Goal: Task Accomplishment & Management: Manage account settings

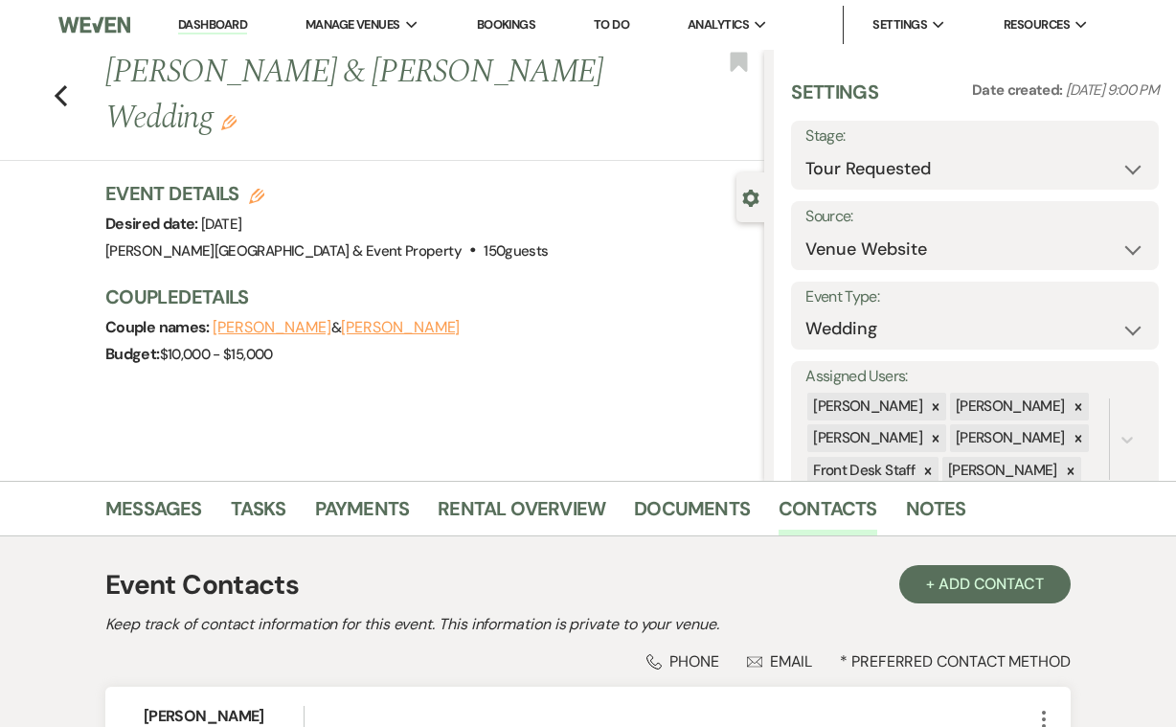
select select "2"
select select "5"
click at [65, 91] on icon "Previous" at bounding box center [61, 95] width 14 height 23
select select "2"
select select "8"
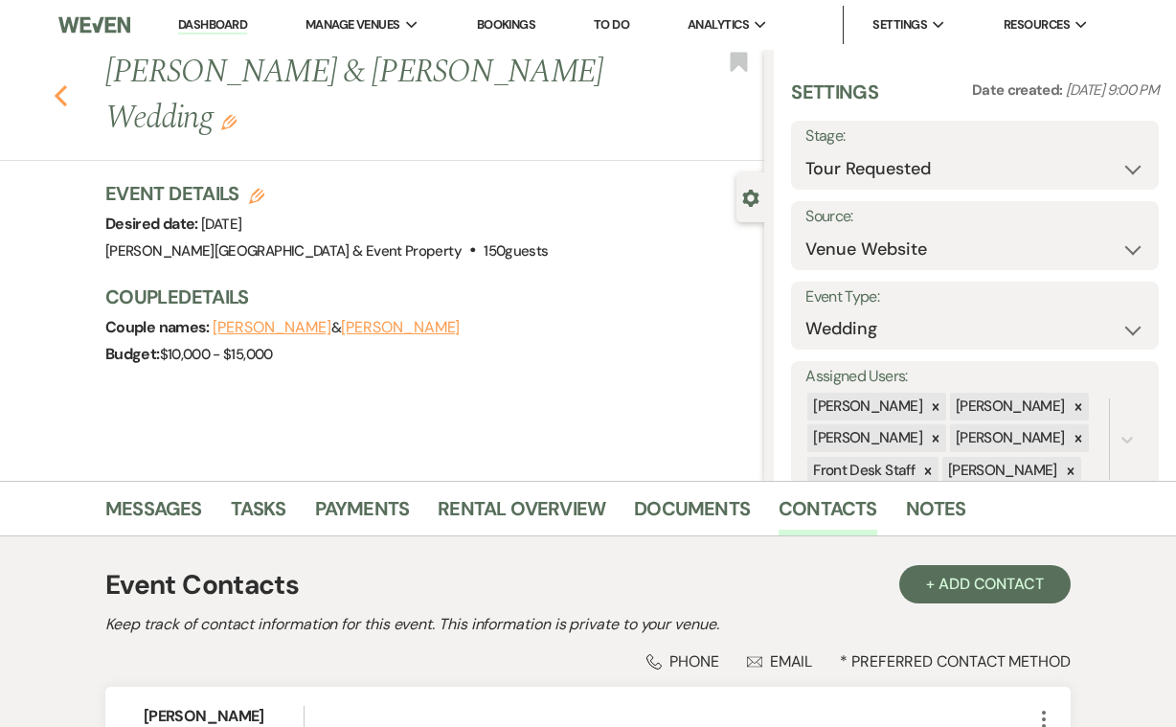
select select "4"
select select "8"
select select "4"
select select "8"
select select "5"
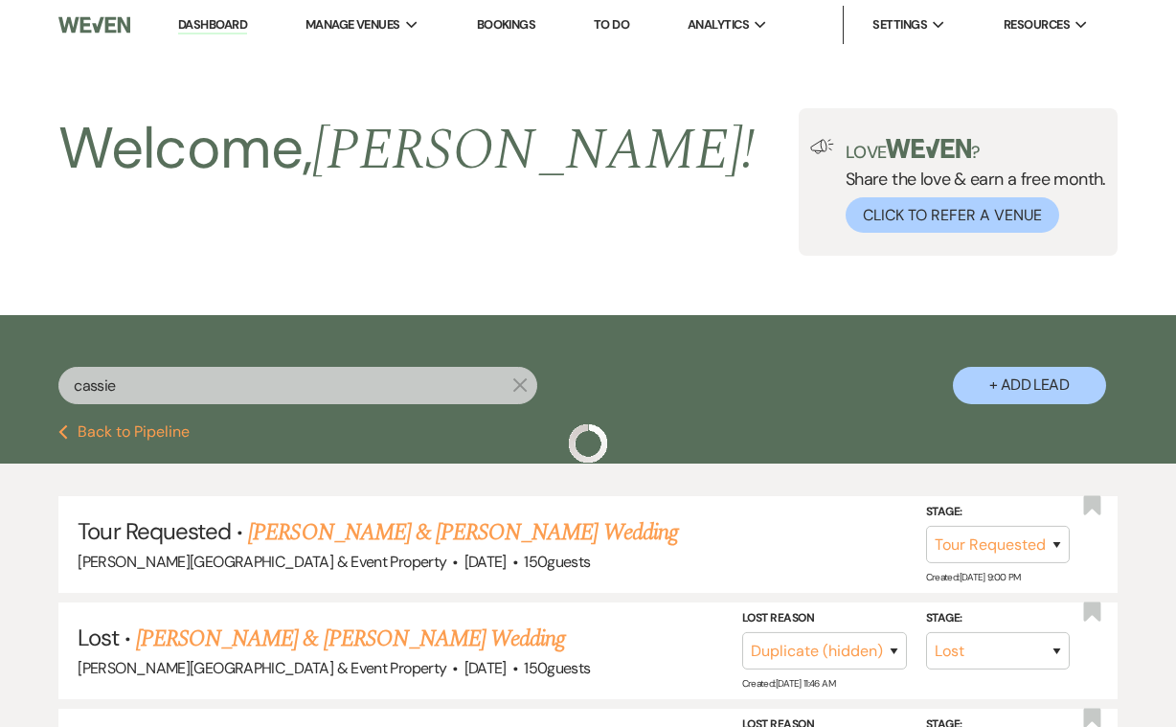
scroll to position [264, 0]
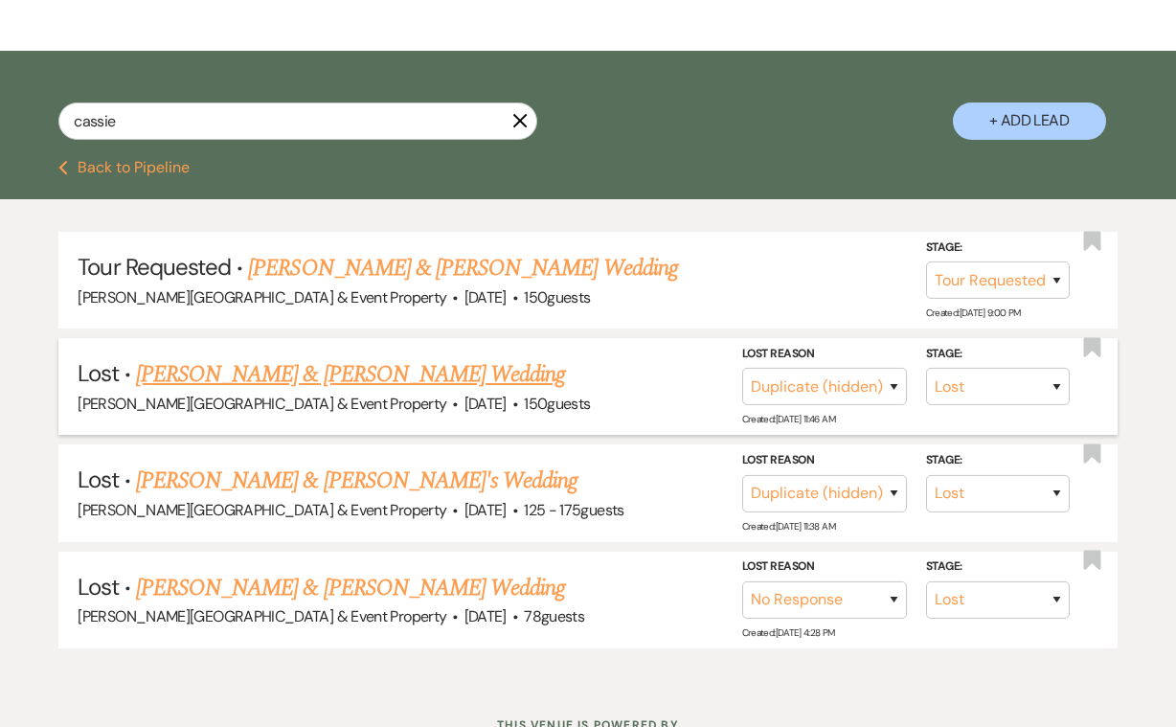
click at [523, 373] on link "[PERSON_NAME] & [PERSON_NAME] Wedding" at bounding box center [350, 374] width 429 height 34
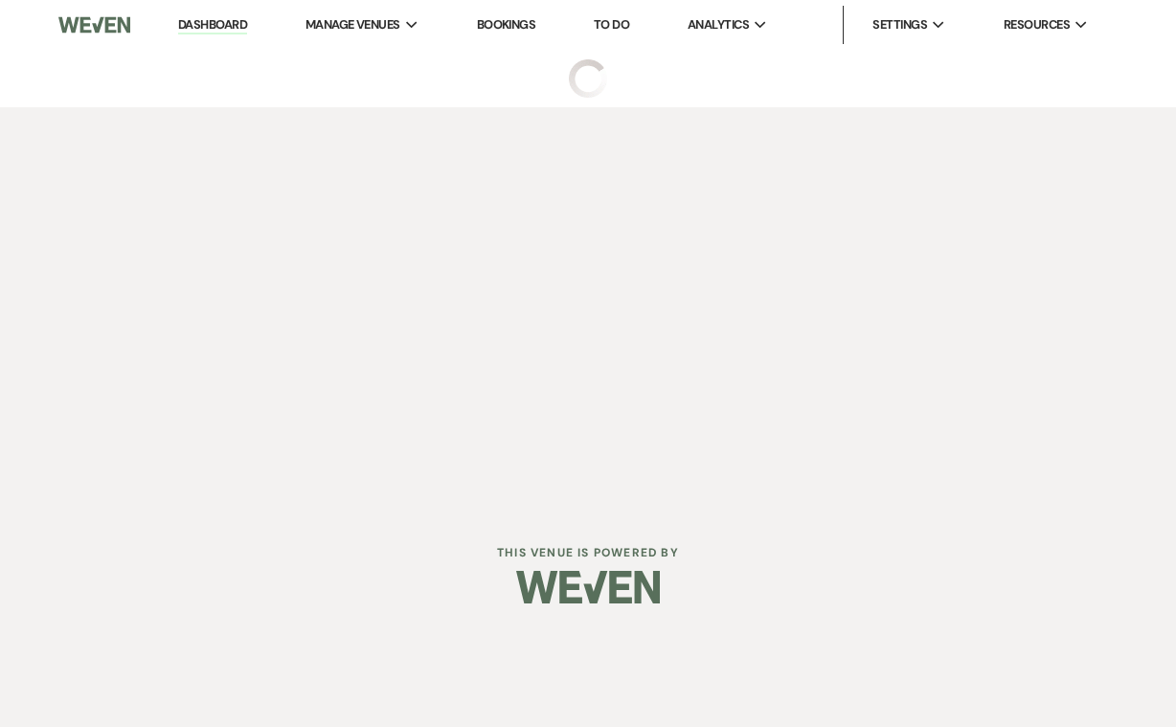
select select "8"
select select "4"
select select "5"
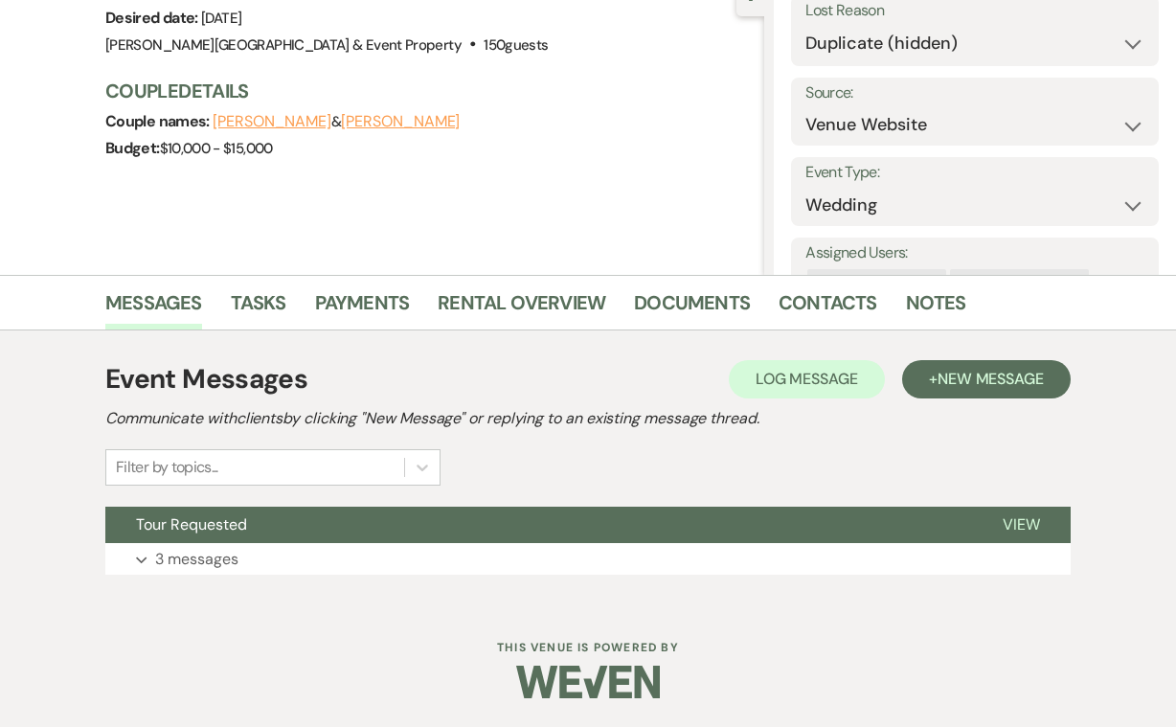
scroll to position [205, 0]
click at [195, 561] on p "3 messages" at bounding box center [196, 560] width 83 height 25
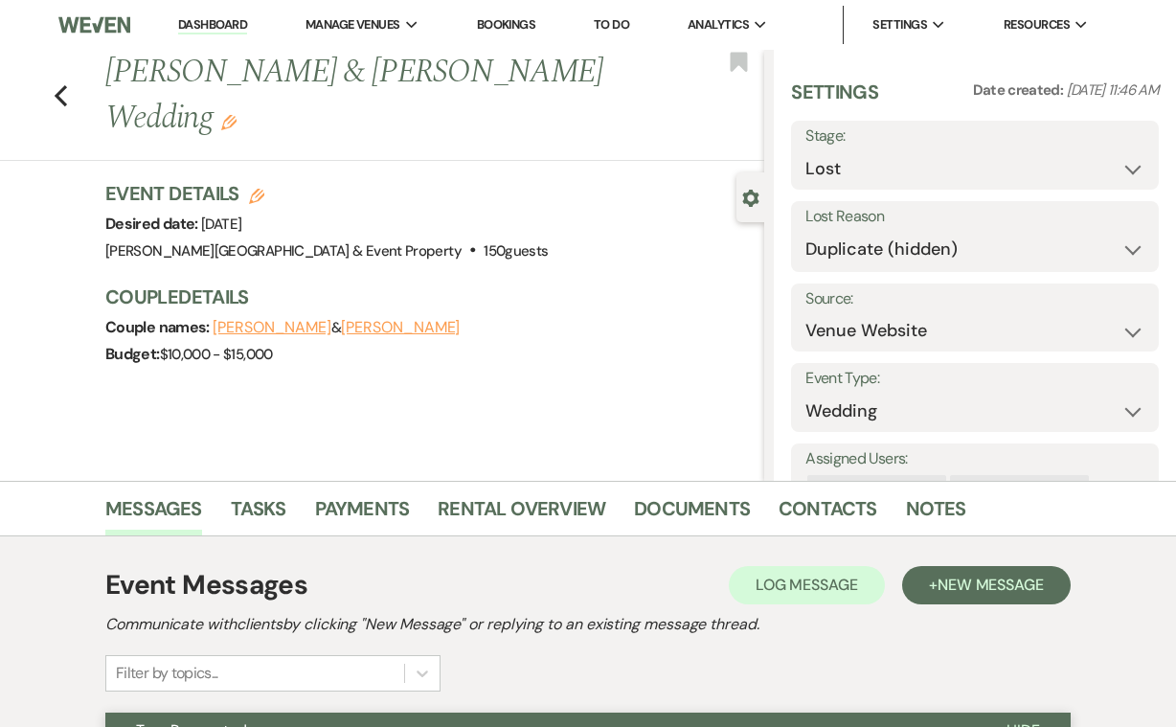
scroll to position [0, 0]
click at [61, 92] on use "button" at bounding box center [61, 95] width 12 height 21
select select "2"
select select "8"
select select "4"
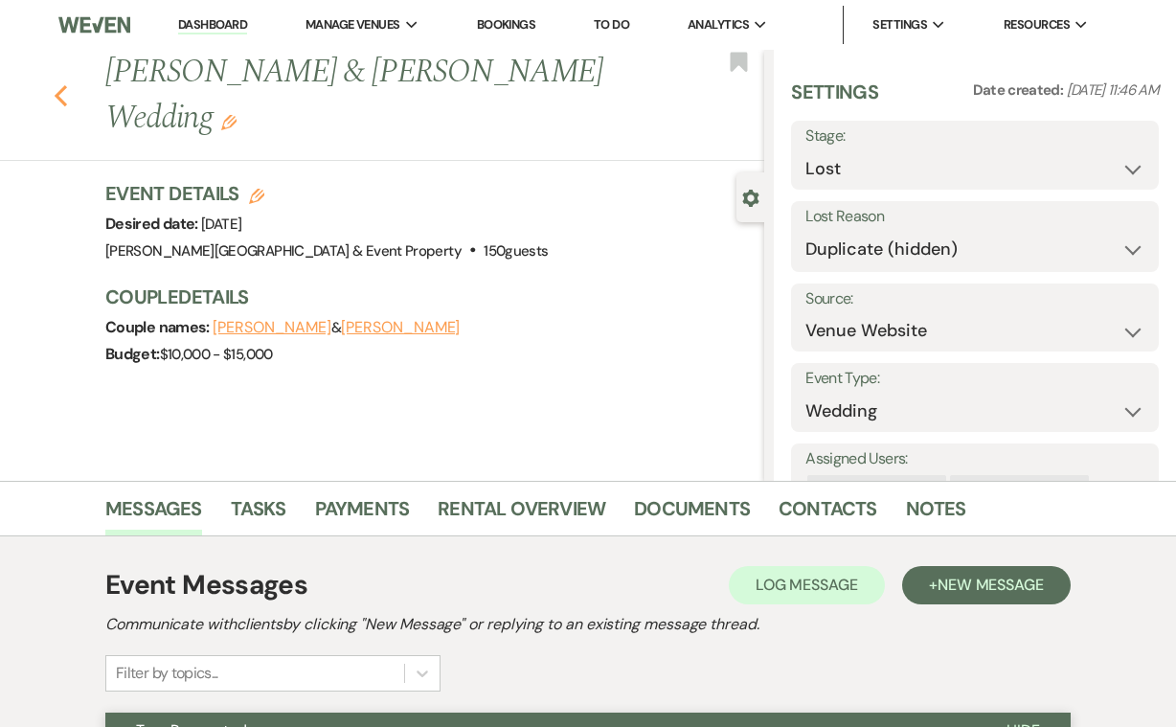
select select "8"
select select "4"
select select "8"
select select "5"
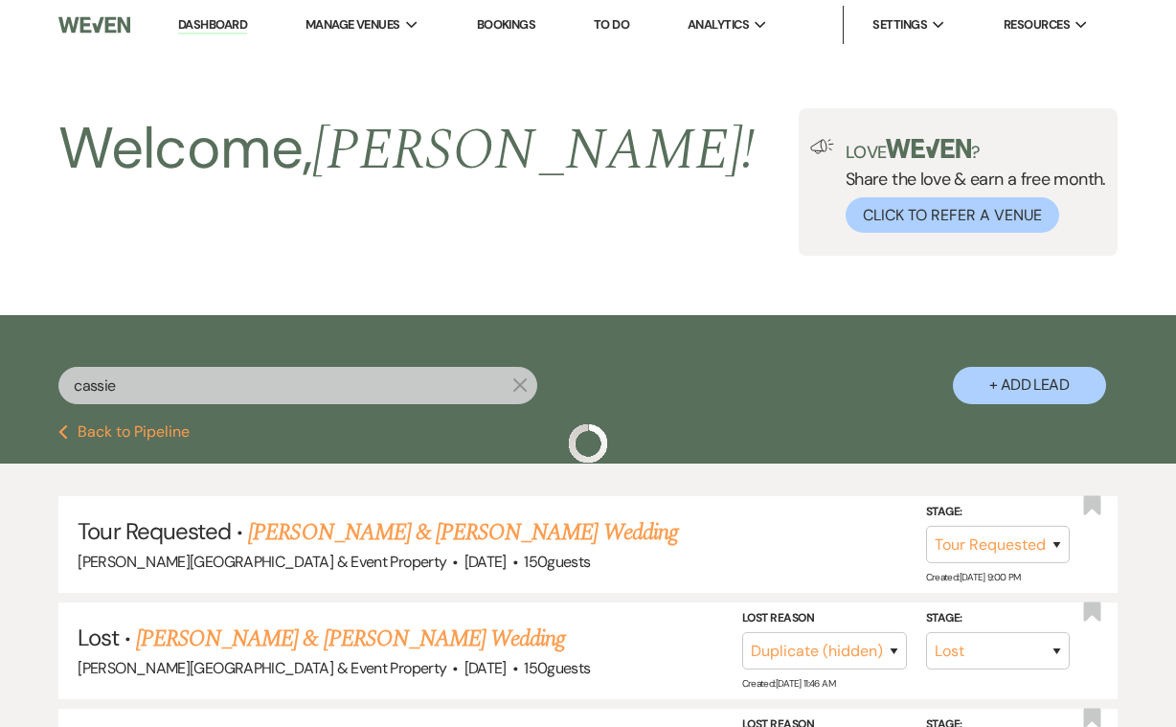
scroll to position [264, 0]
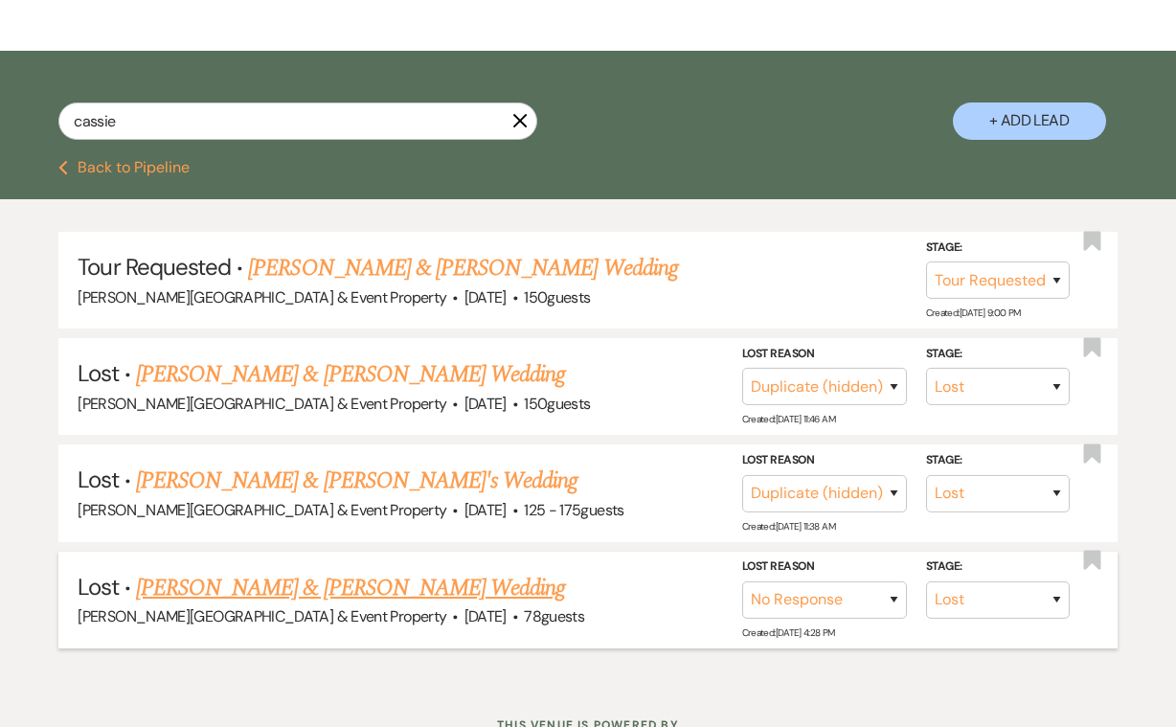
click at [314, 584] on link "[PERSON_NAME] & [PERSON_NAME] Wedding" at bounding box center [350, 588] width 429 height 34
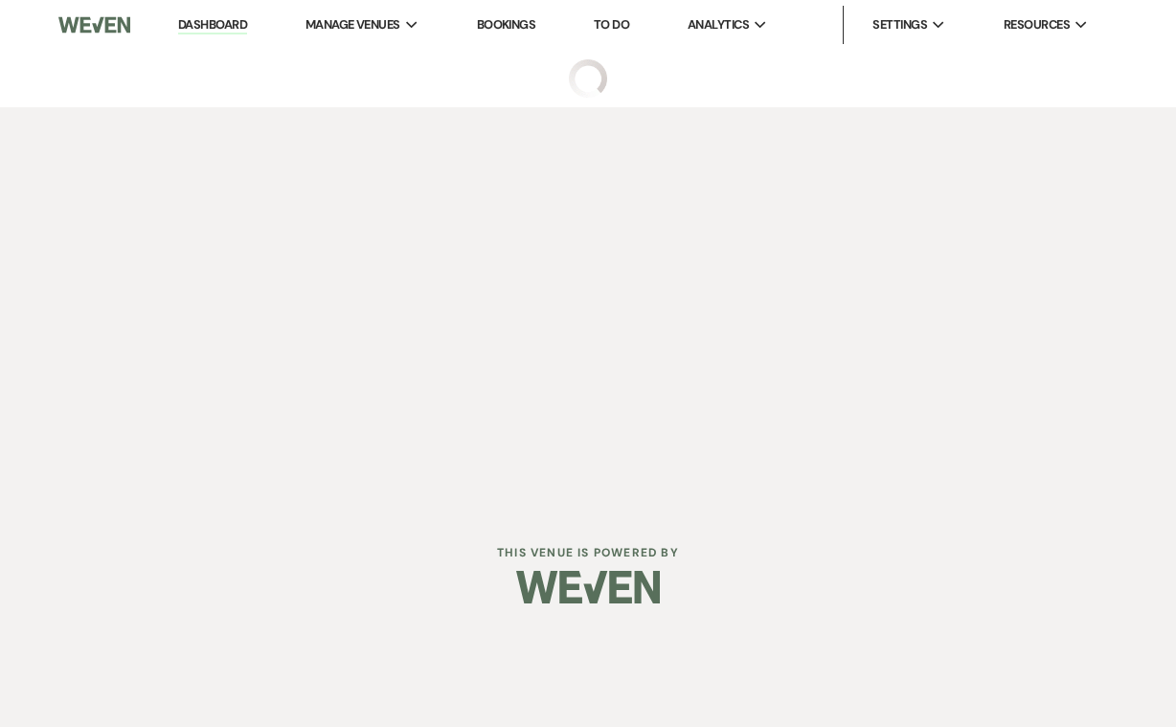
select select "8"
select select "5"
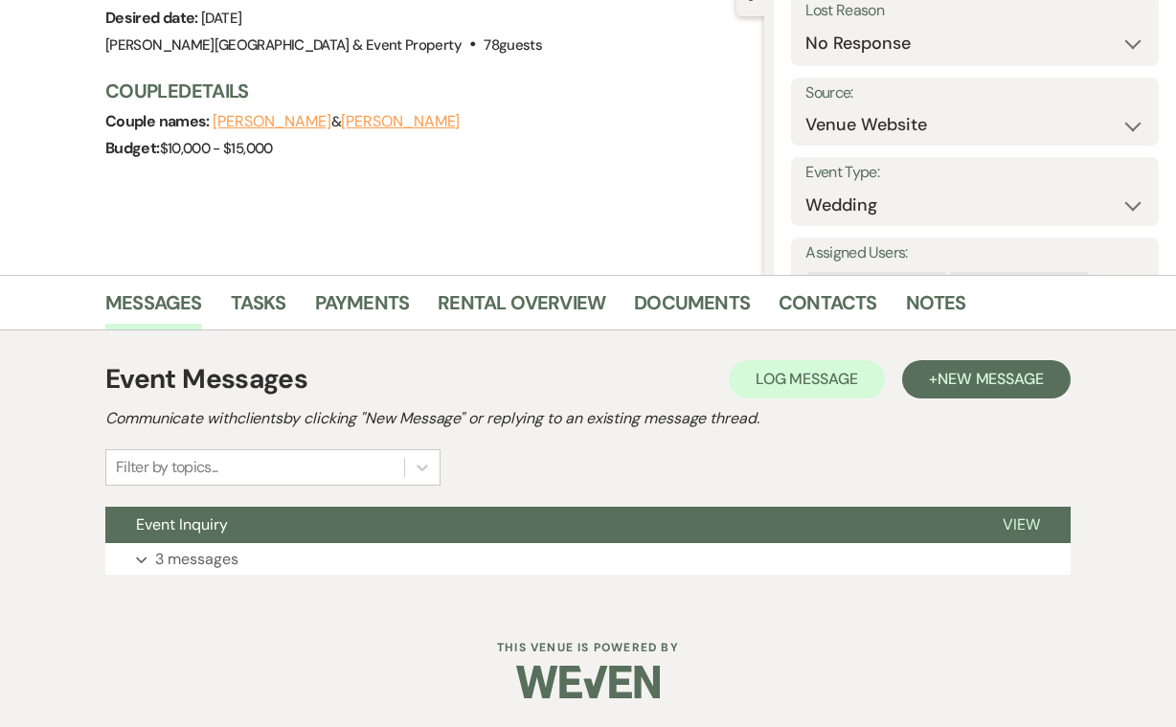
scroll to position [205, 0]
click at [213, 557] on p "3 messages" at bounding box center [196, 560] width 83 height 25
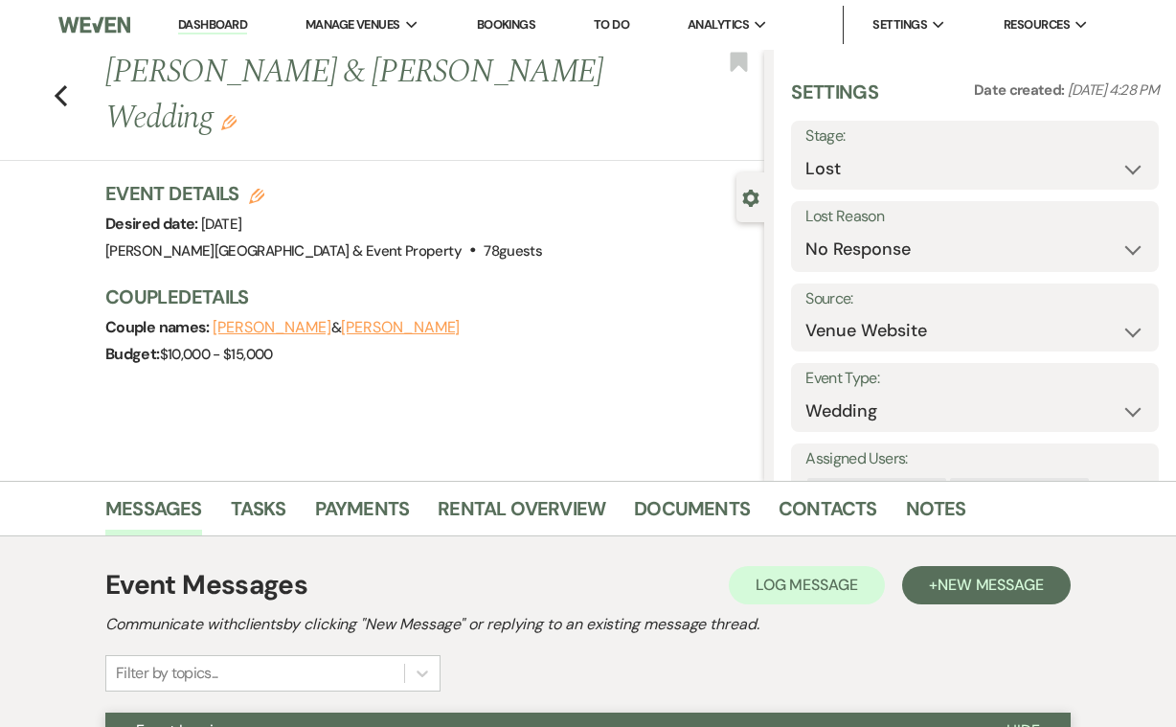
scroll to position [0, 0]
click at [65, 95] on icon "Previous" at bounding box center [61, 95] width 14 height 23
select select "2"
select select "8"
select select "4"
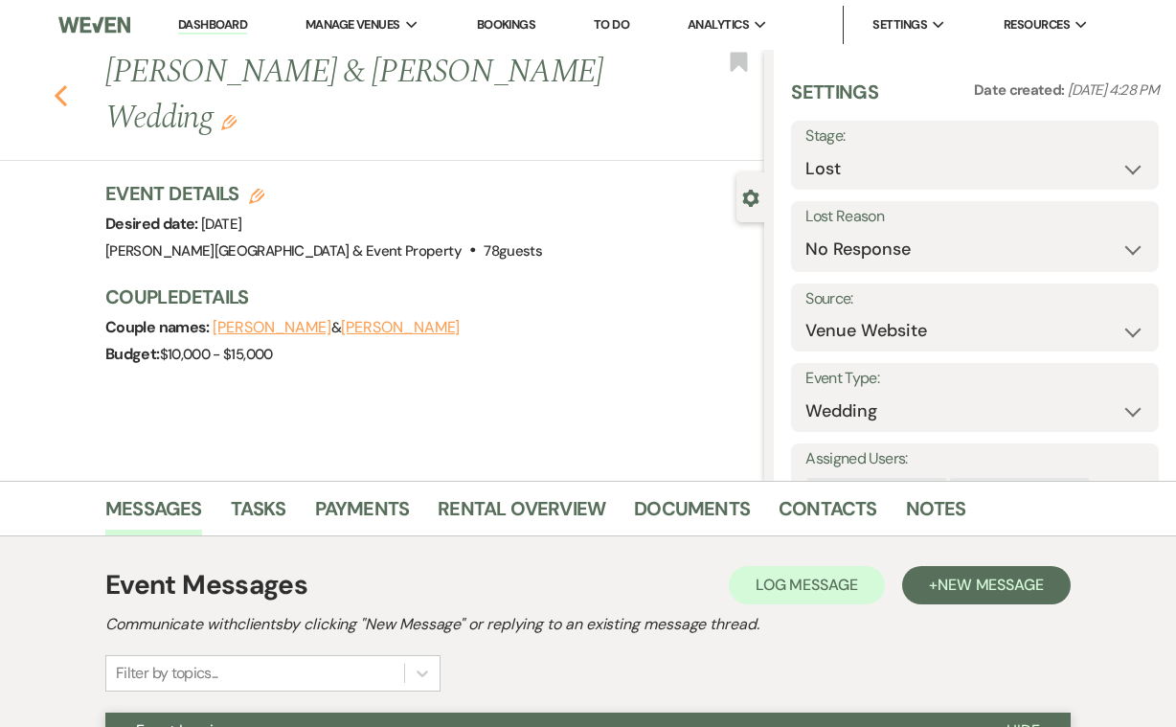
select select "8"
select select "4"
select select "8"
select select "5"
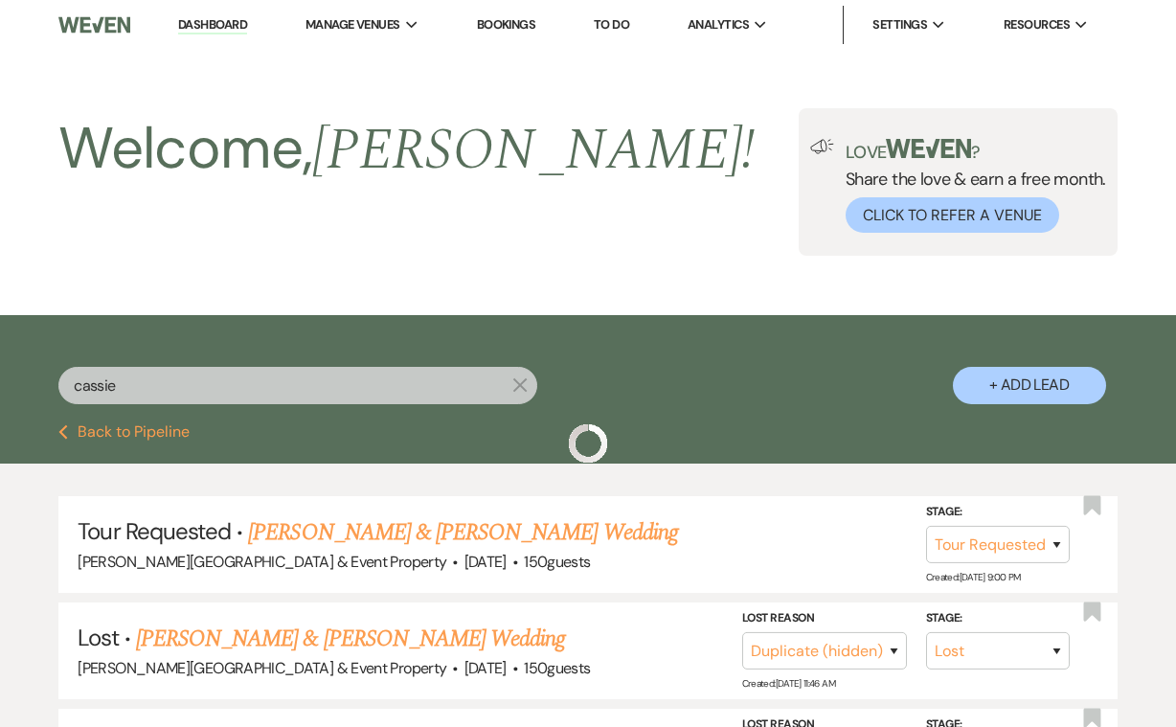
scroll to position [264, 0]
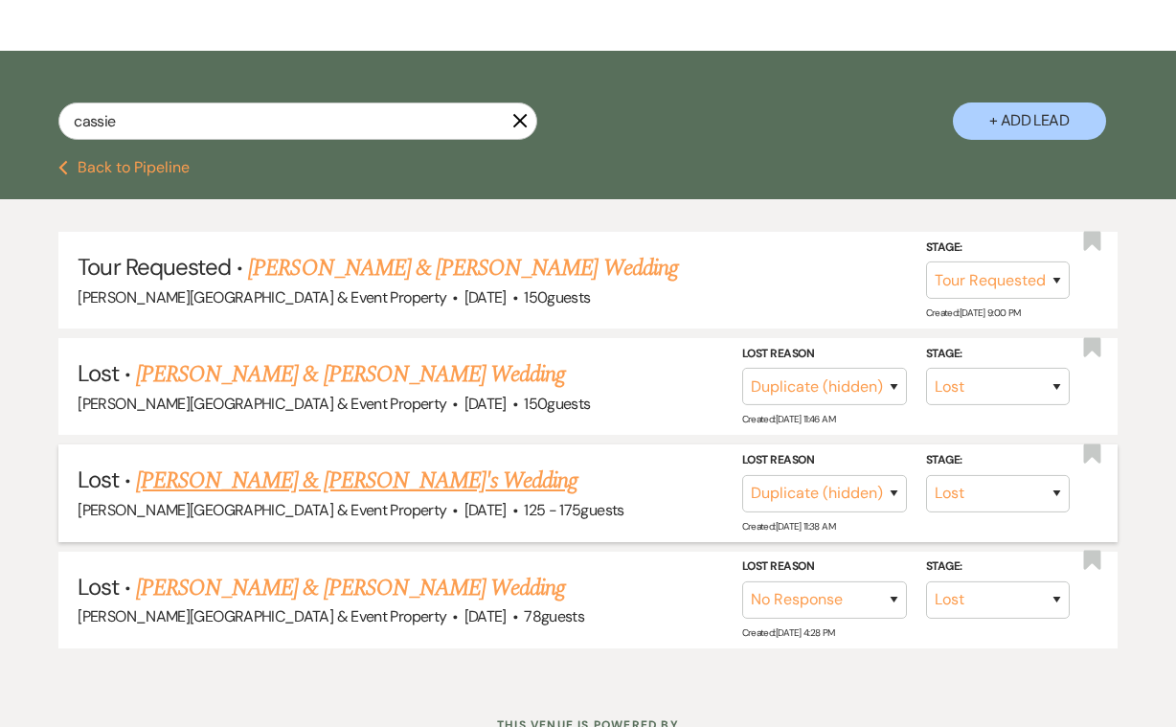
click at [393, 479] on link "[PERSON_NAME] & [PERSON_NAME]'s Wedding" at bounding box center [357, 480] width 442 height 34
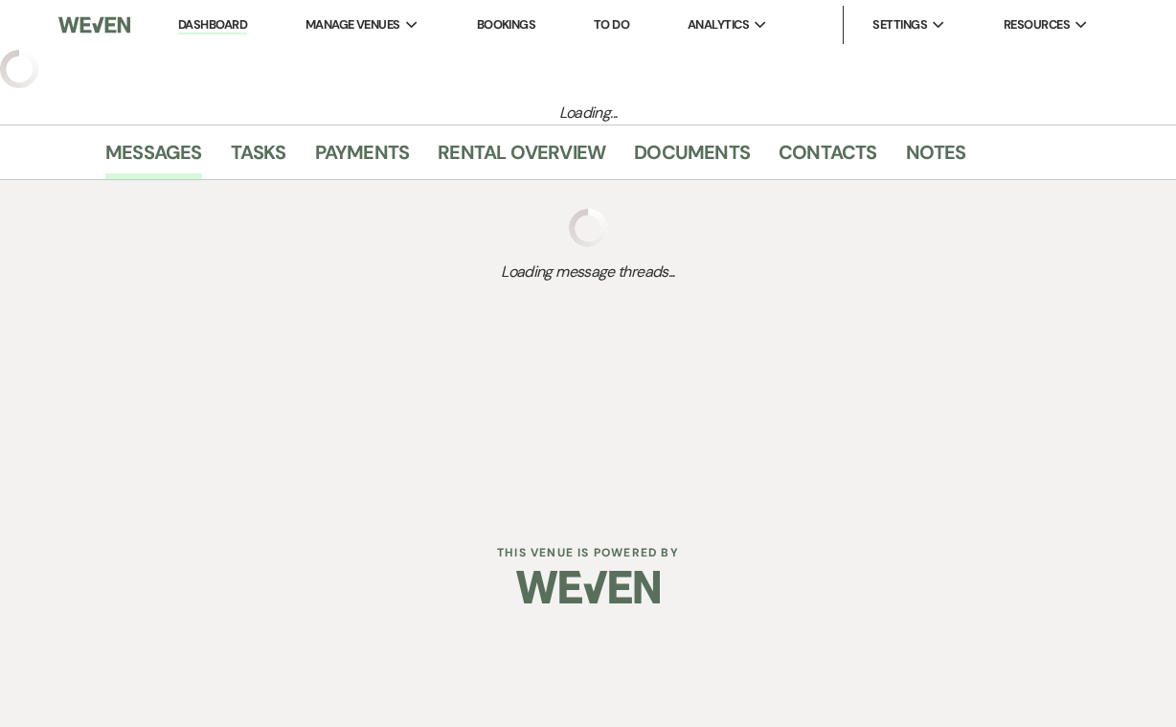
select select "8"
select select "4"
select select "3"
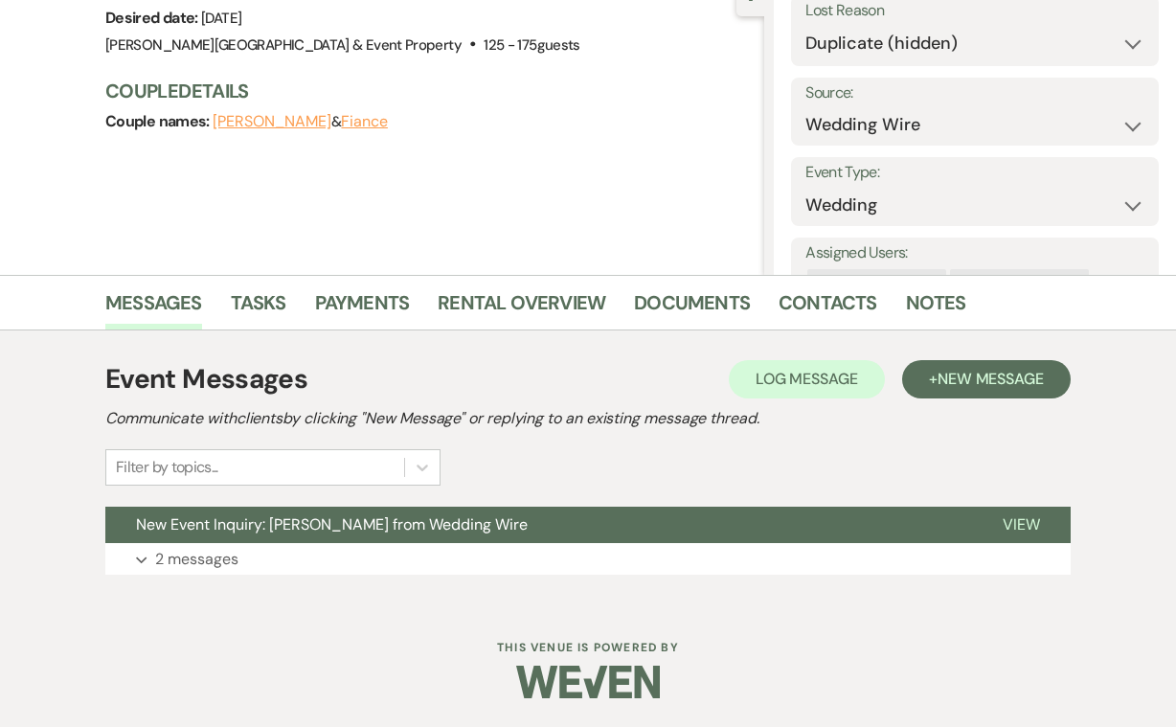
scroll to position [205, 0]
click at [202, 554] on p "2 messages" at bounding box center [196, 560] width 83 height 25
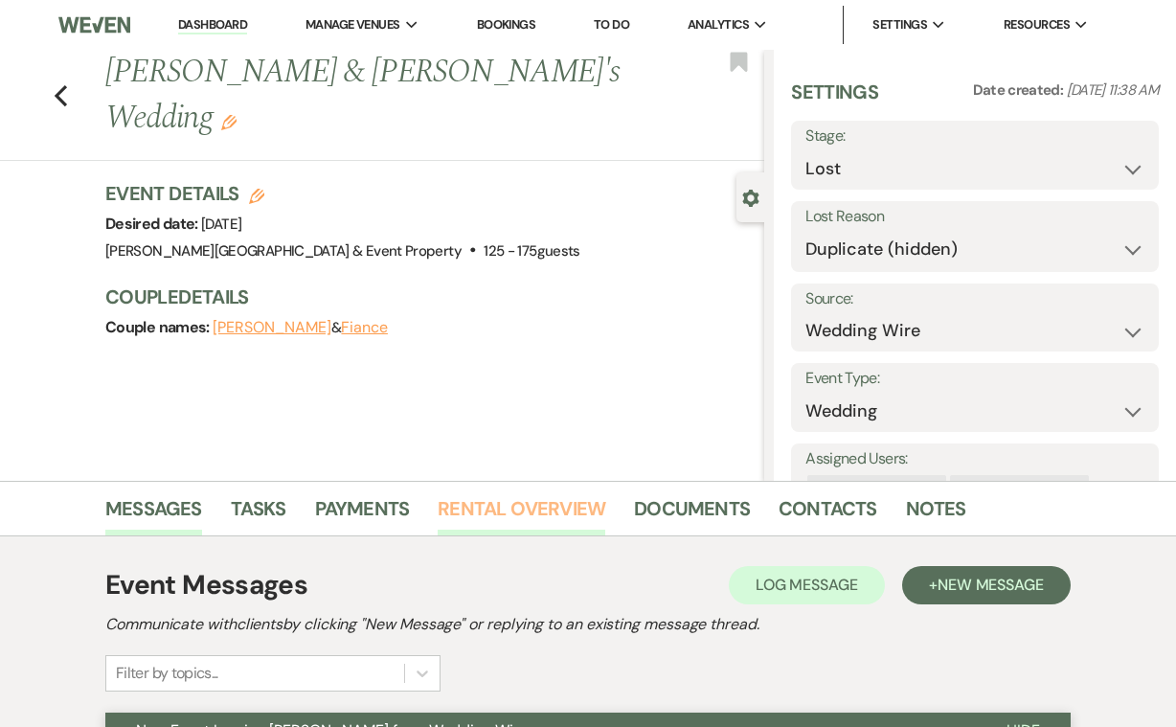
scroll to position [0, 0]
click at [60, 94] on icon "Previous" at bounding box center [61, 95] width 14 height 23
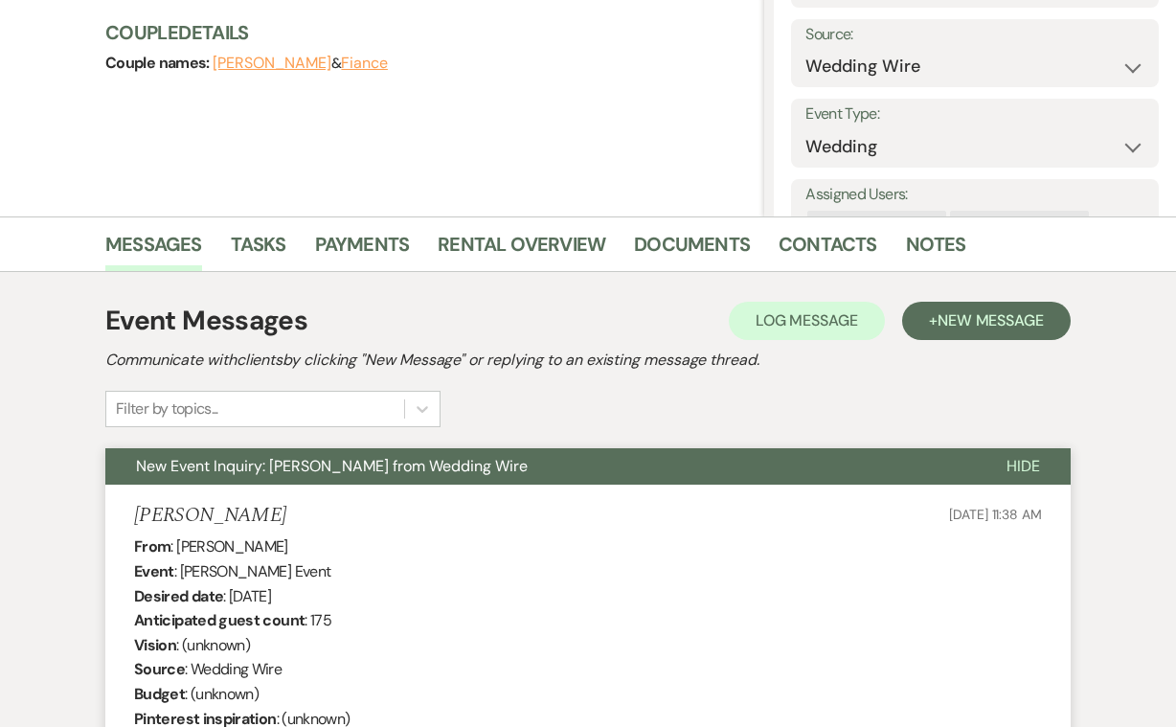
select select "2"
select select "8"
select select "4"
select select "8"
select select "4"
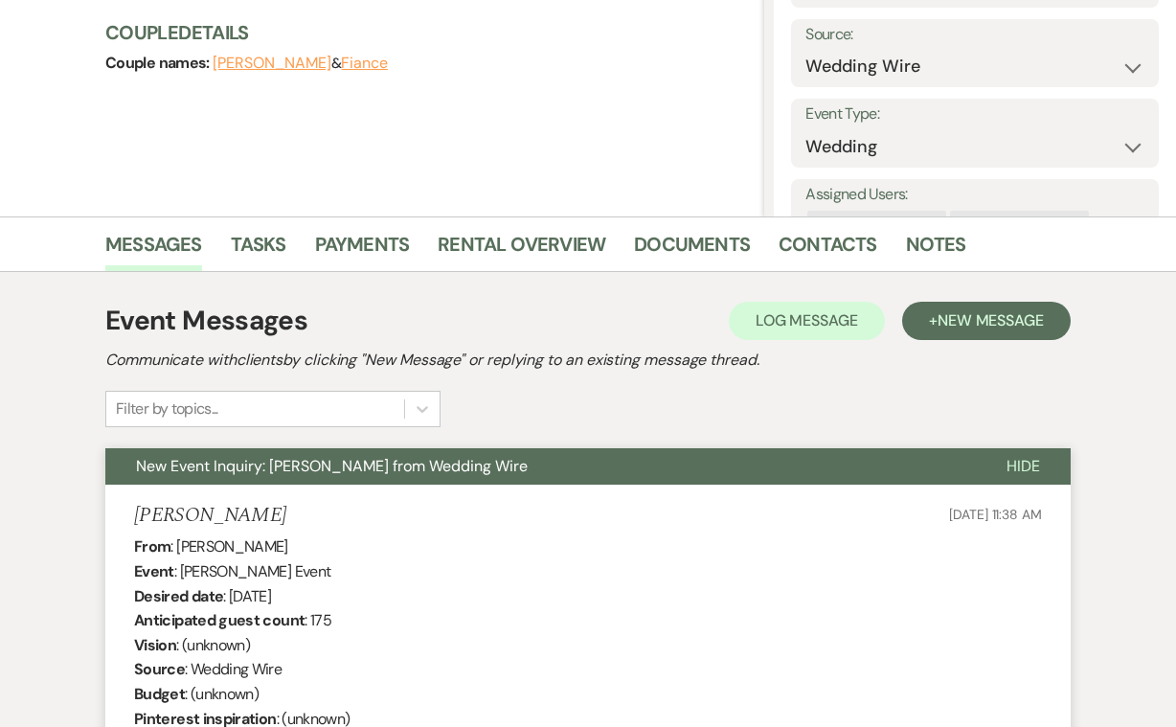
select select "8"
select select "5"
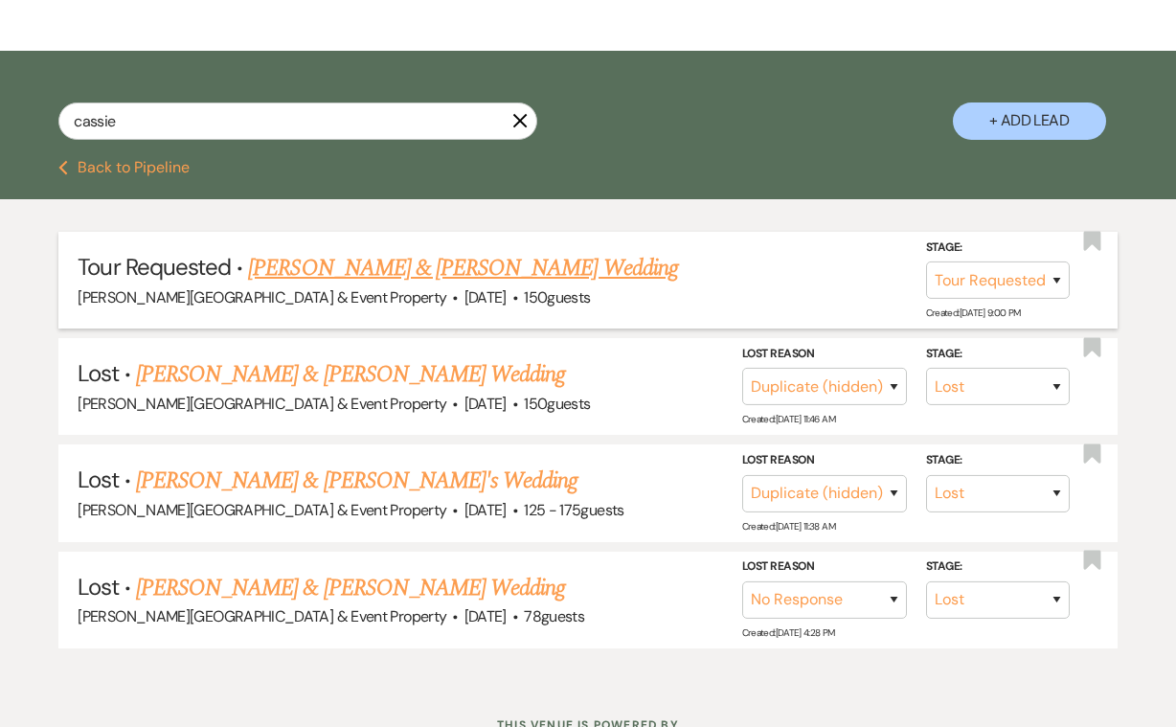
click at [463, 278] on link "[PERSON_NAME] & [PERSON_NAME] Wedding" at bounding box center [462, 268] width 429 height 34
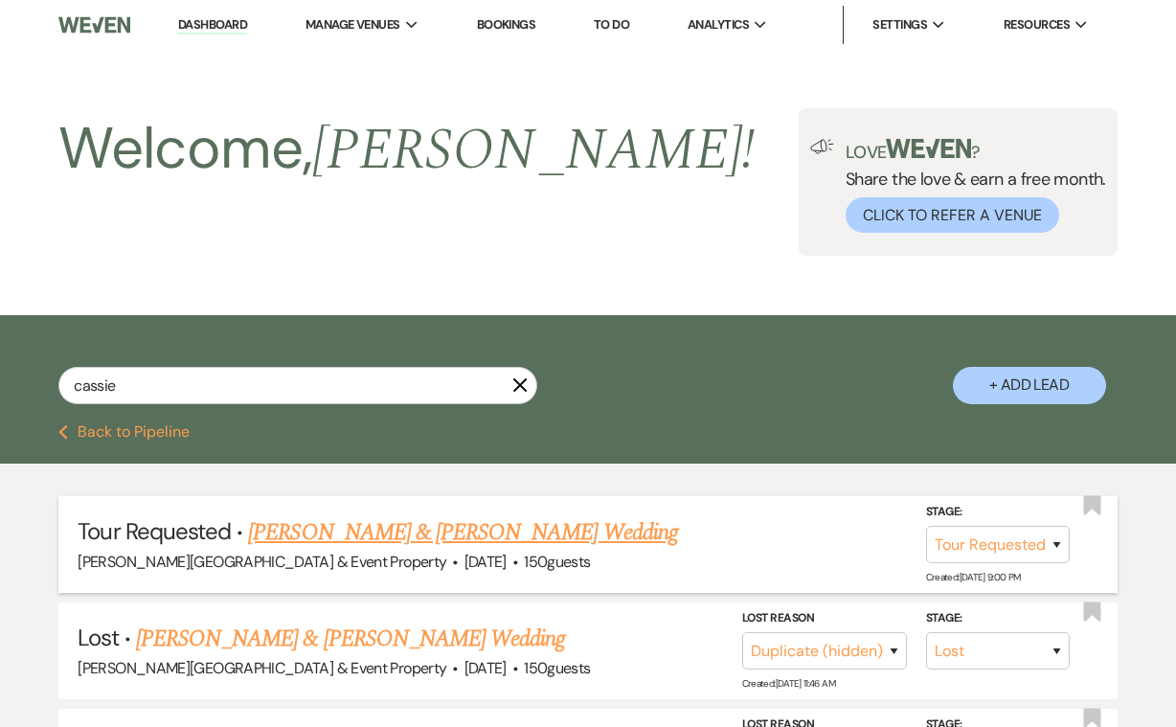
select select "2"
select select "5"
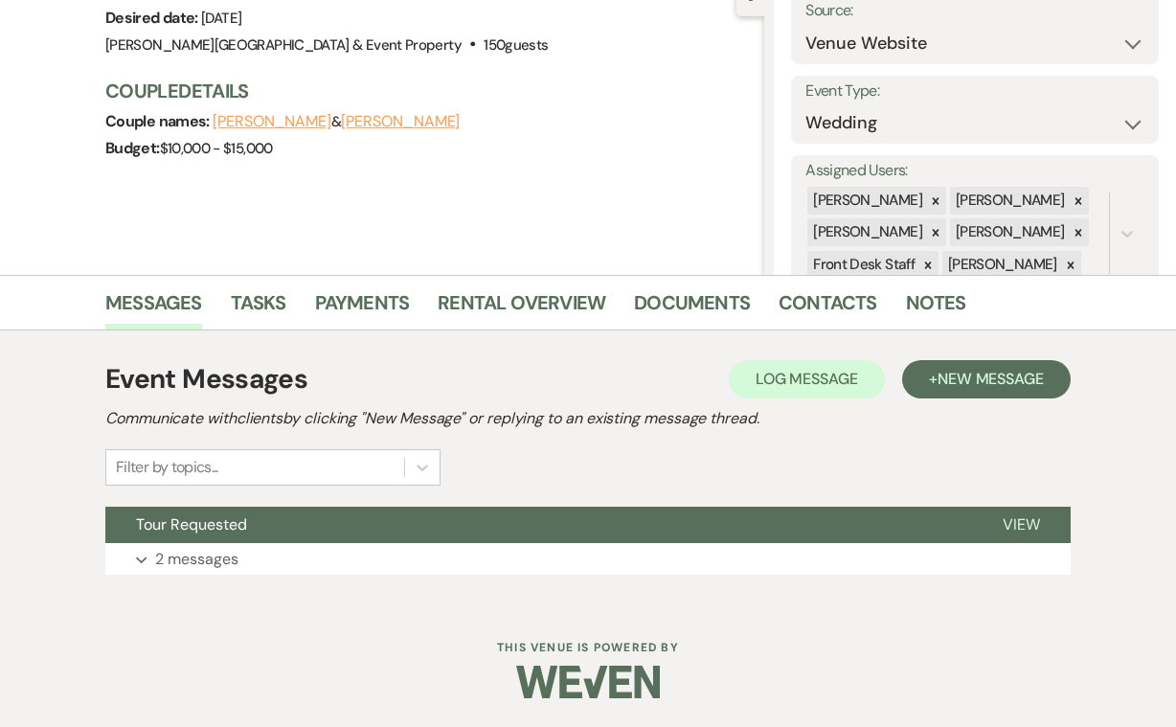
scroll to position [205, 0]
click at [183, 566] on p "2 messages" at bounding box center [196, 560] width 83 height 25
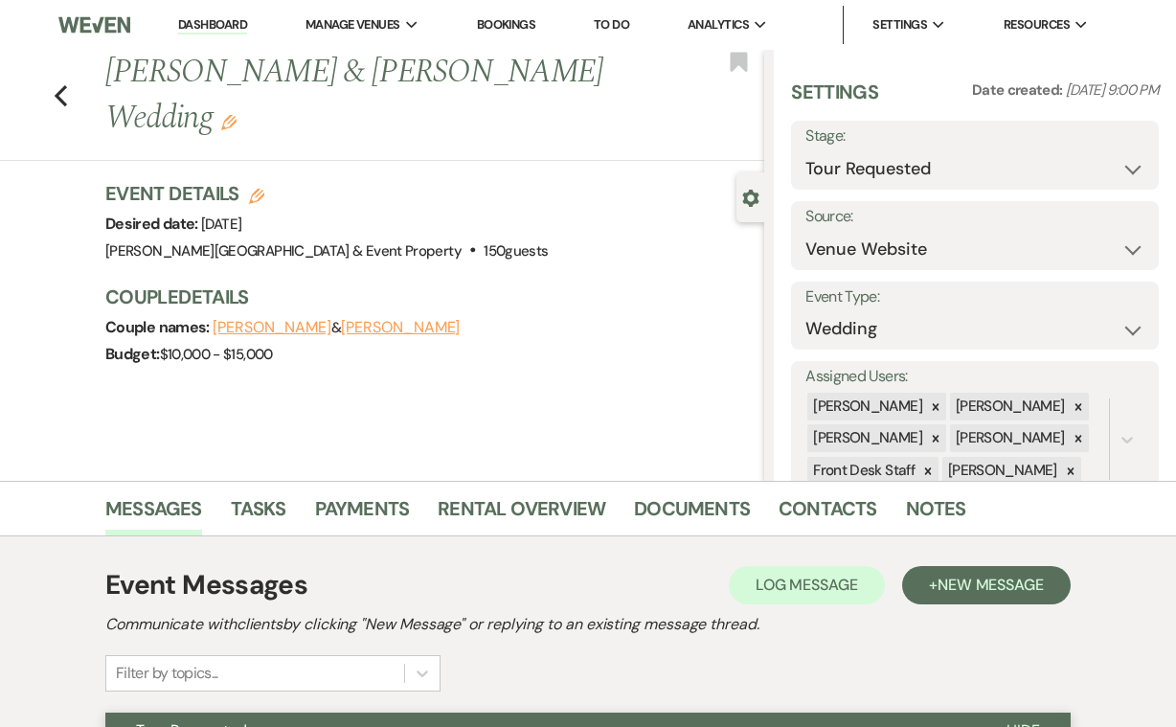
scroll to position [0, 0]
click at [57, 94] on use "button" at bounding box center [61, 95] width 12 height 21
select select "2"
select select "8"
select select "4"
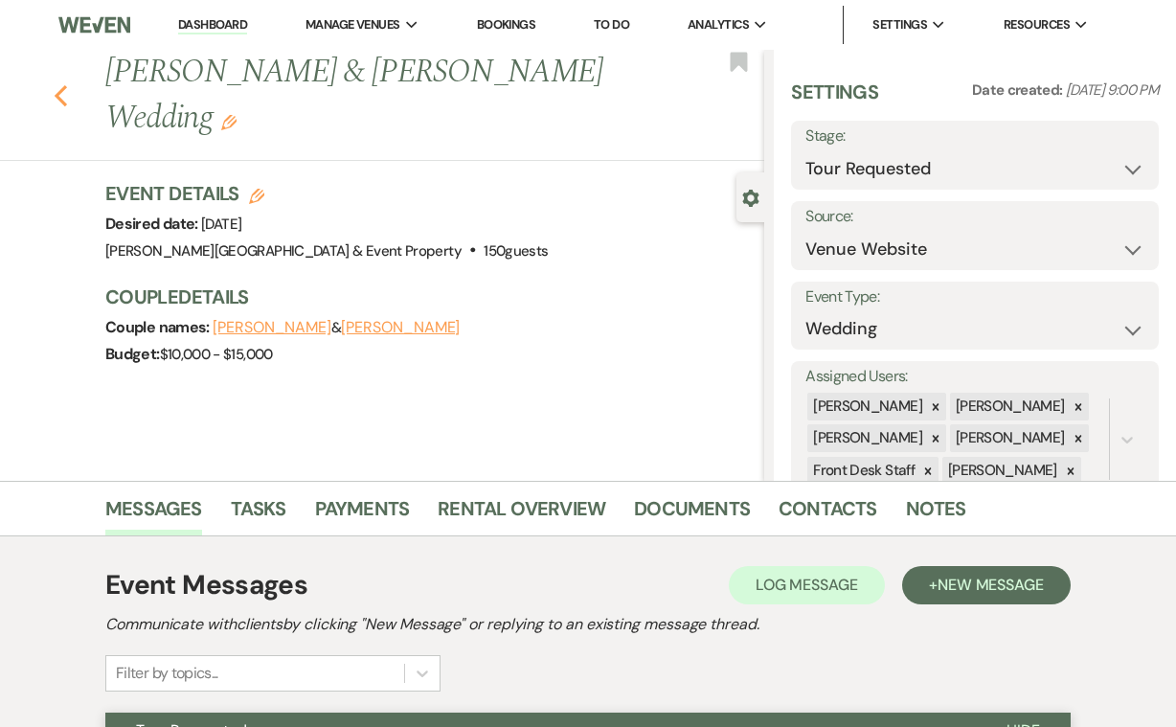
select select "8"
select select "4"
select select "8"
select select "5"
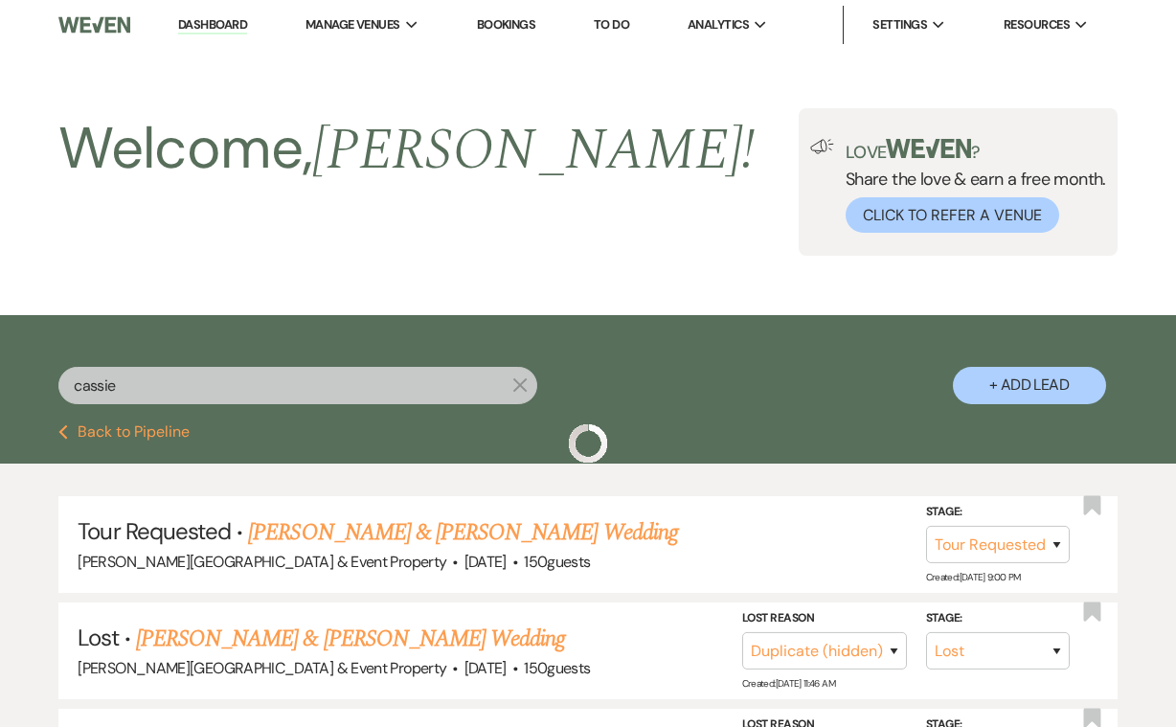
scroll to position [264, 0]
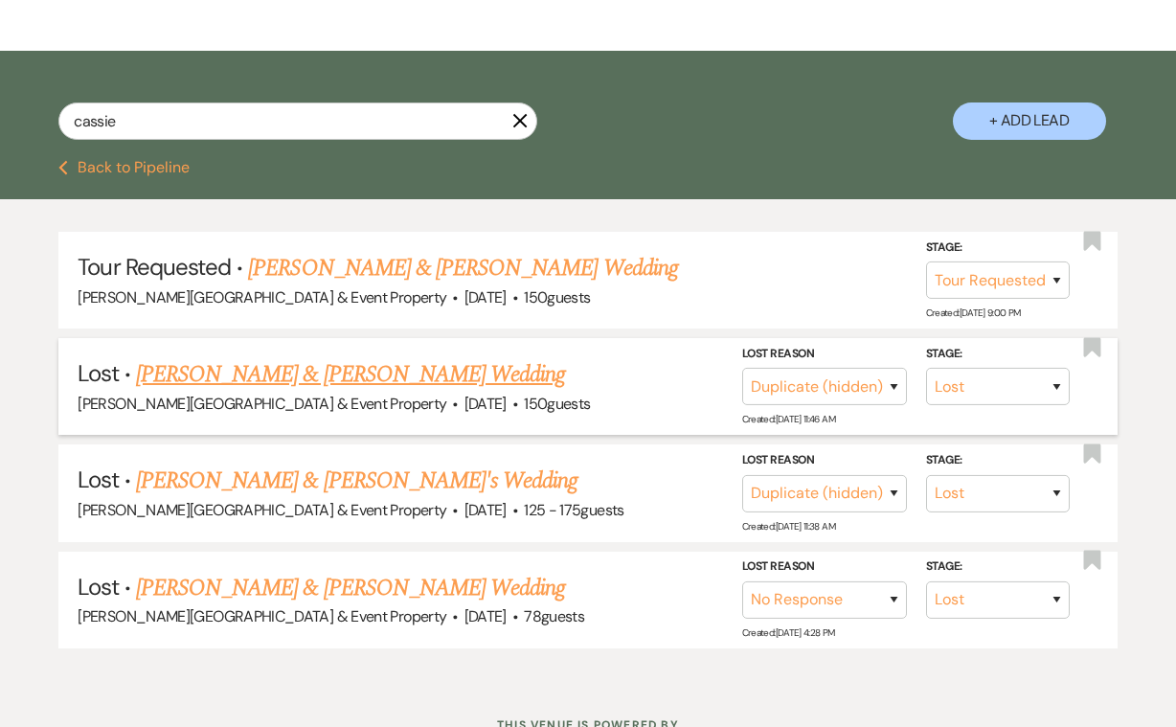
click at [413, 372] on link "[PERSON_NAME] & [PERSON_NAME] Wedding" at bounding box center [350, 374] width 429 height 34
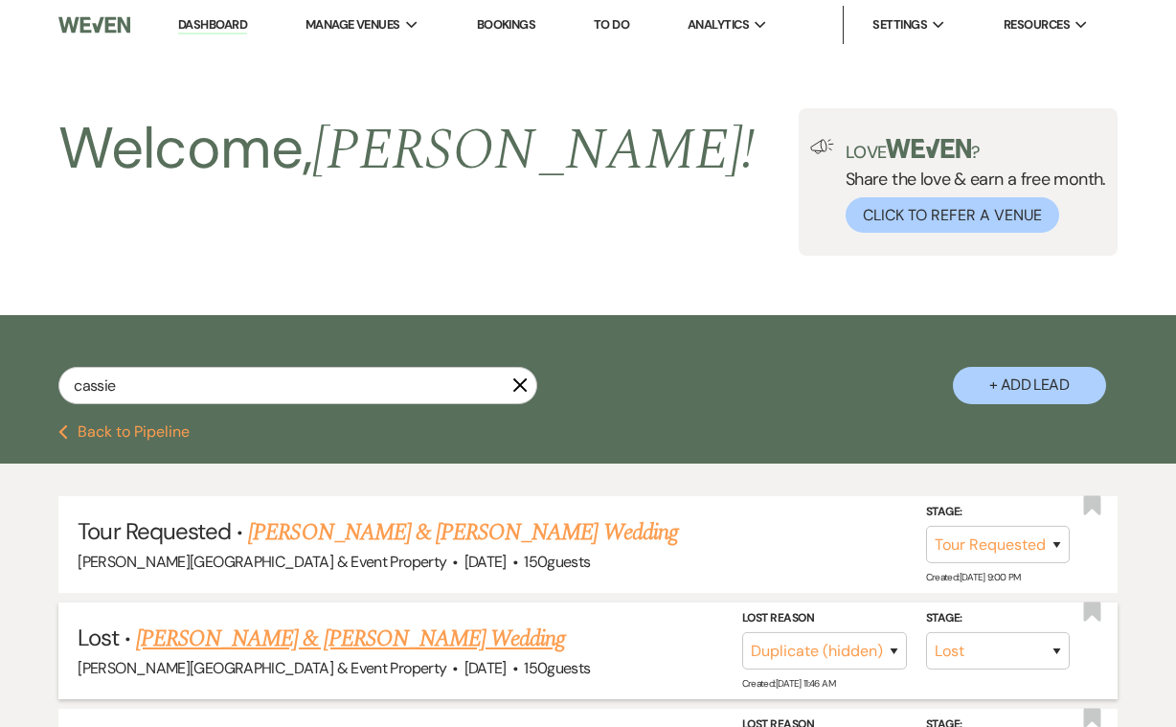
select select "8"
select select "4"
select select "5"
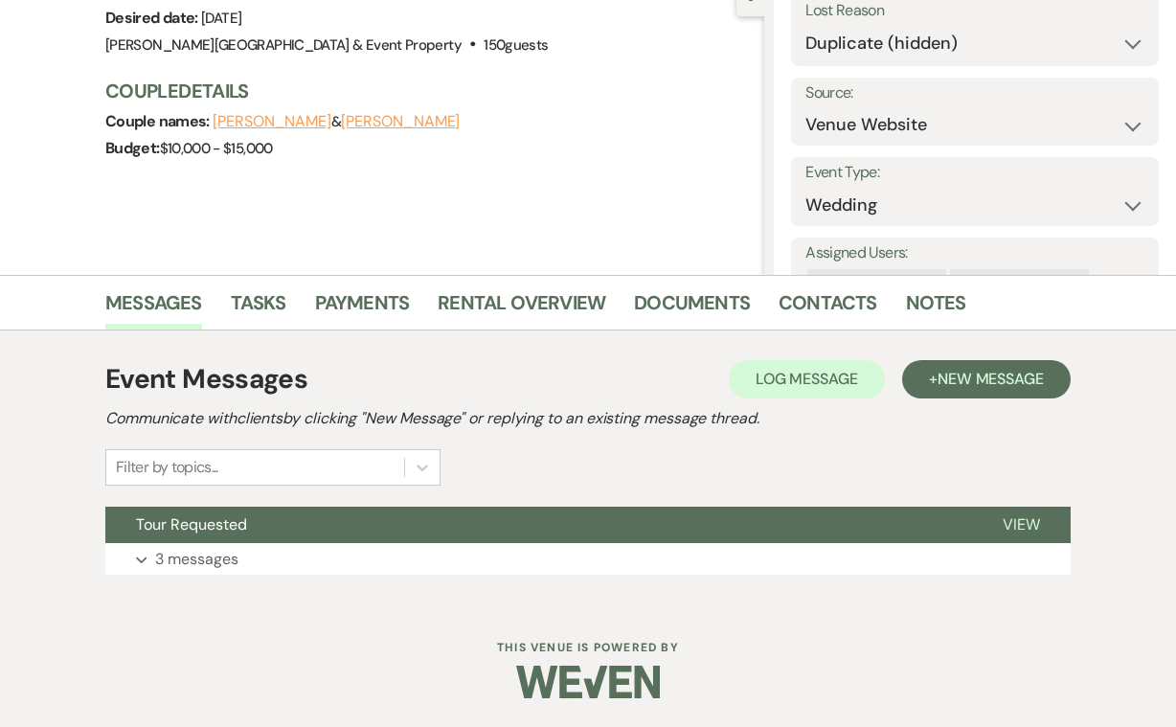
scroll to position [205, 0]
click at [216, 555] on p "3 messages" at bounding box center [196, 560] width 83 height 25
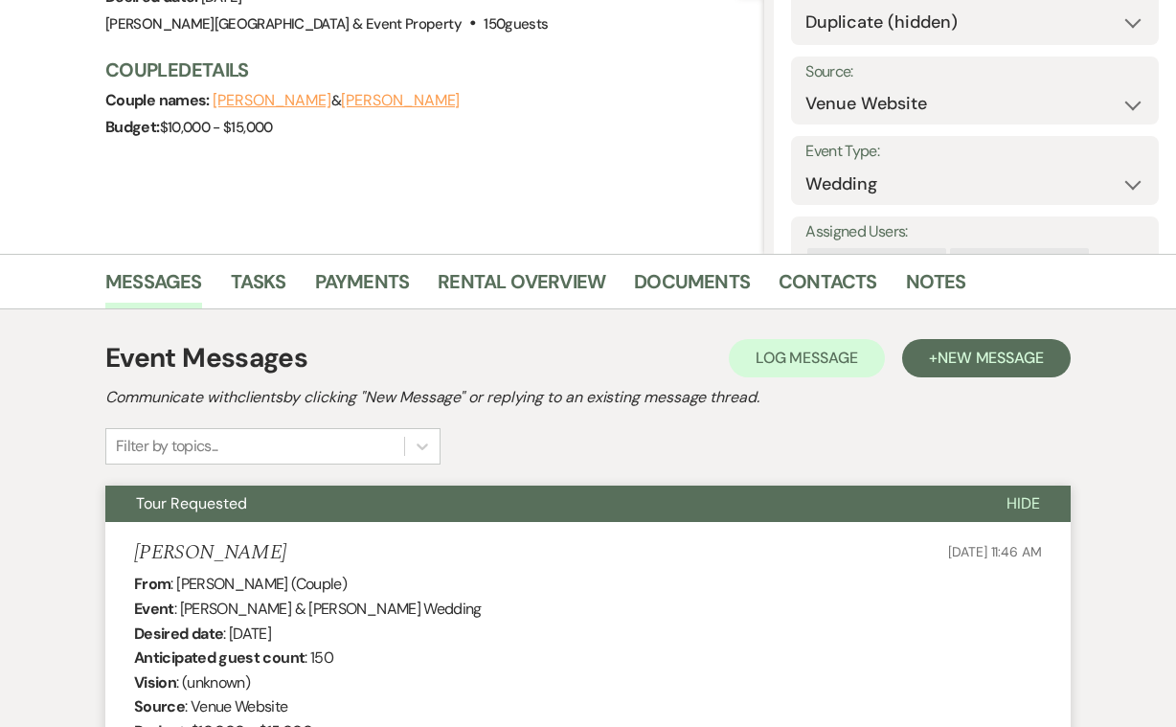
scroll to position [219, 0]
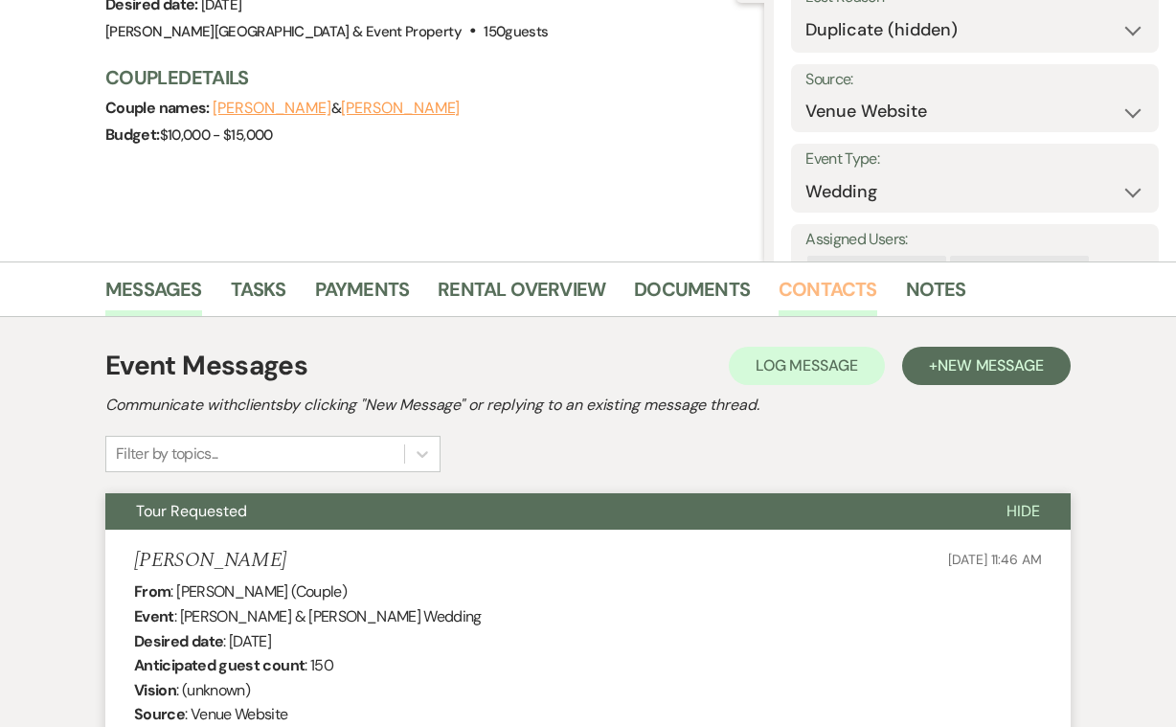
click at [816, 286] on link "Contacts" at bounding box center [827, 295] width 99 height 42
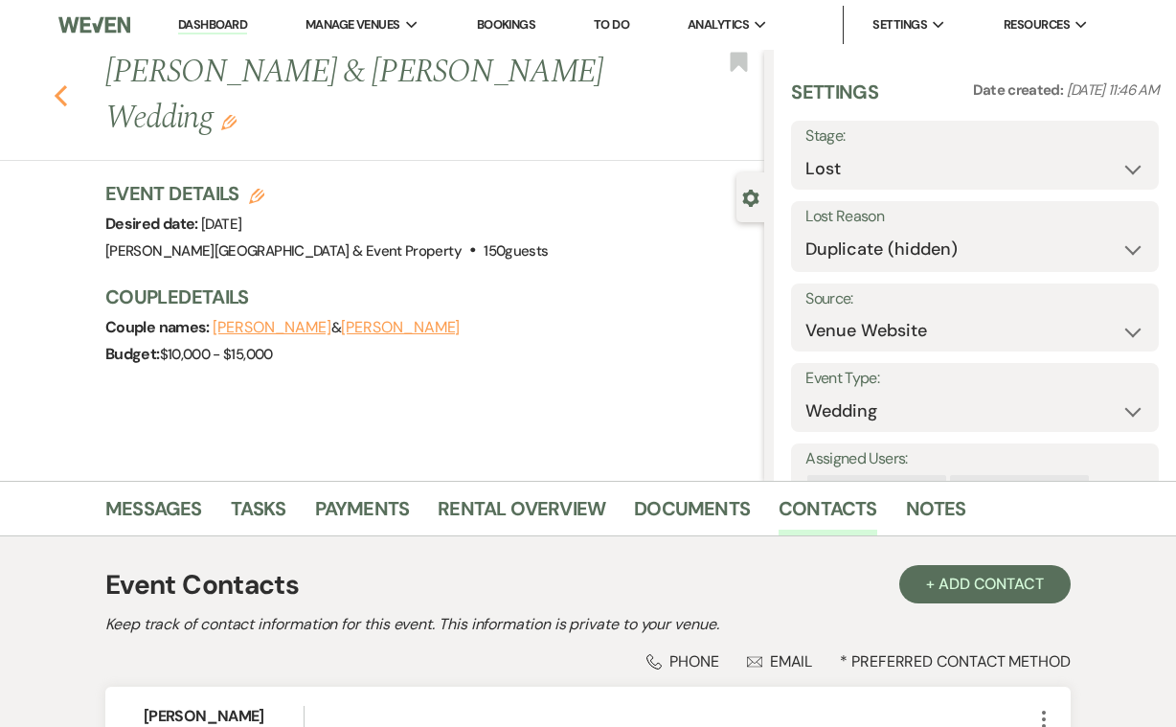
click at [65, 98] on icon "Previous" at bounding box center [61, 95] width 14 height 23
select select "2"
select select "8"
select select "4"
select select "8"
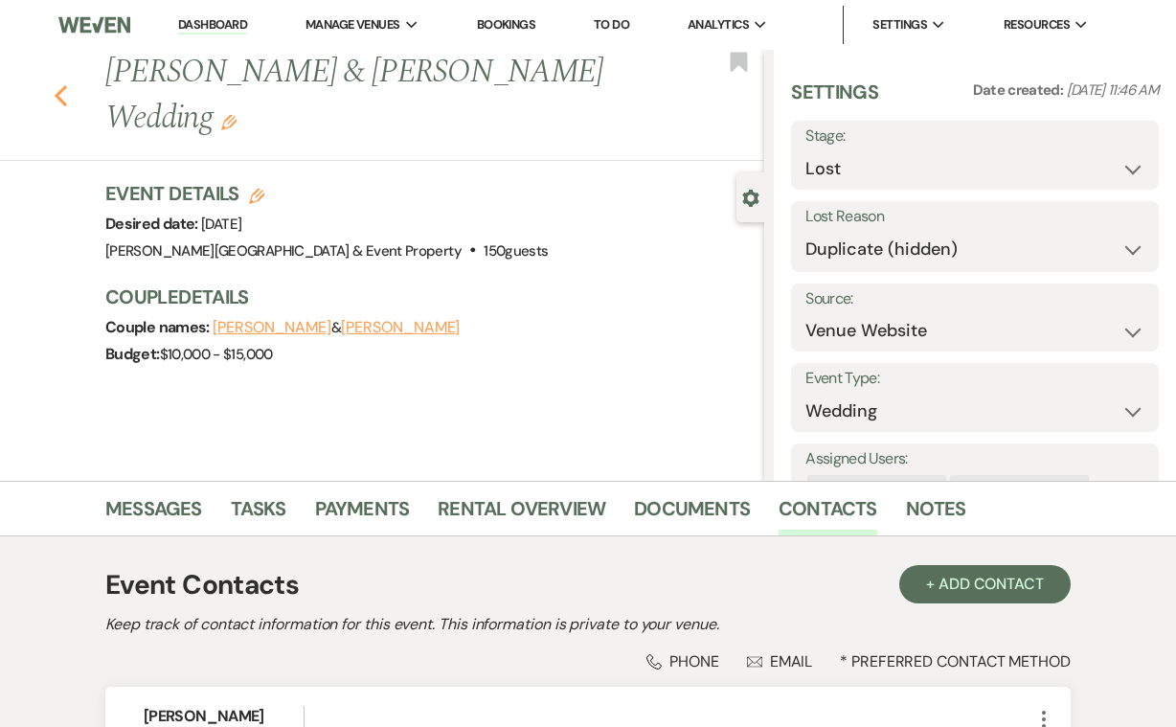
select select "4"
select select "8"
select select "5"
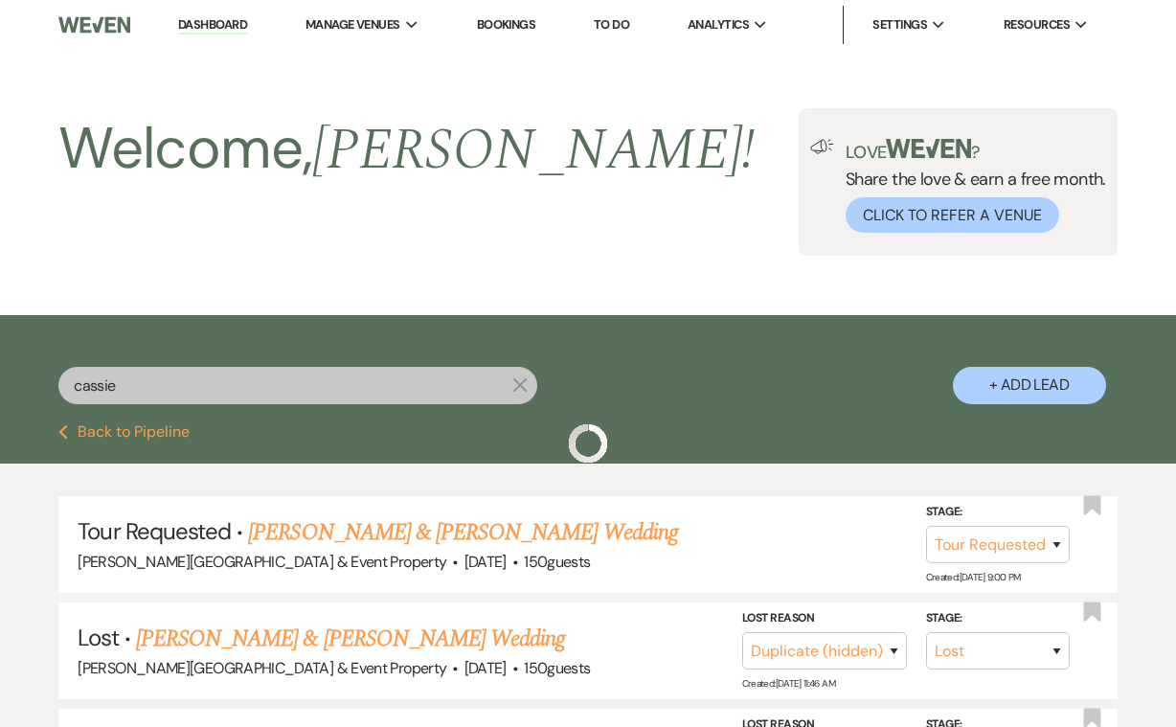
scroll to position [264, 0]
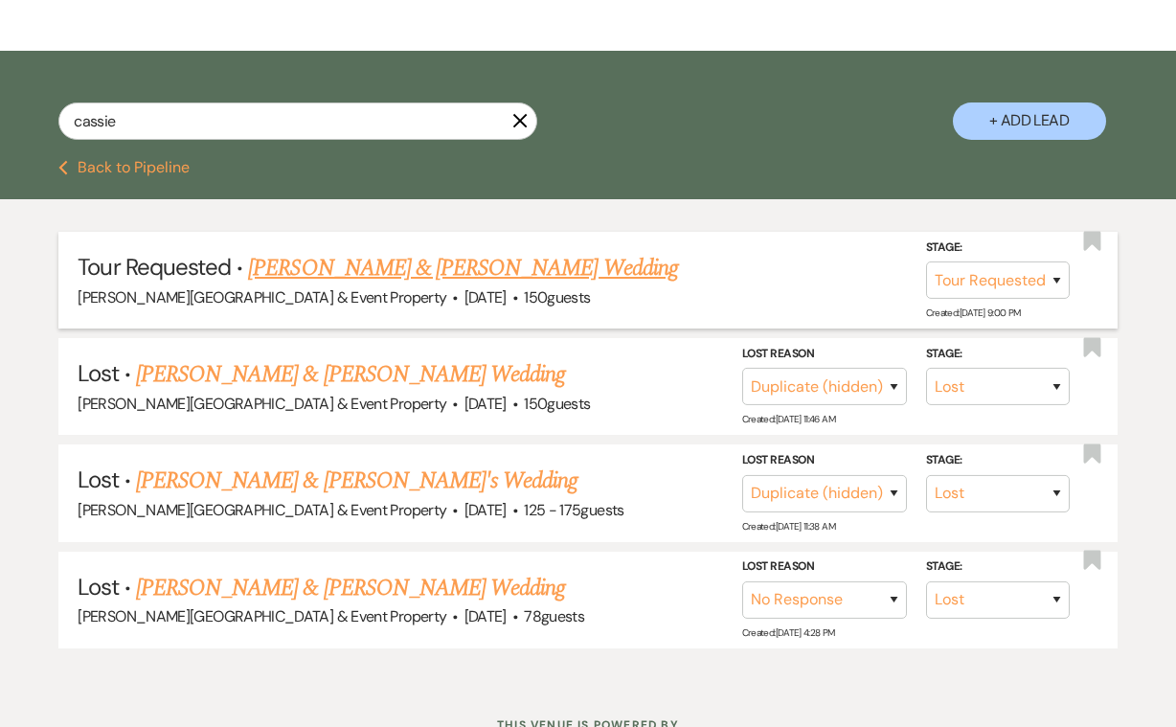
click at [655, 267] on link "[PERSON_NAME] & [PERSON_NAME] Wedding" at bounding box center [462, 268] width 429 height 34
select select "2"
select select "5"
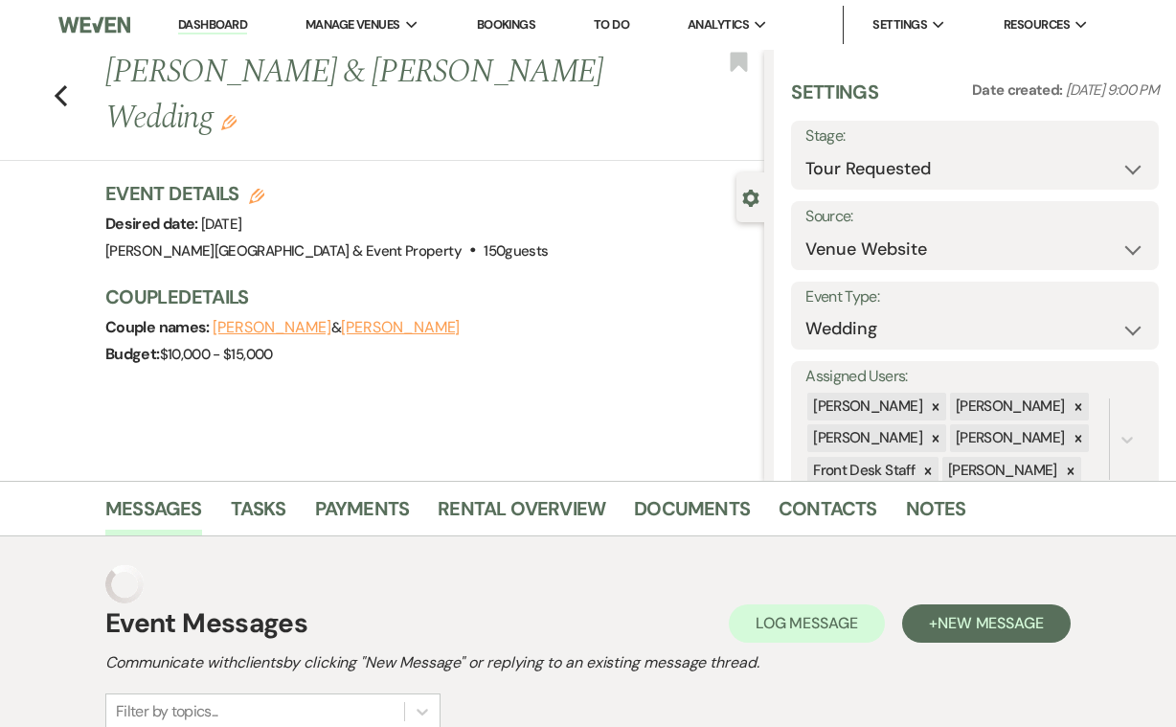
click at [655, 267] on div "Event Details Edit Desired date: [DATE] Venue: [PERSON_NAME][GEOGRAPHIC_DATA] &…" at bounding box center [434, 283] width 659 height 207
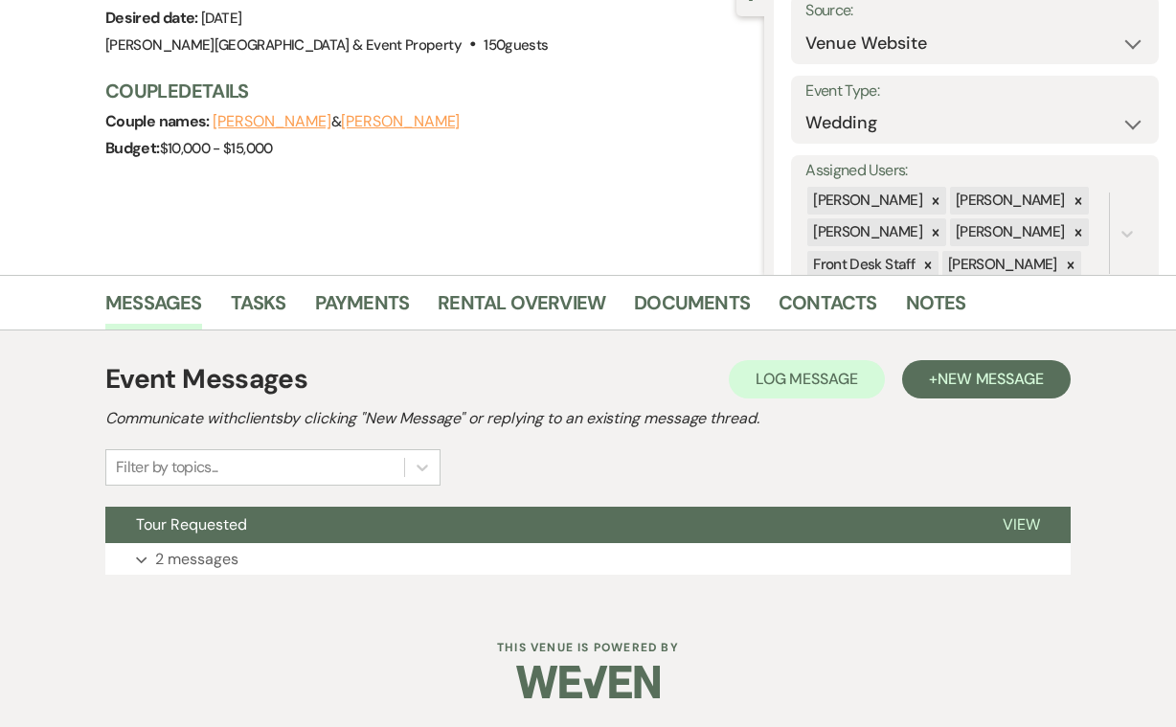
scroll to position [205, 0]
click at [219, 551] on p "2 messages" at bounding box center [196, 560] width 83 height 25
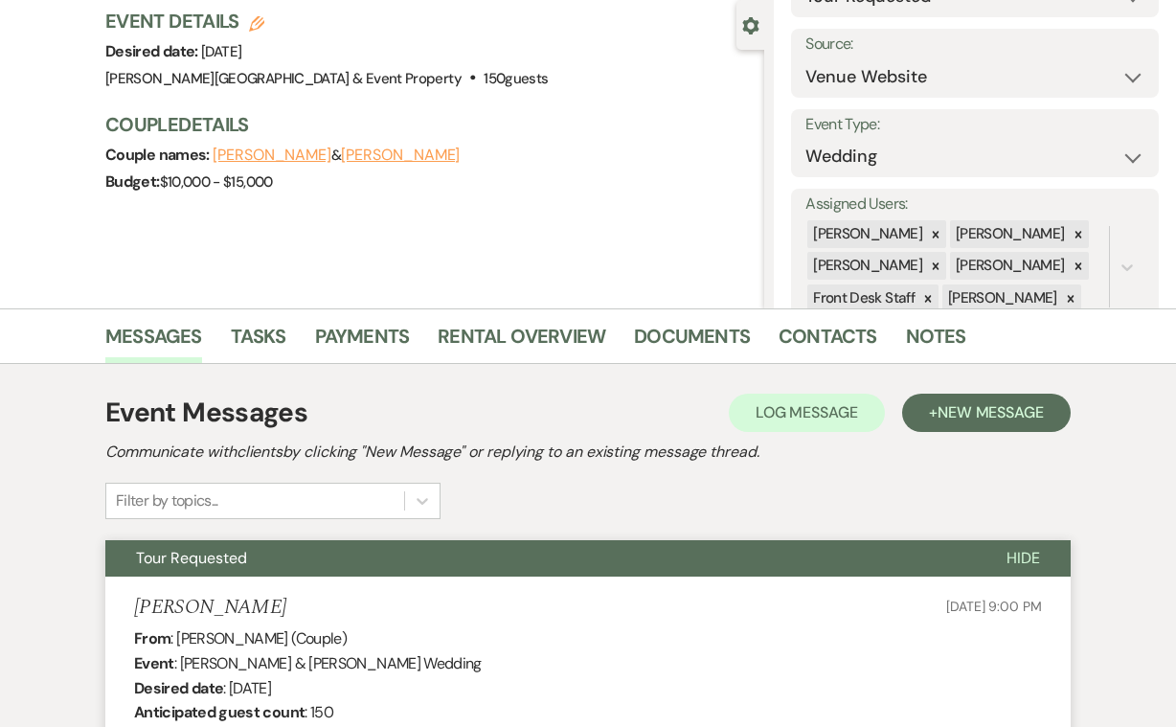
scroll to position [151, 0]
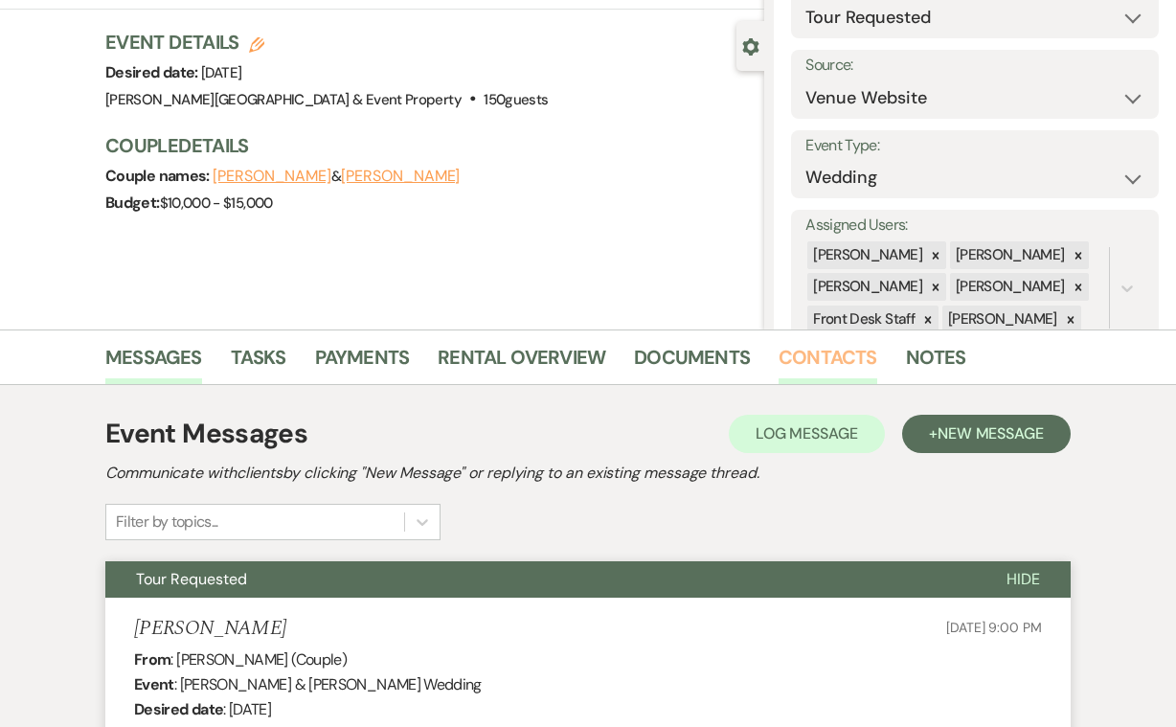
click at [805, 355] on link "Contacts" at bounding box center [827, 363] width 99 height 42
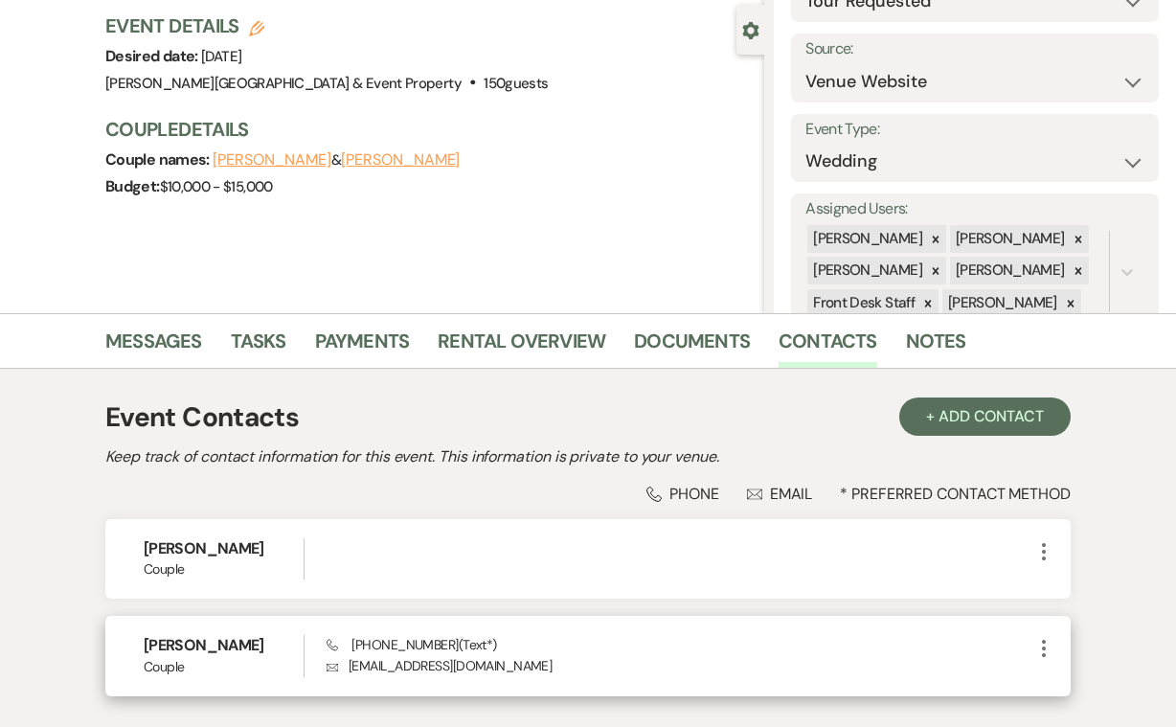
scroll to position [133, 0]
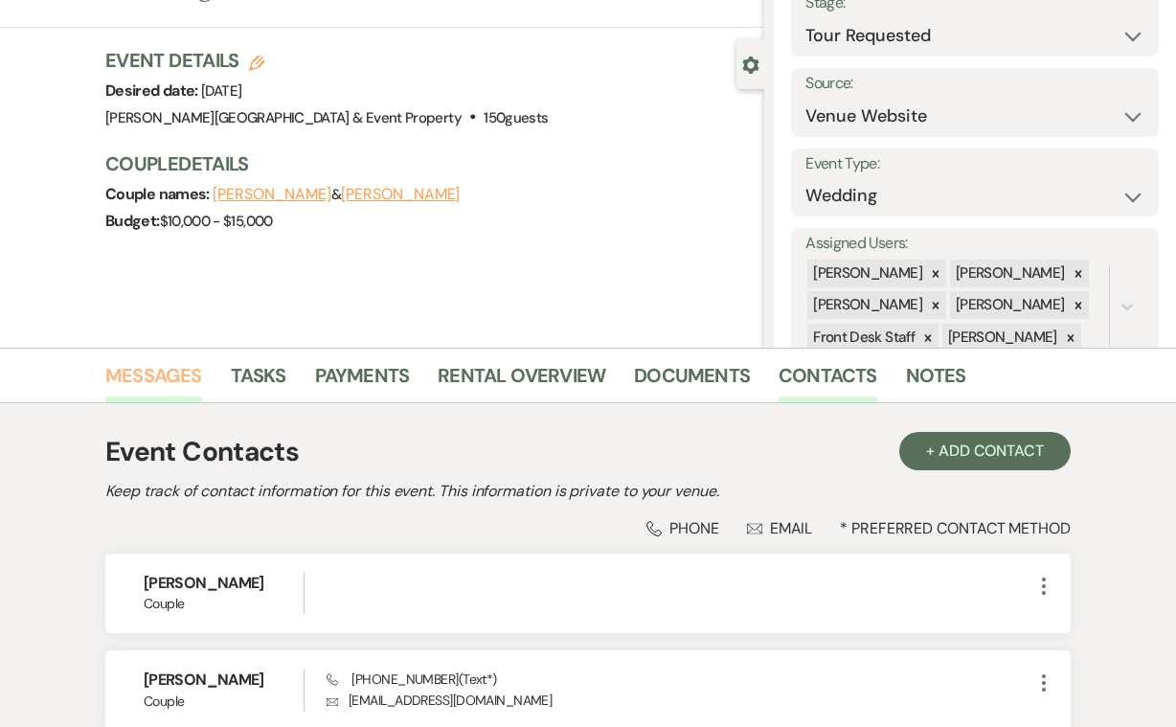
click at [166, 374] on link "Messages" at bounding box center [153, 381] width 97 height 42
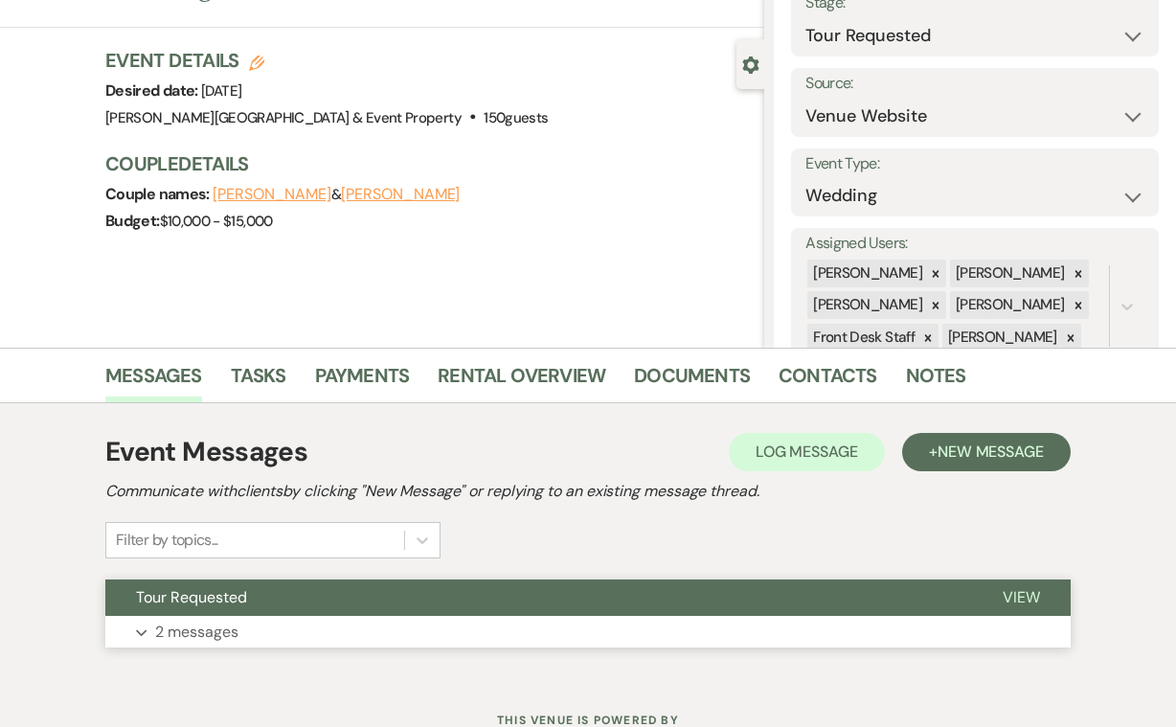
click at [215, 633] on p "2 messages" at bounding box center [196, 631] width 83 height 25
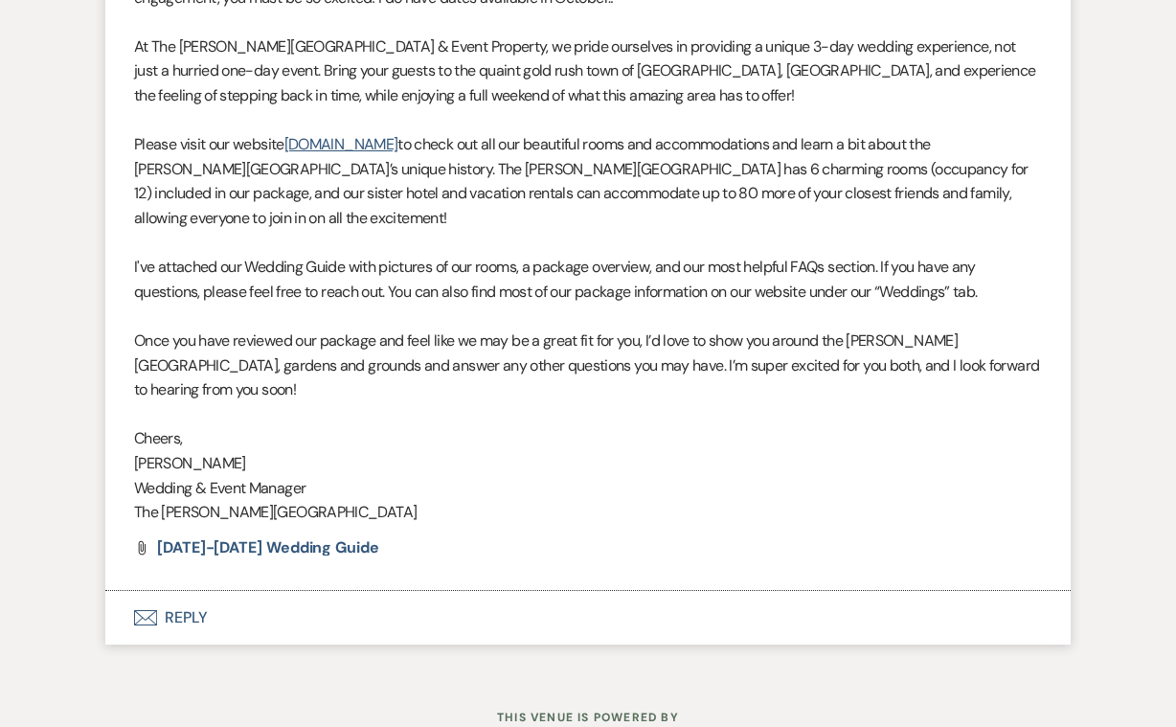
scroll to position [1269, 0]
click at [183, 592] on button "Envelope Reply" at bounding box center [587, 619] width 965 height 54
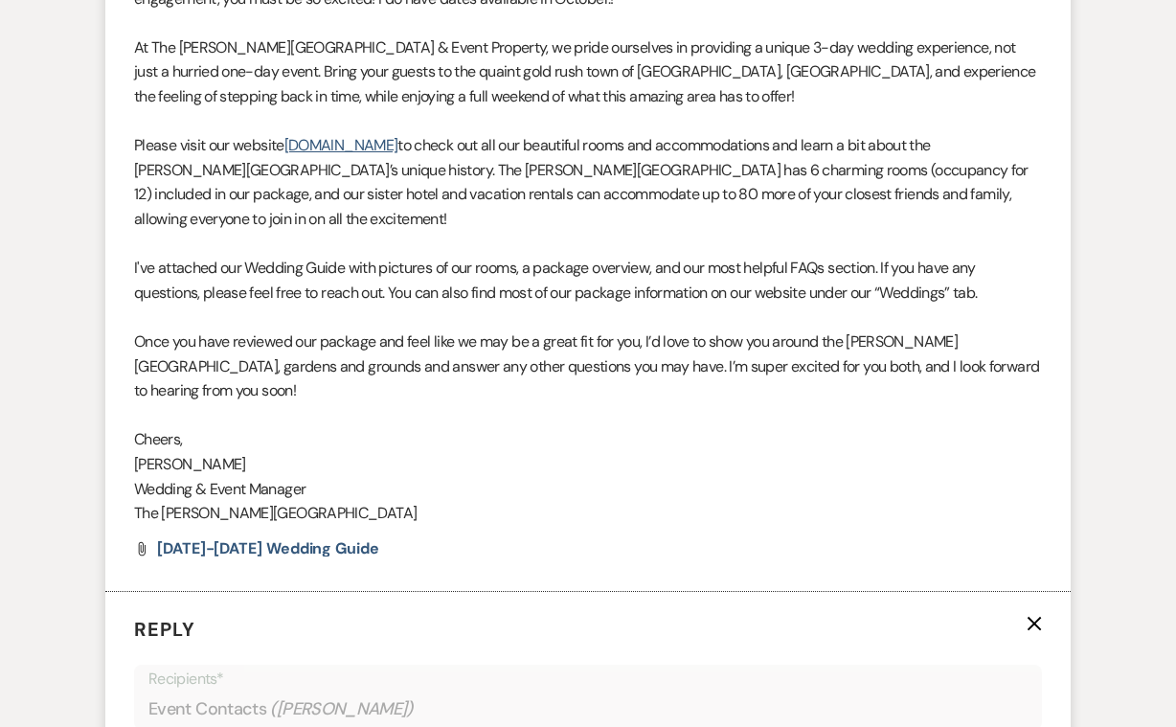
scroll to position [1710, 0]
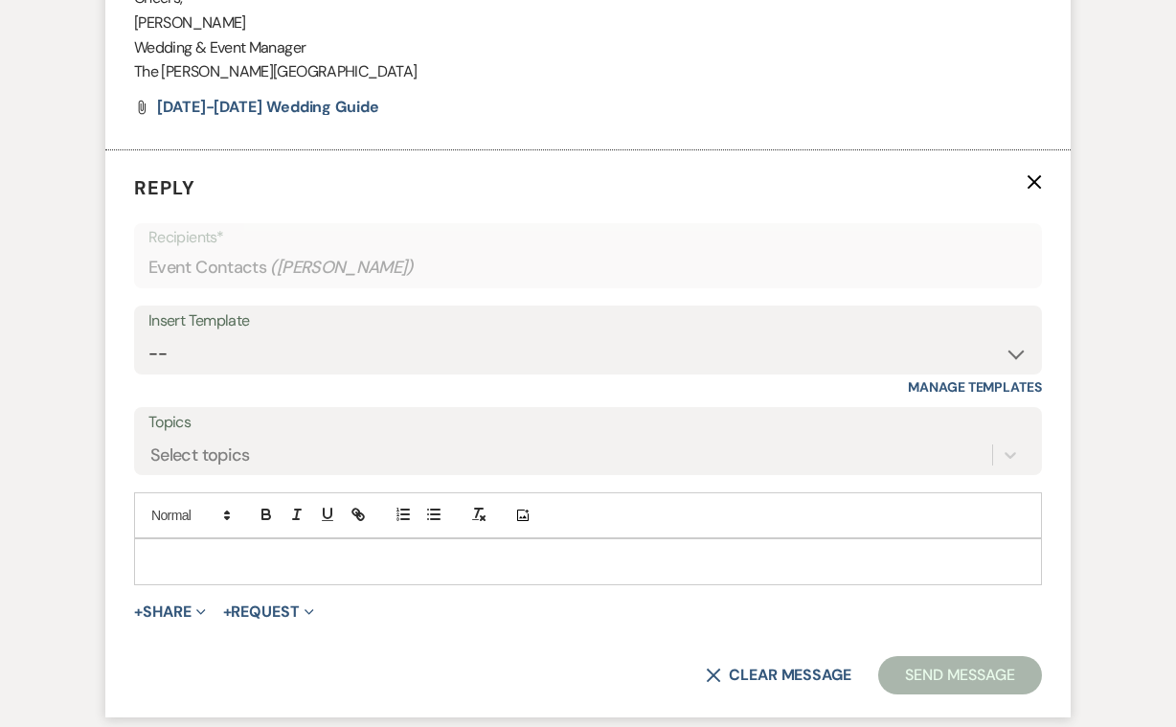
click at [310, 539] on div at bounding box center [588, 561] width 906 height 44
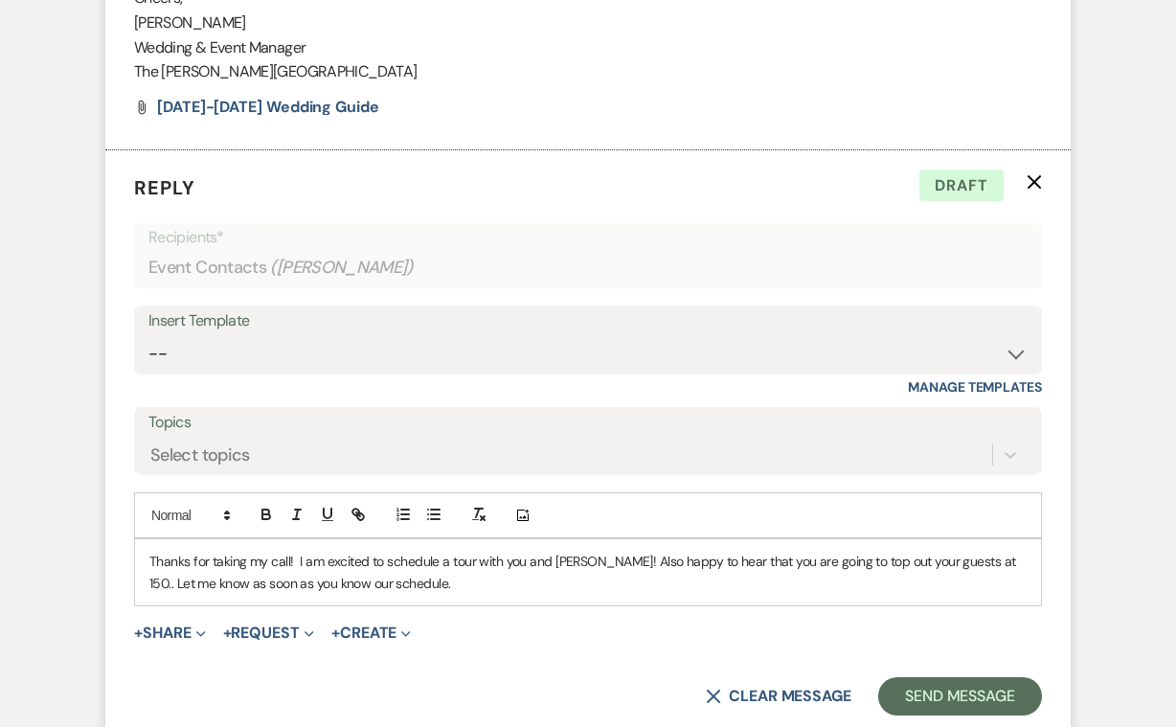
click at [149, 551] on p "Thanks for taking my call! I am excited to schedule a tour with you and [PERSON…" at bounding box center [587, 572] width 877 height 43
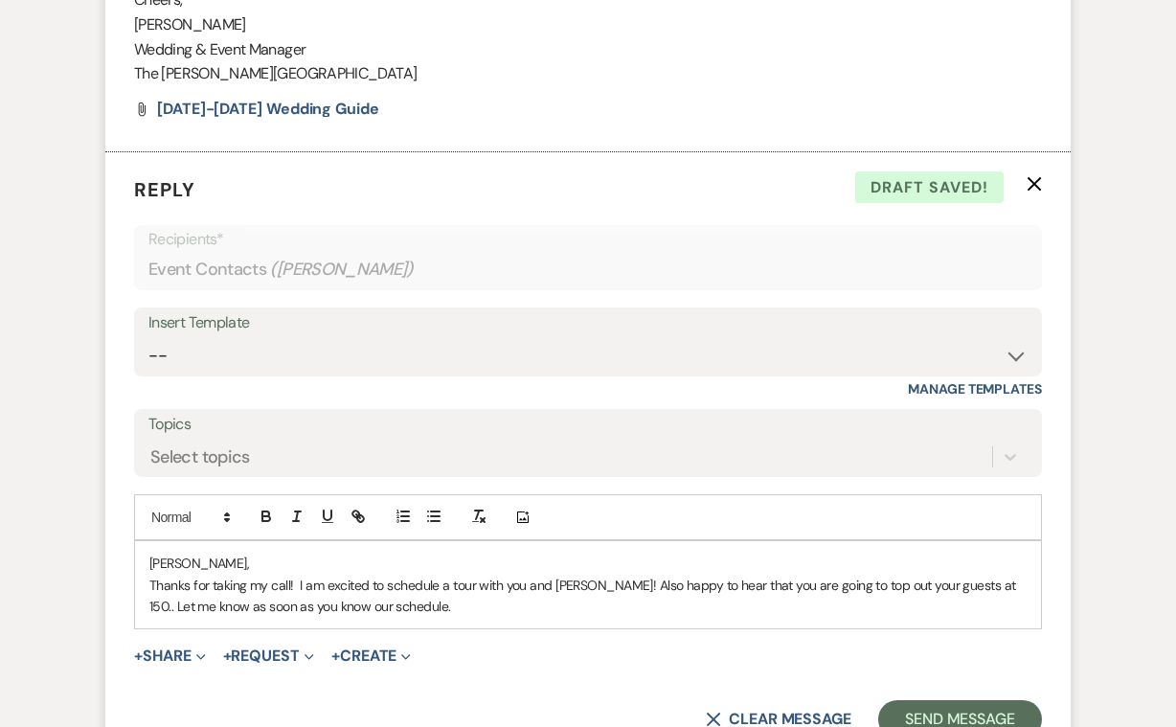
scroll to position [1713, 0]
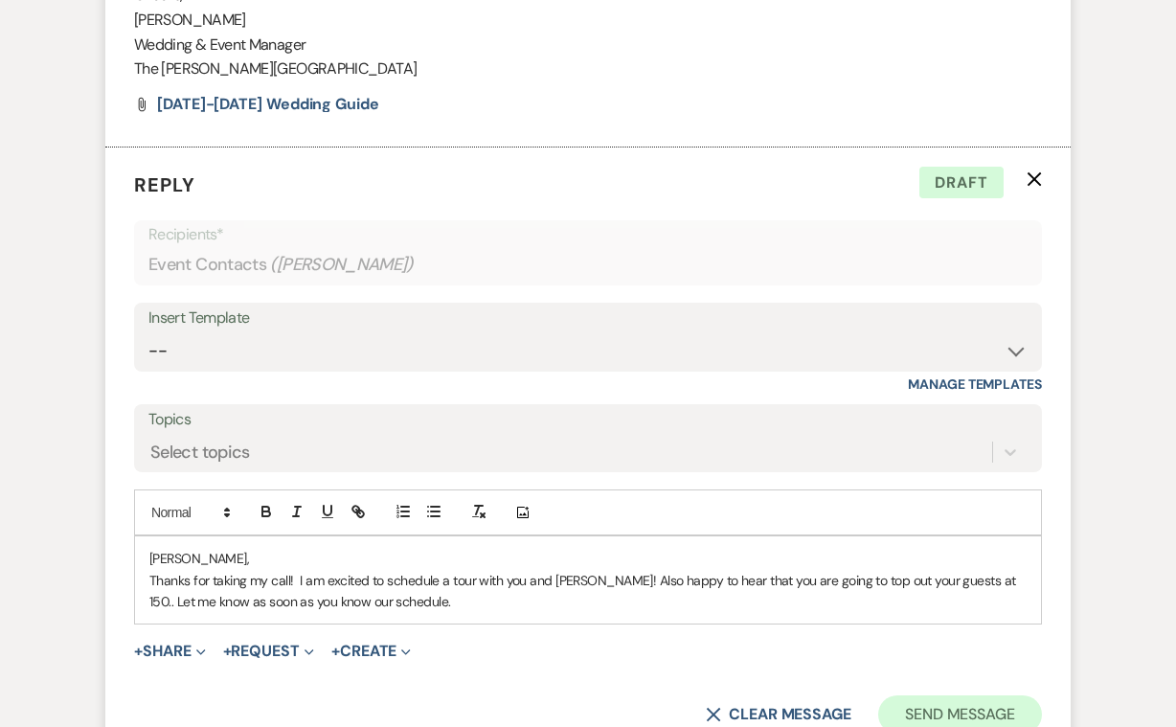
click at [944, 695] on button "Send Message" at bounding box center [960, 714] width 164 height 38
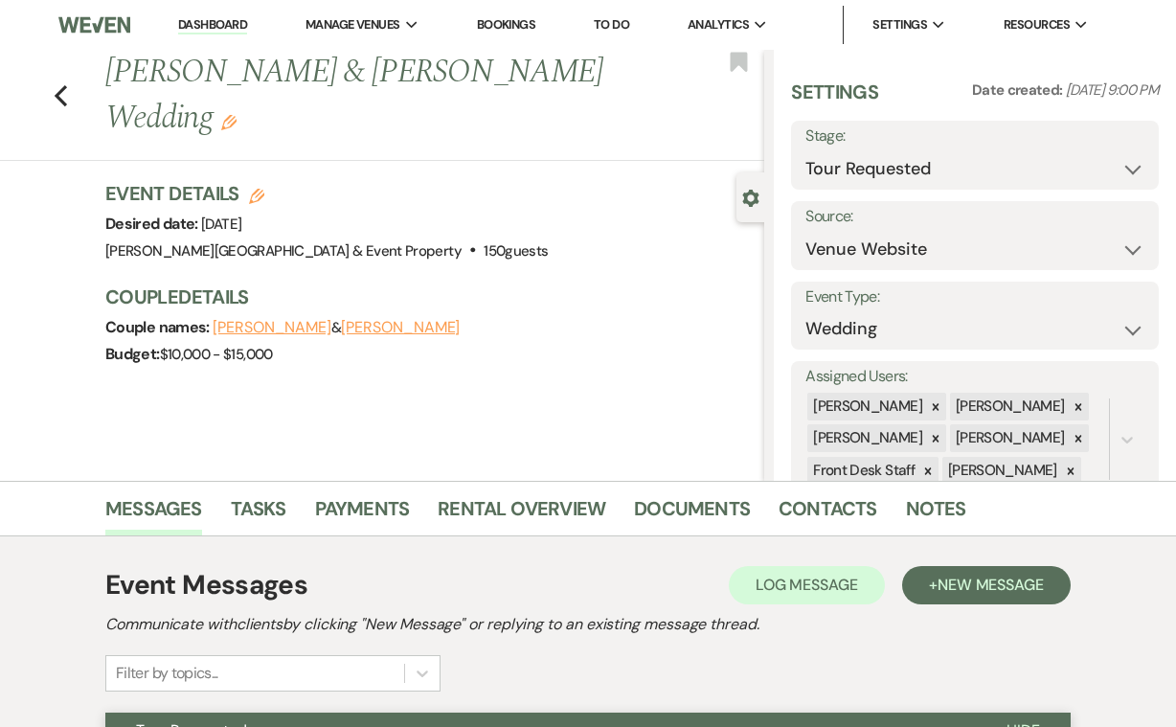
scroll to position [0, 0]
click at [64, 90] on icon "Previous" at bounding box center [61, 95] width 14 height 23
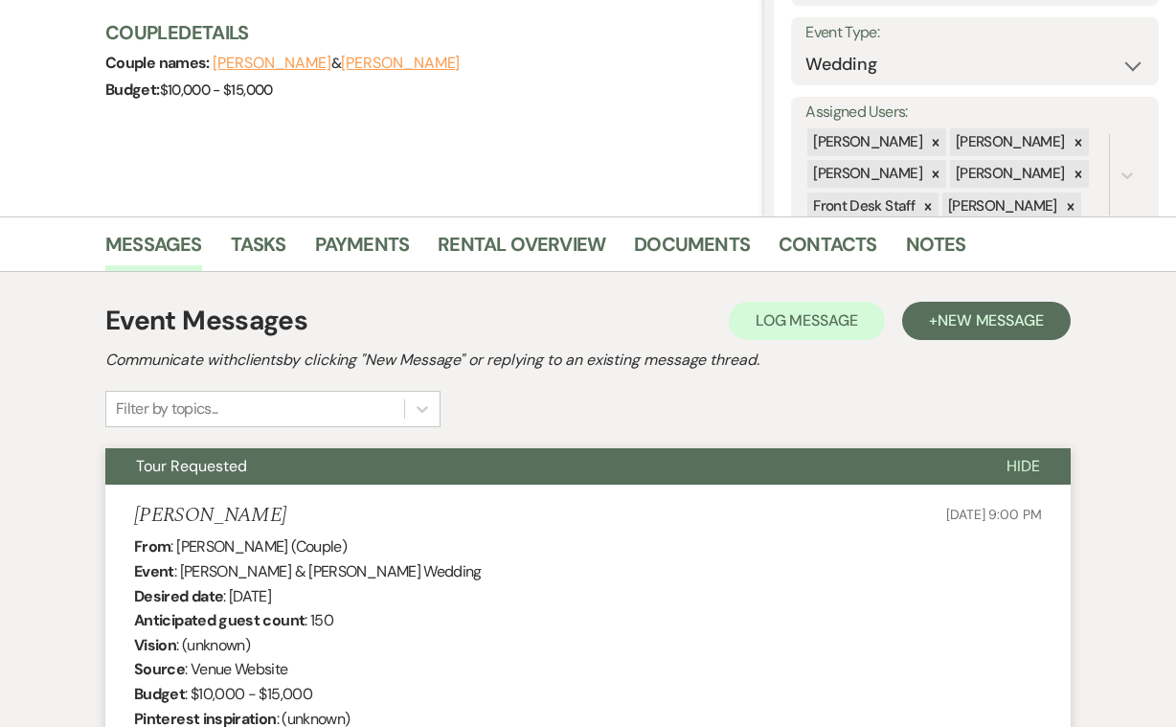
select select "2"
select select "8"
select select "4"
select select "8"
select select "4"
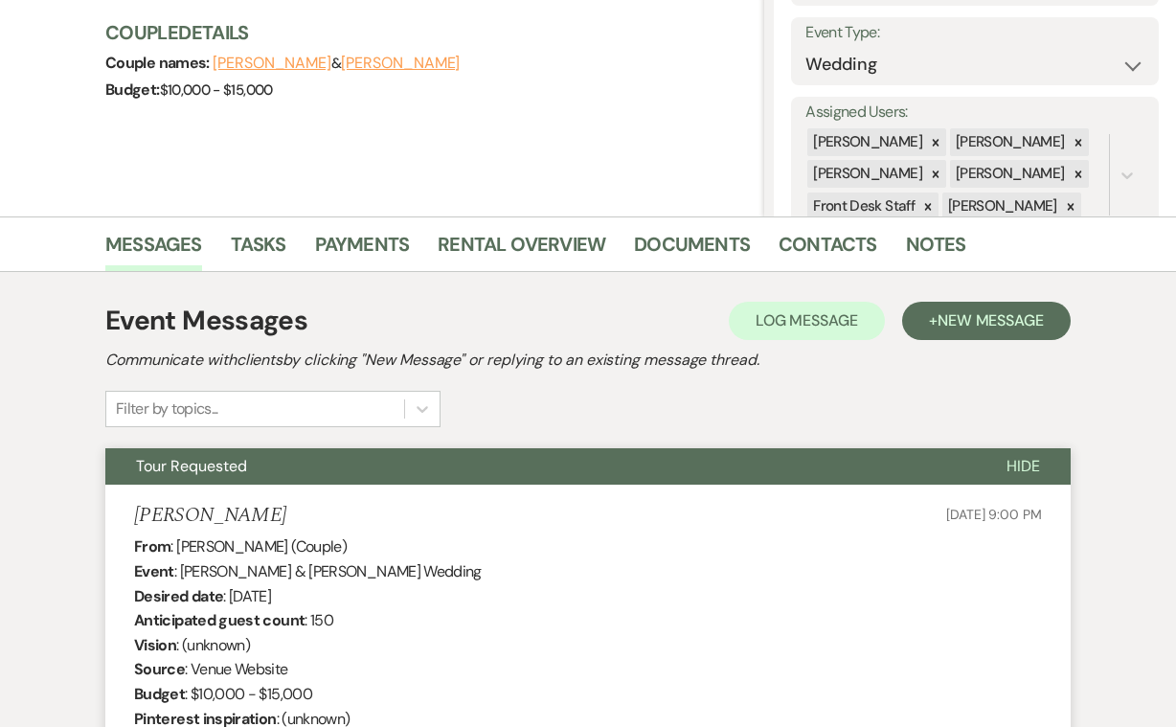
select select "8"
select select "5"
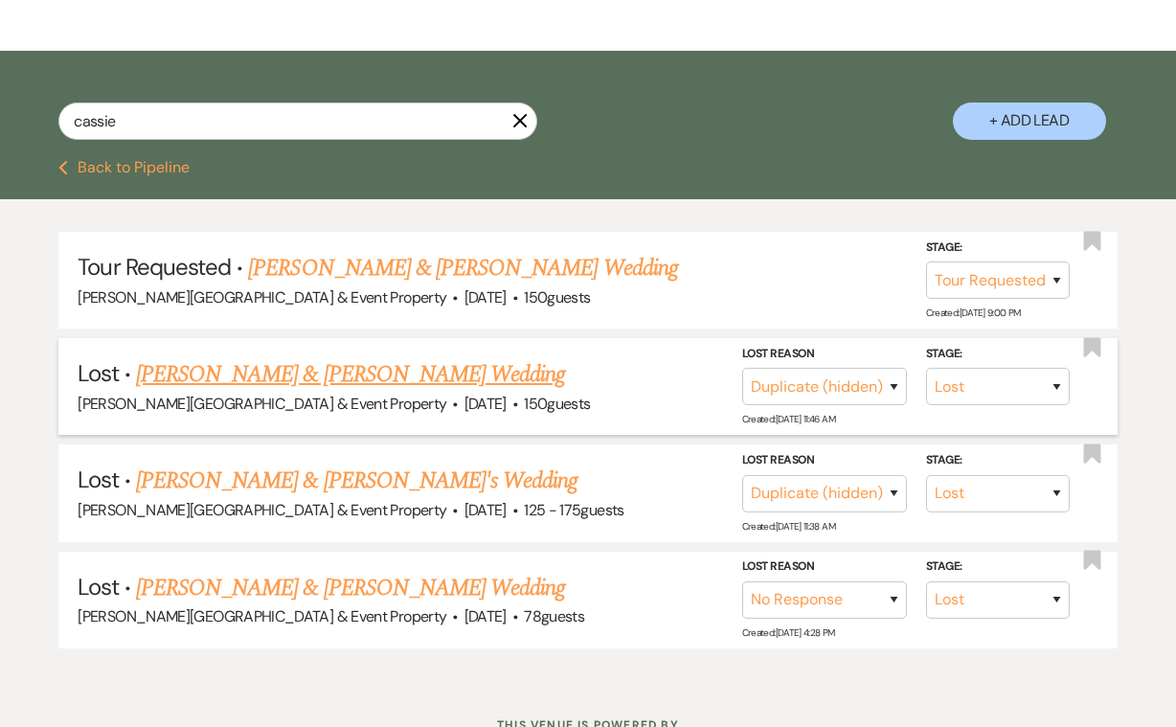
click at [542, 378] on link "[PERSON_NAME] & [PERSON_NAME] Wedding" at bounding box center [350, 374] width 429 height 34
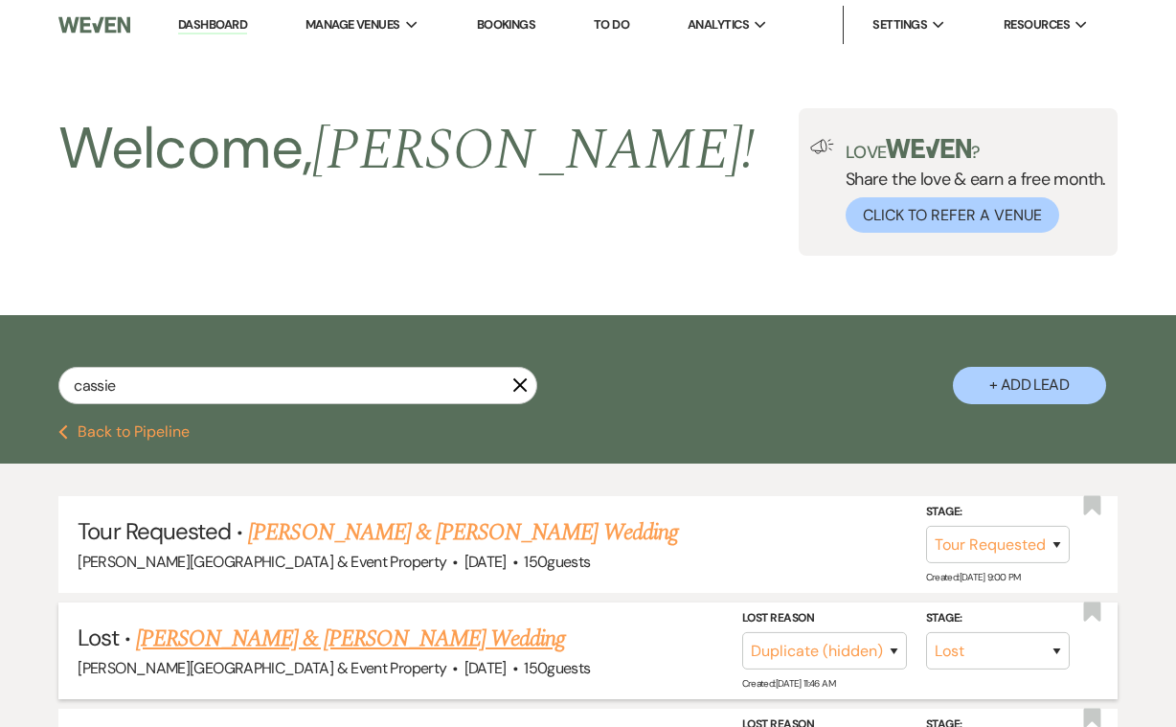
select select "8"
select select "4"
select select "5"
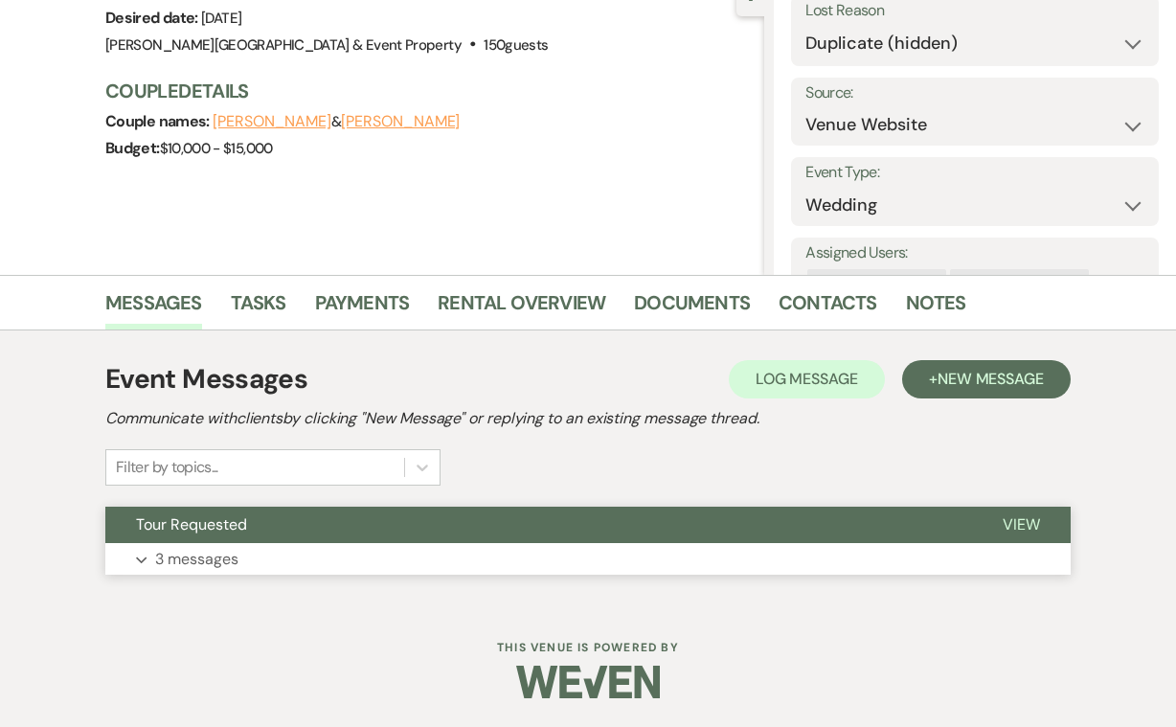
scroll to position [205, 0]
click at [214, 559] on p "3 messages" at bounding box center [196, 560] width 83 height 25
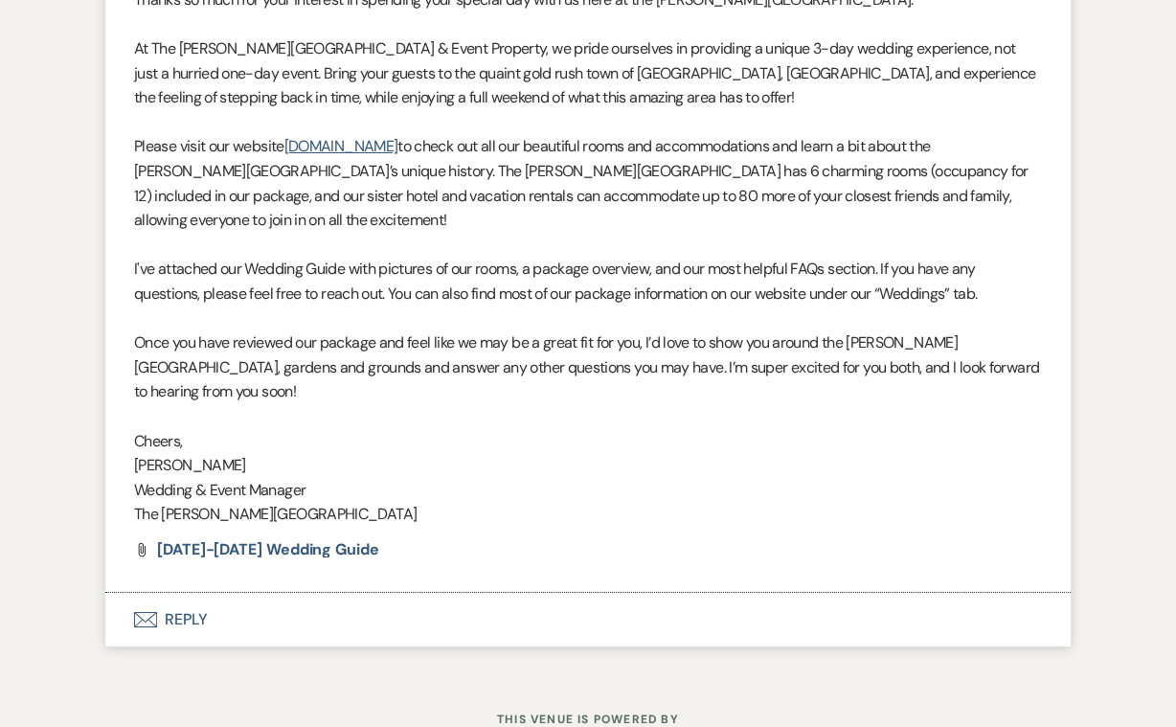
scroll to position [1429, 0]
click at [186, 594] on button "Envelope Reply" at bounding box center [587, 621] width 965 height 54
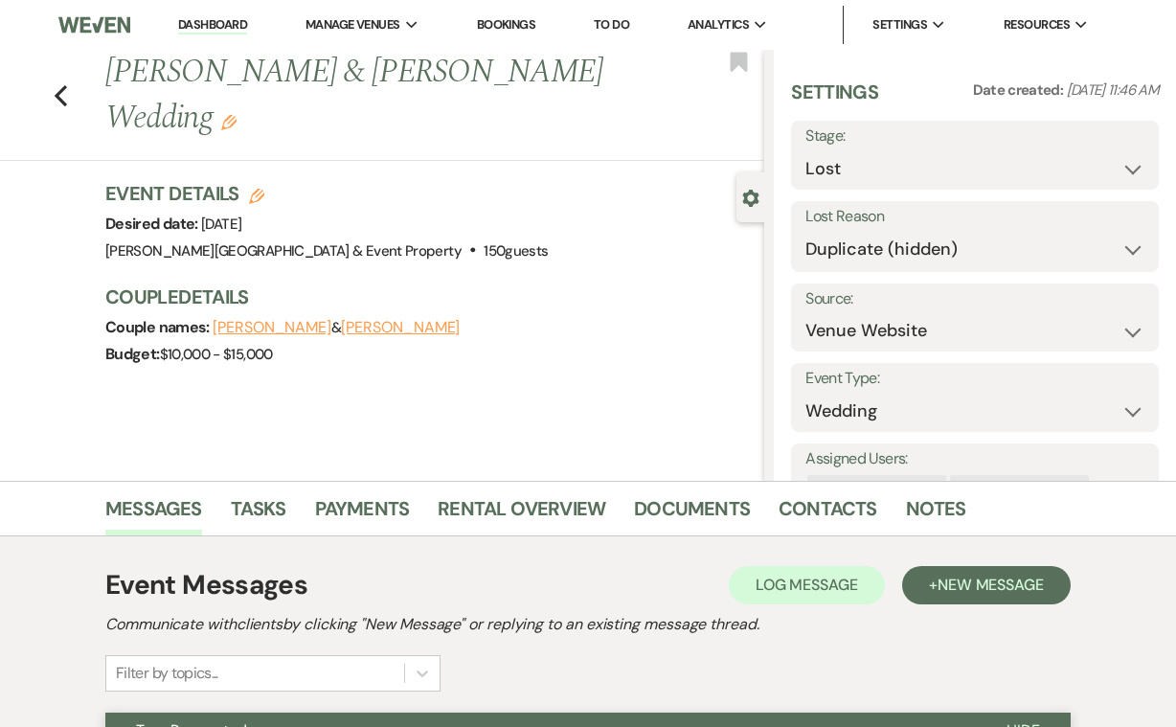
scroll to position [0, 0]
click at [57, 92] on use "button" at bounding box center [61, 95] width 12 height 21
select select "2"
select select "8"
select select "4"
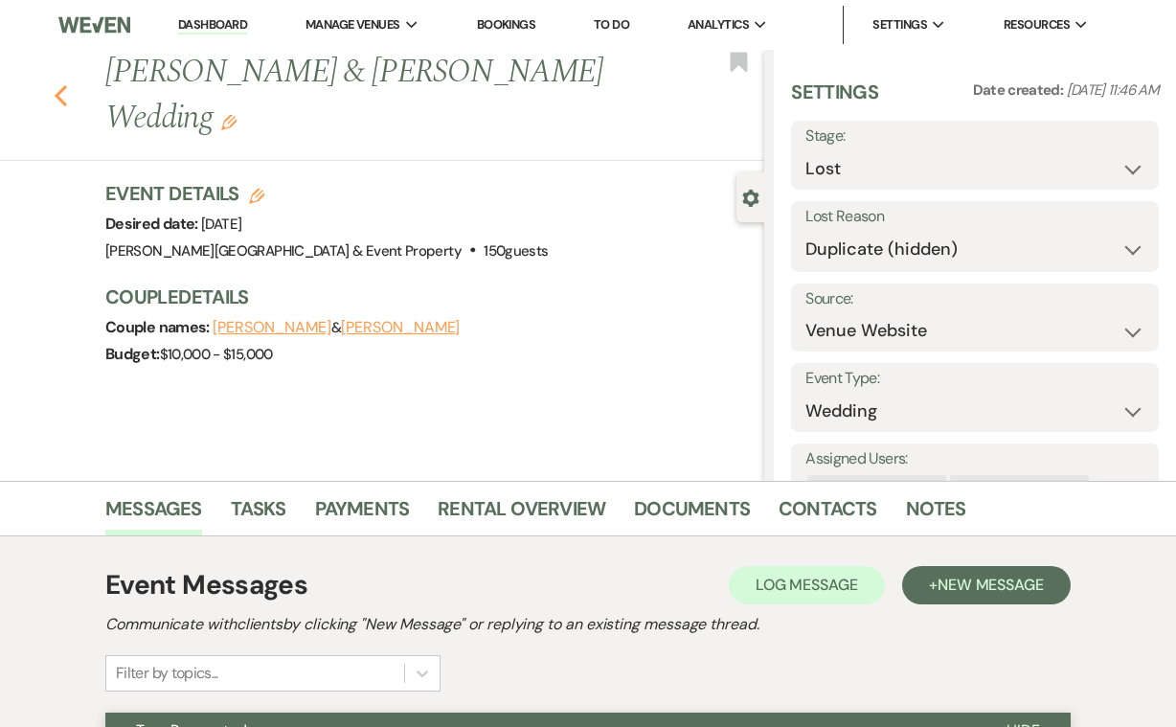
select select "8"
select select "4"
select select "8"
select select "5"
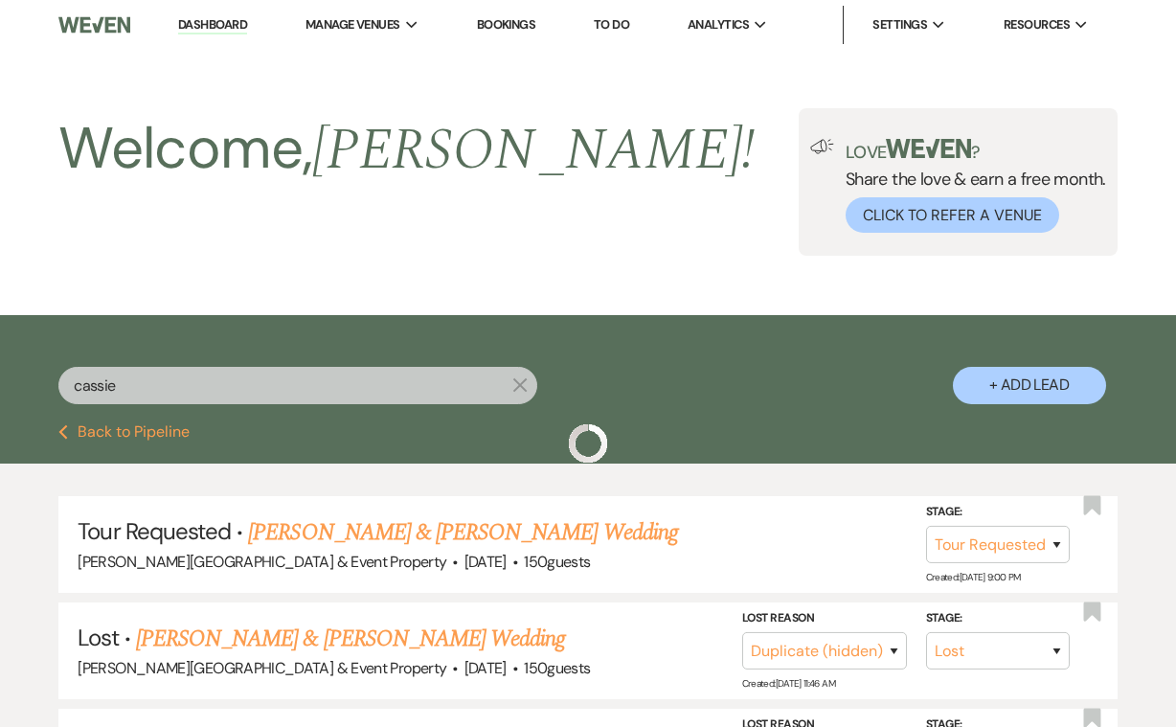
scroll to position [264, 0]
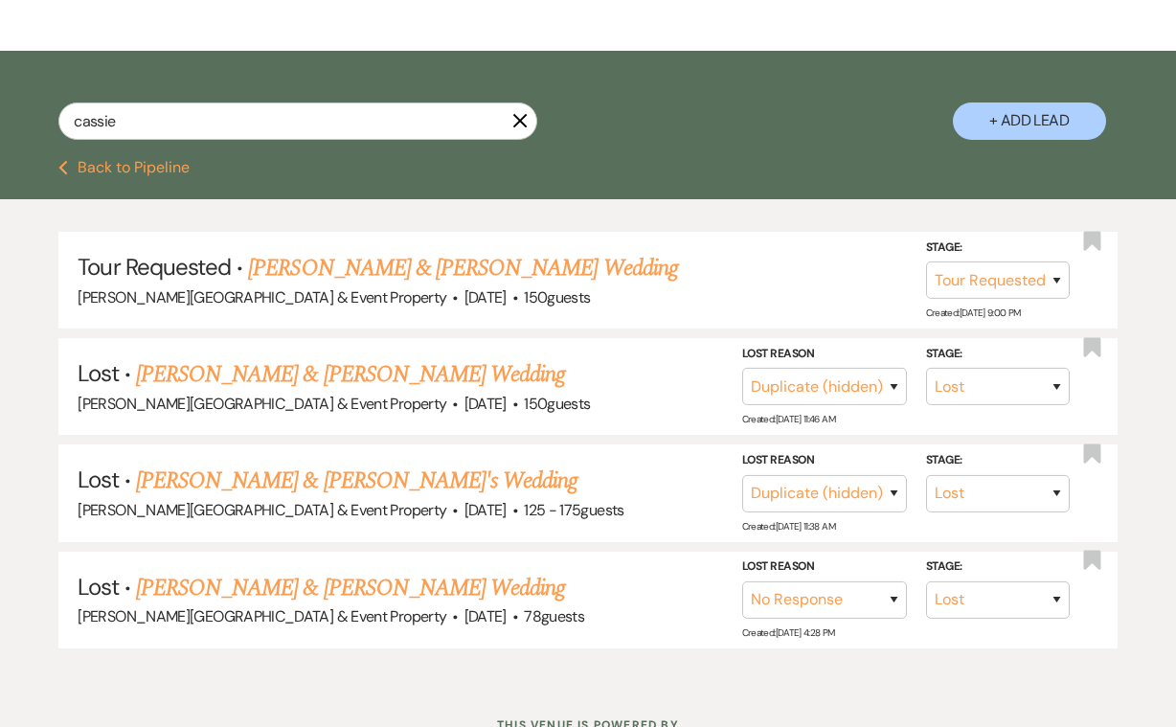
click at [522, 120] on use "button" at bounding box center [520, 121] width 14 height 14
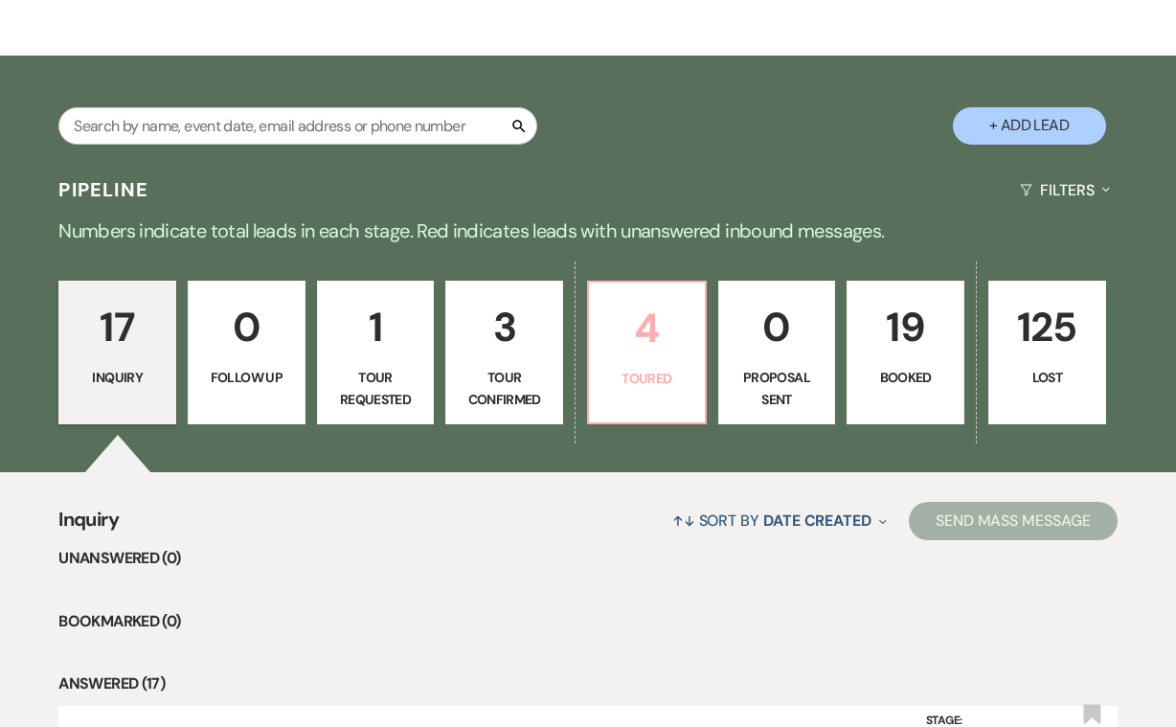
click at [640, 358] on p "4" at bounding box center [646, 328] width 93 height 64
select select "5"
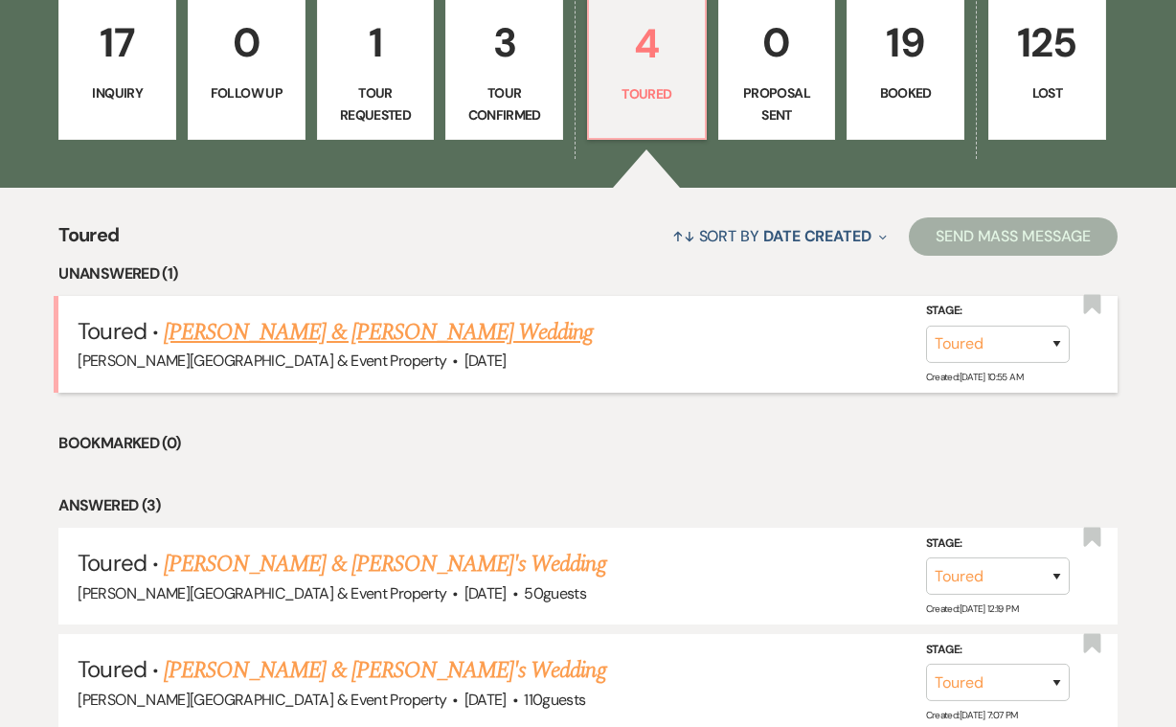
scroll to position [545, 0]
click at [555, 333] on link "[PERSON_NAME] & [PERSON_NAME] Wedding" at bounding box center [378, 331] width 429 height 34
select select "5"
select select "14"
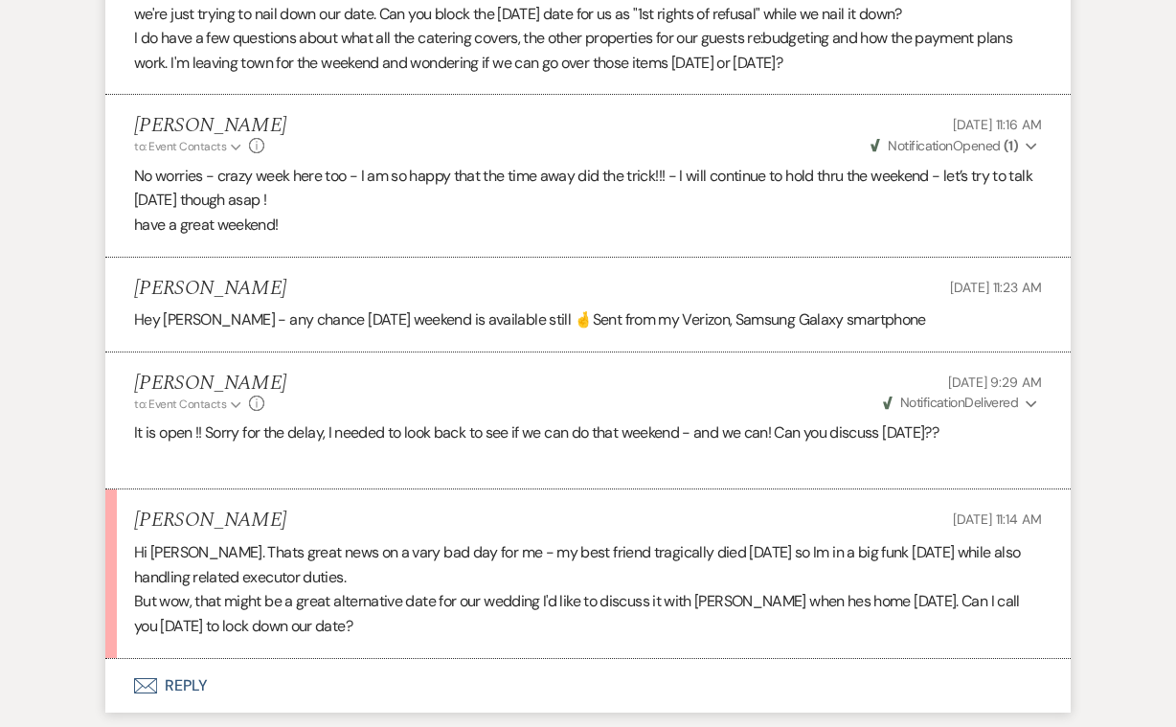
scroll to position [5974, 0]
click at [185, 660] on button "Envelope Reply" at bounding box center [587, 687] width 965 height 54
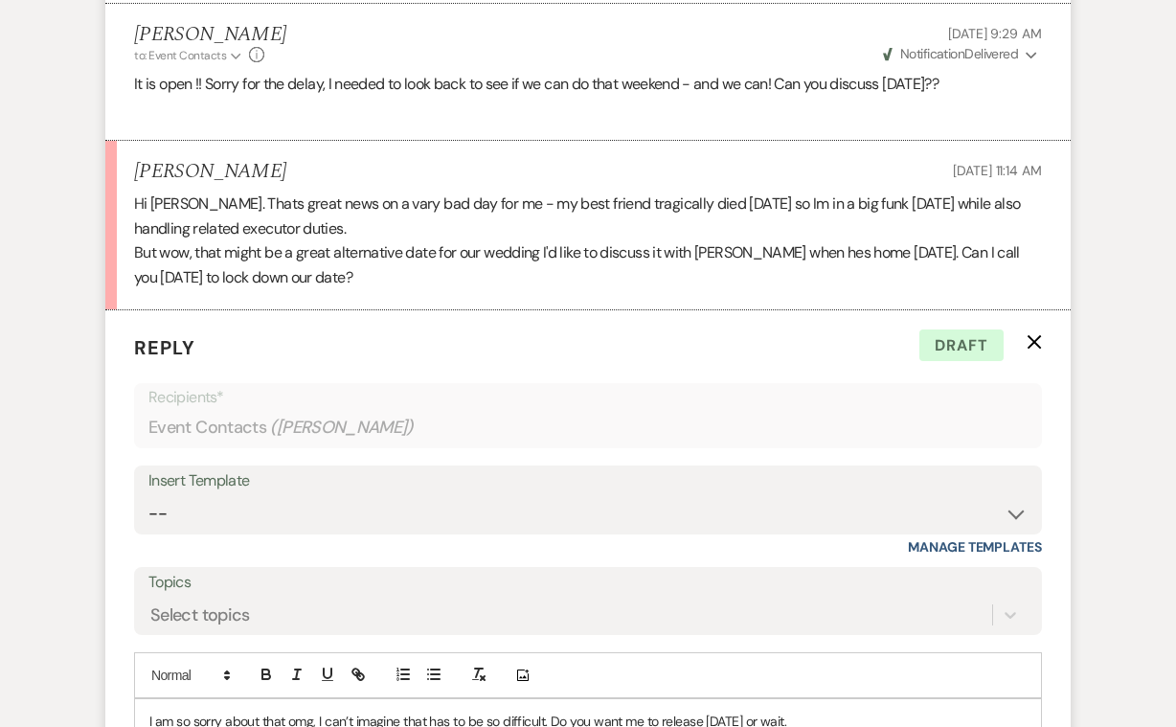
scroll to position [6415, 0]
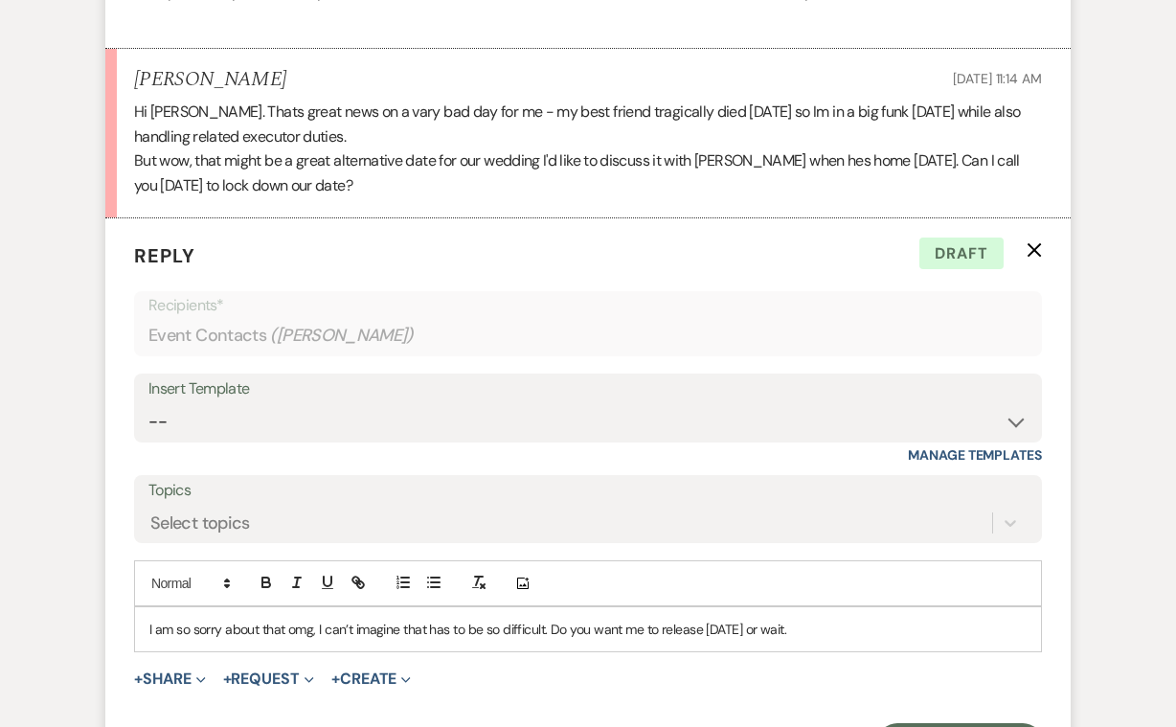
click at [801, 619] on p "I am so sorry about that omg, I can’t imagine that has to be so difficult. Do y…" at bounding box center [587, 629] width 877 height 21
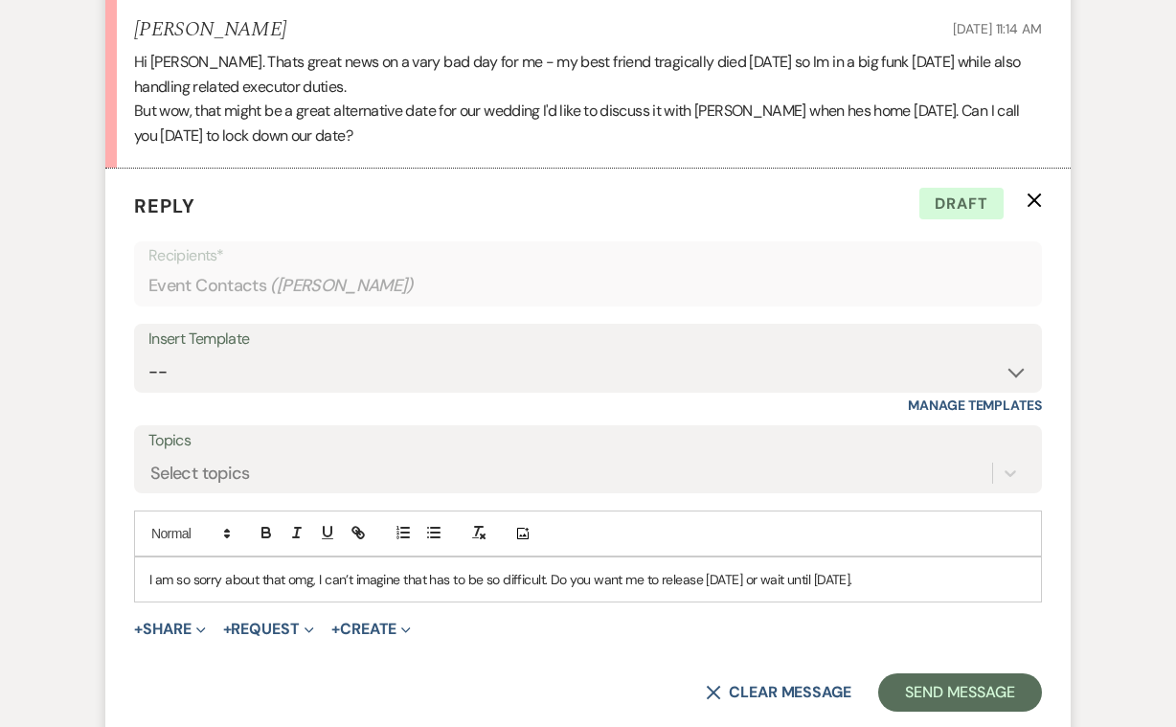
scroll to position [6470, 0]
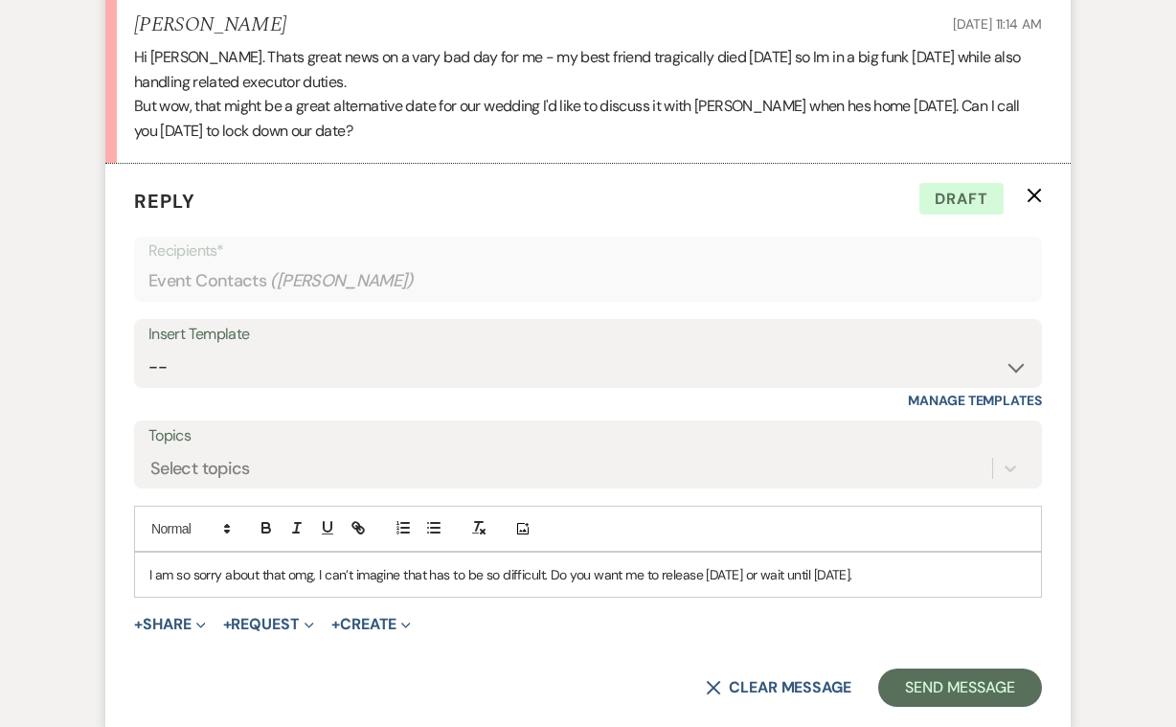
click at [752, 564] on p "I am so sorry about that omg, I can’t imagine that has to be so difficult. Do y…" at bounding box center [587, 574] width 877 height 21
click at [810, 564] on p "I am so sorry about that omg, I can’t imagine that has to be so difficult. Do y…" at bounding box center [587, 574] width 877 height 21
click at [824, 564] on p "I am so sorry about that omg, I can’t imagine that has to be so difficult. Do y…" at bounding box center [587, 574] width 877 height 21
click at [976, 564] on p "I am so sorry about that omg, I can’t imagine that has to be so difficult. Do y…" at bounding box center [587, 574] width 877 height 21
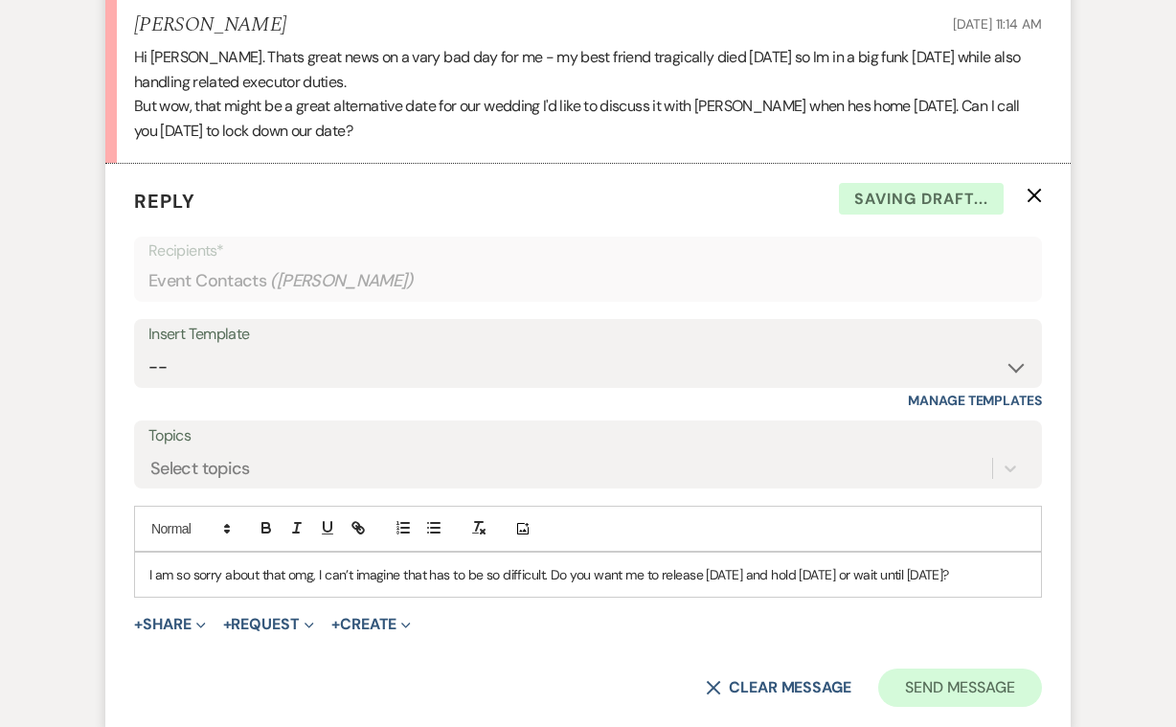
click at [975, 668] on button "Send Message" at bounding box center [960, 687] width 164 height 38
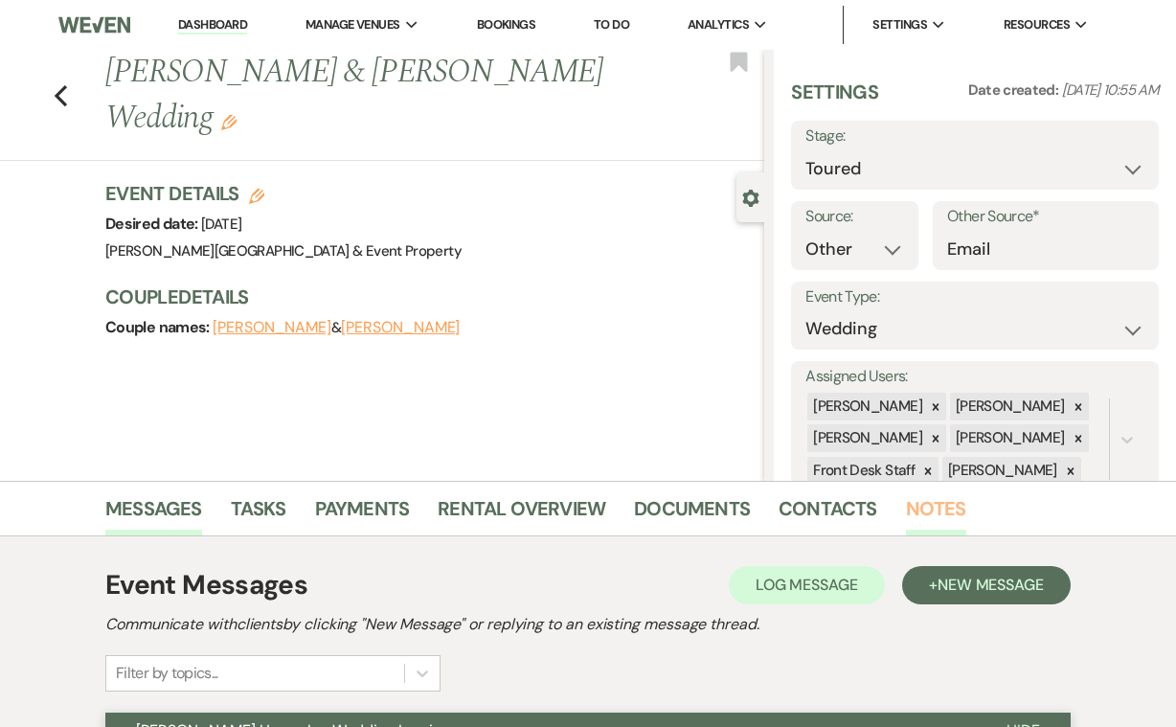
scroll to position [0, 0]
click at [63, 94] on icon "Previous" at bounding box center [61, 95] width 14 height 23
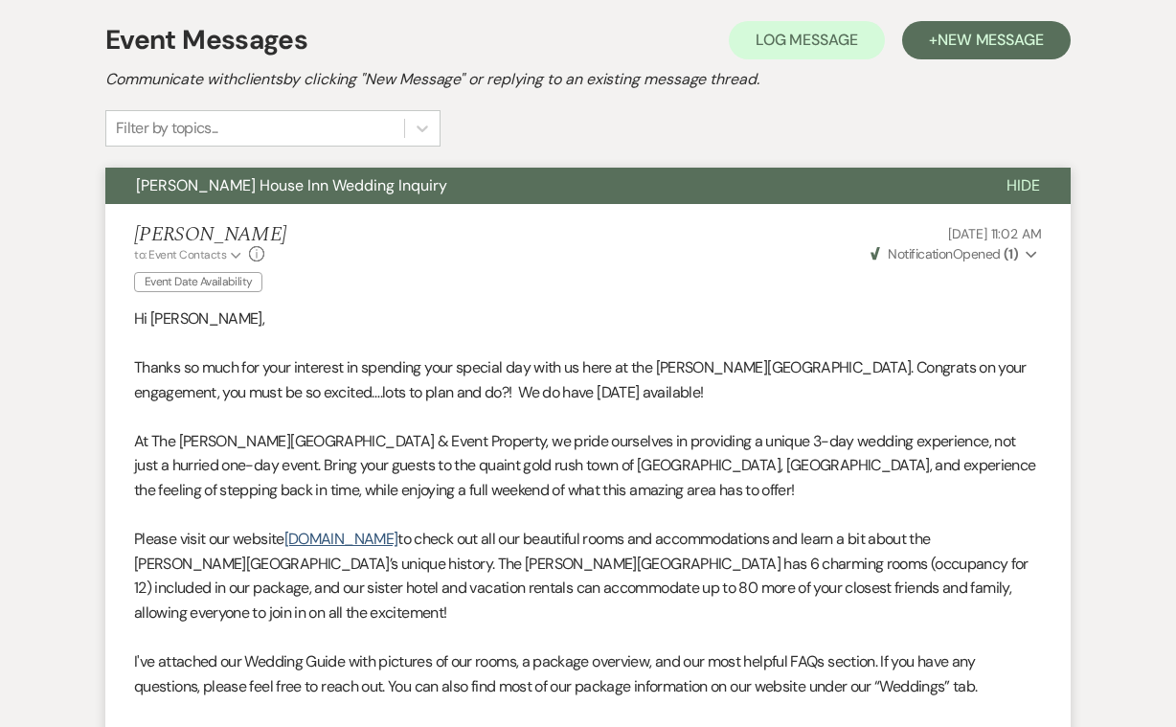
select select "5"
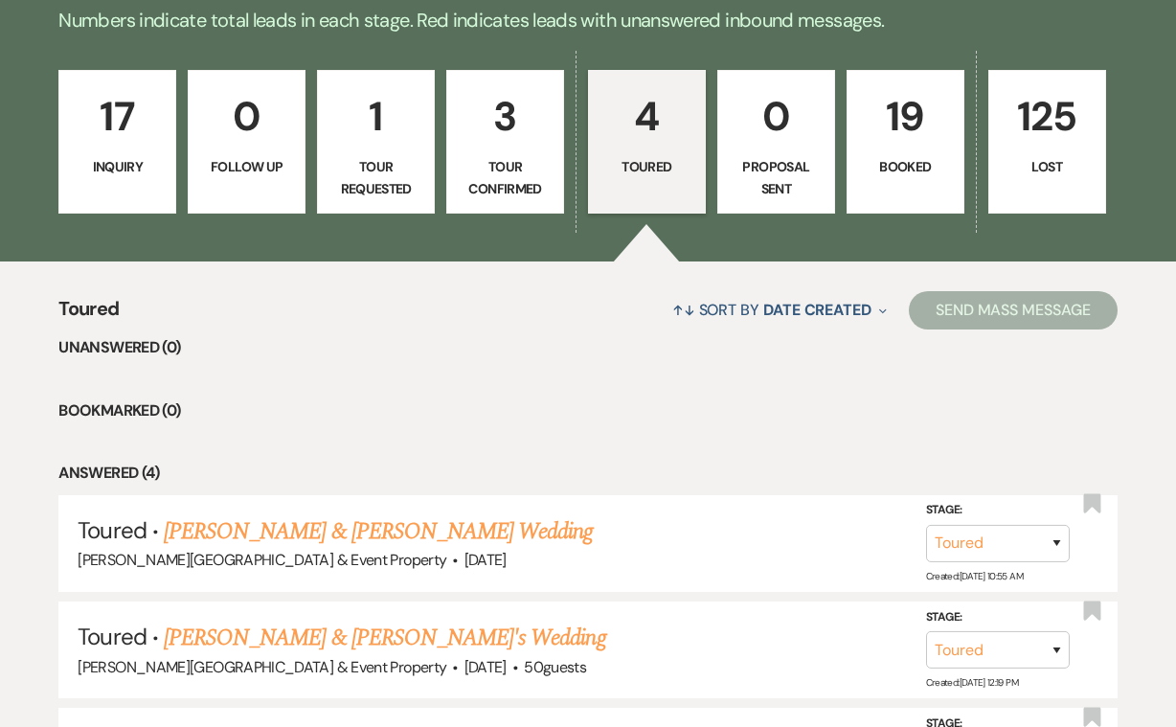
scroll to position [472, 0]
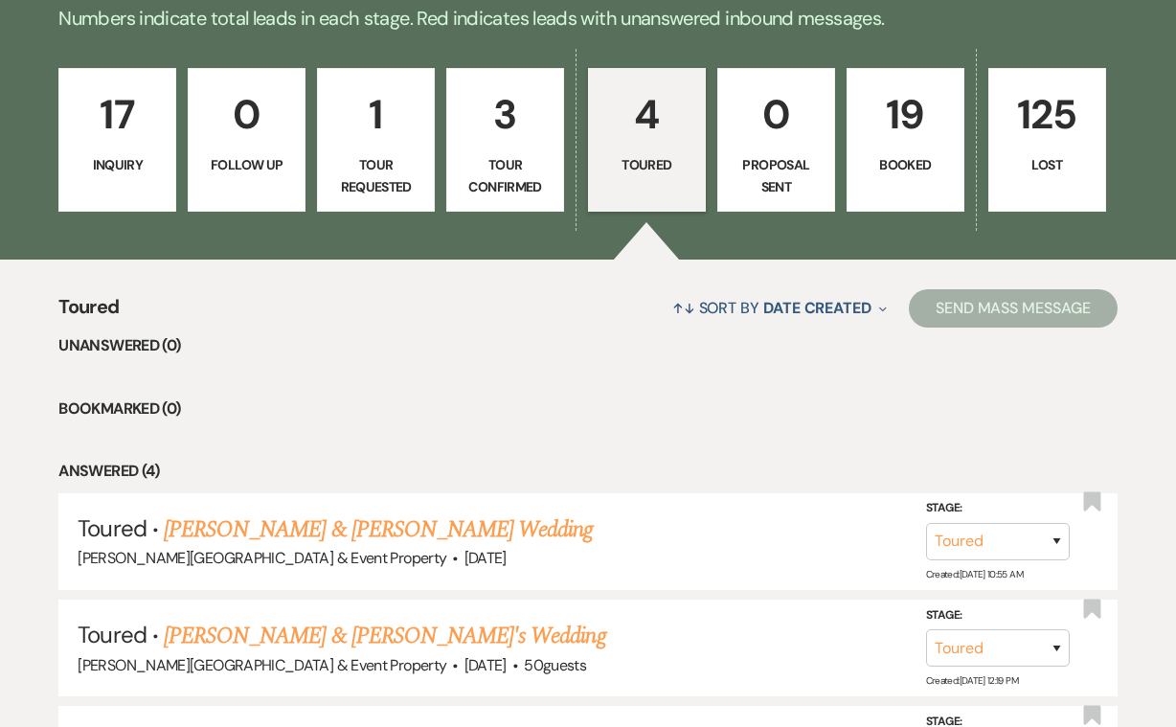
click at [116, 130] on p "17" at bounding box center [117, 114] width 93 height 64
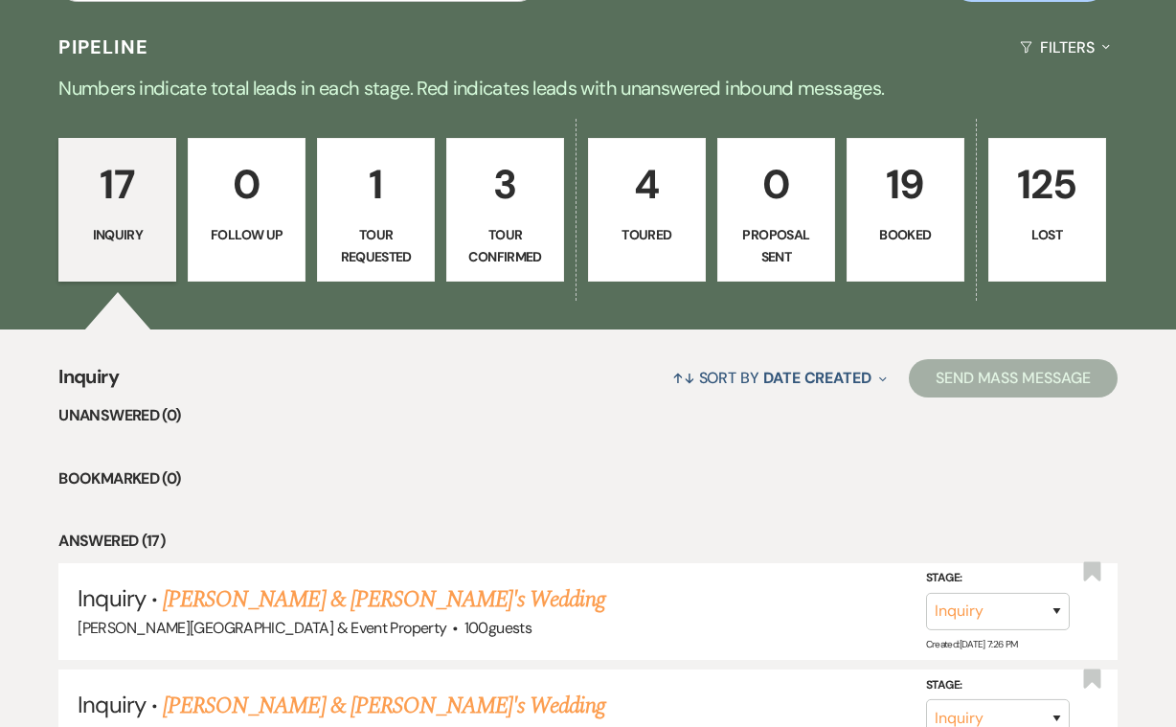
scroll to position [414, 0]
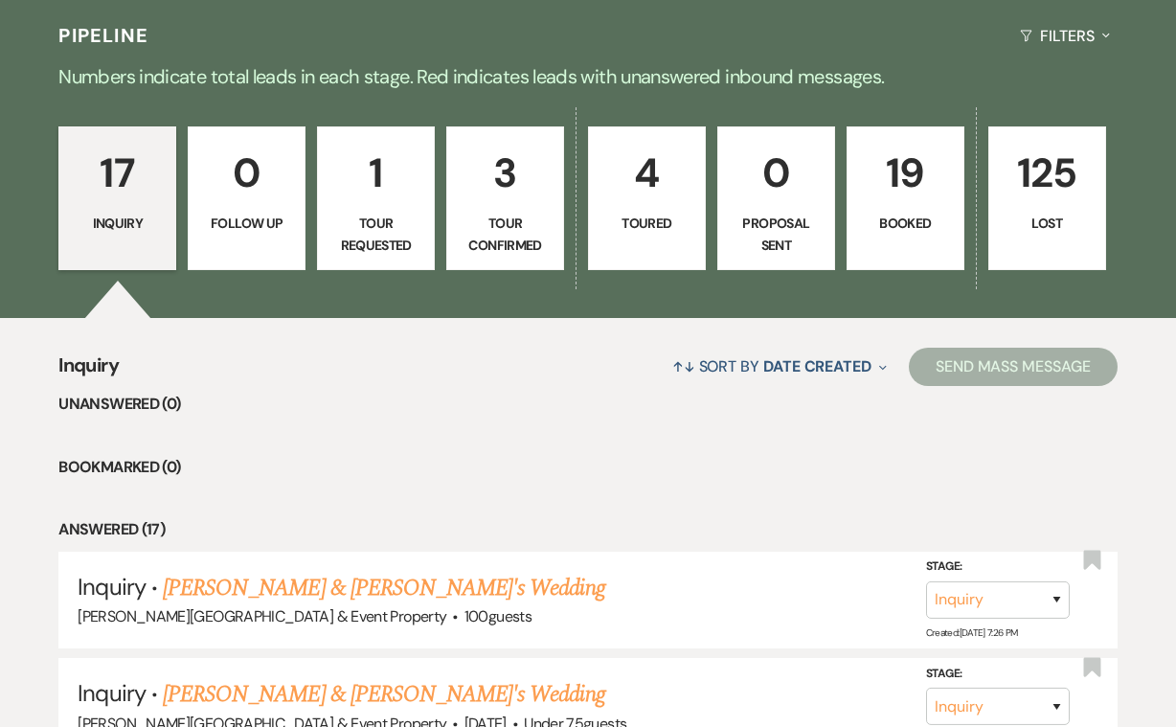
click at [374, 204] on p "1" at bounding box center [375, 173] width 93 height 64
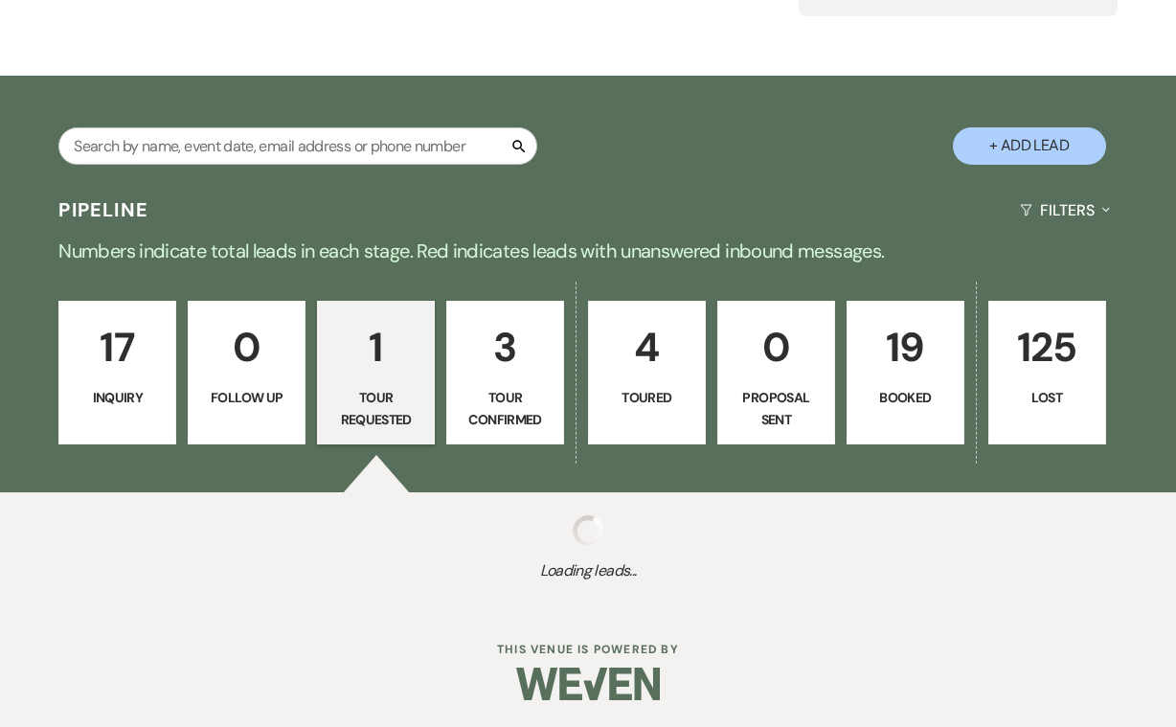
select select "2"
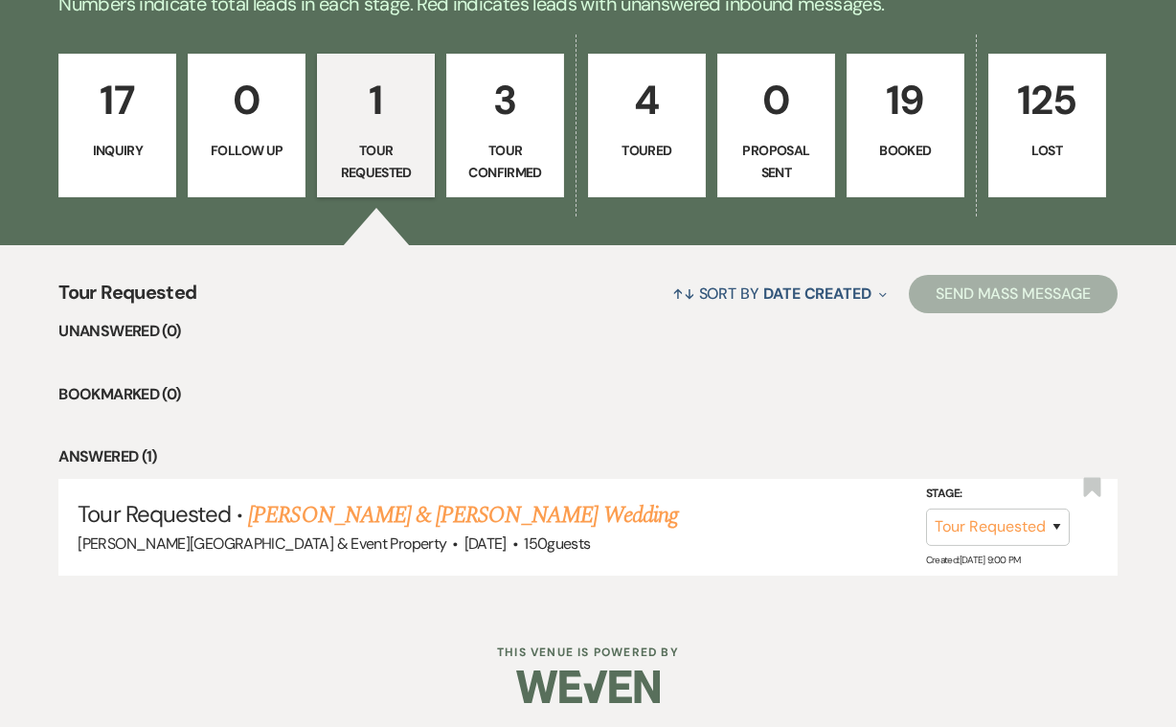
scroll to position [485, 0]
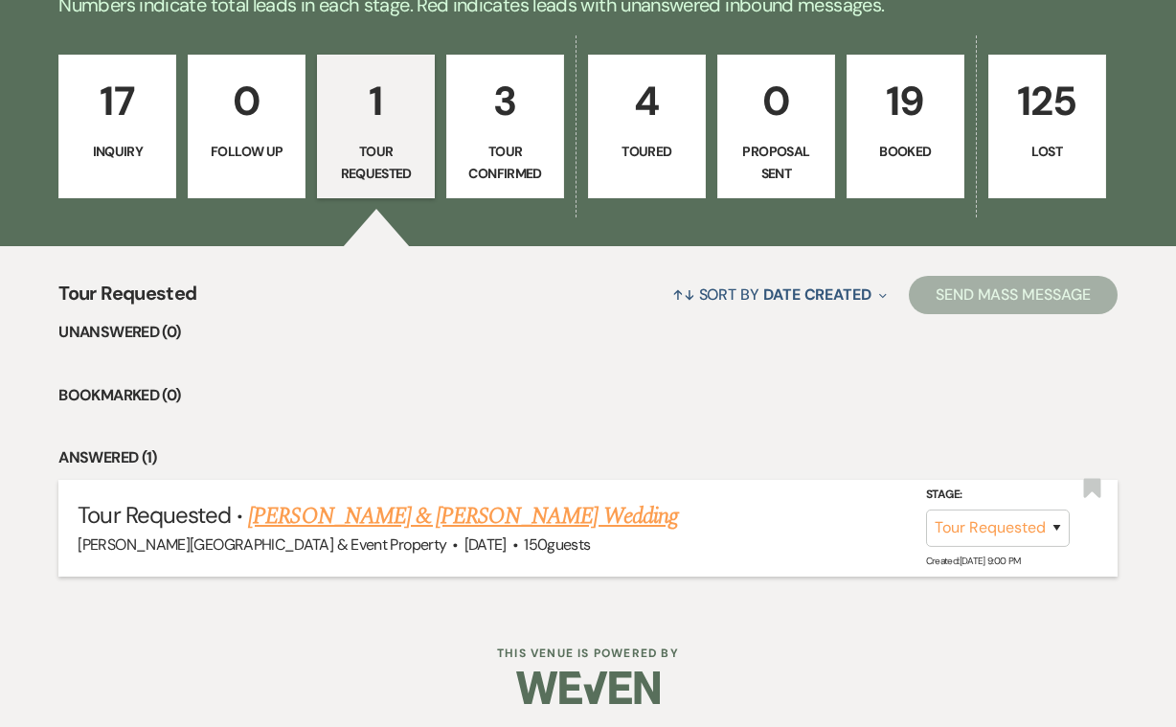
click at [552, 521] on link "[PERSON_NAME] & [PERSON_NAME] Wedding" at bounding box center [462, 516] width 429 height 34
select select "2"
select select "5"
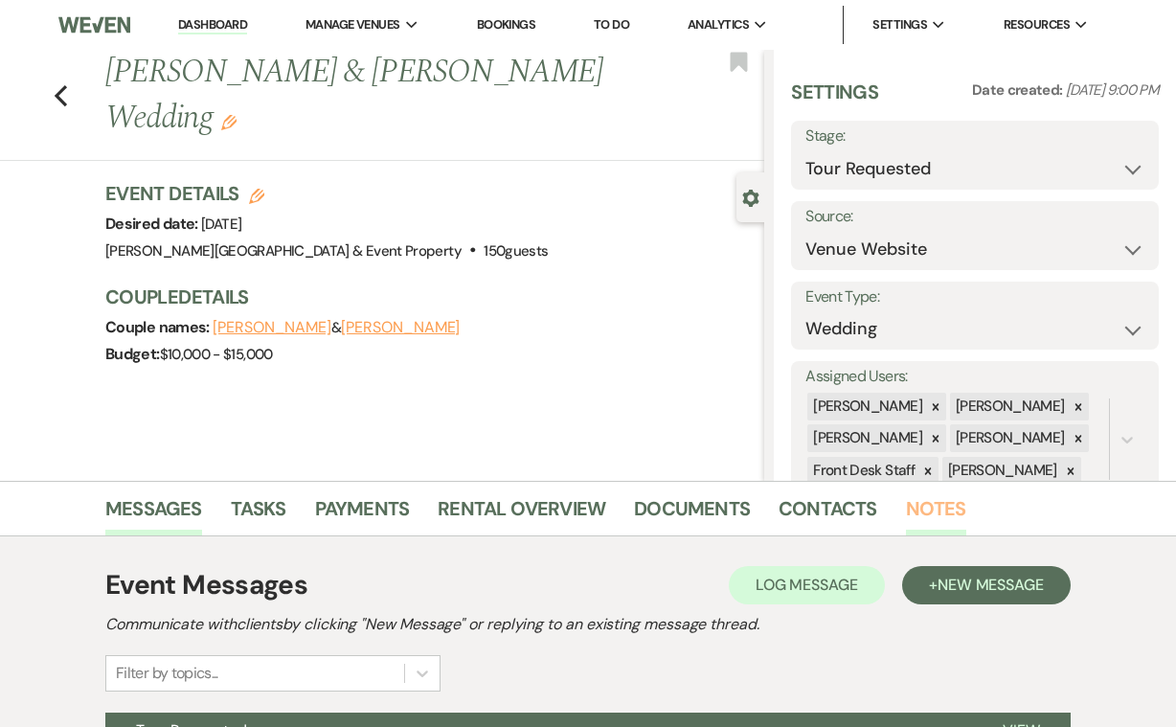
click at [919, 507] on link "Notes" at bounding box center [936, 514] width 60 height 42
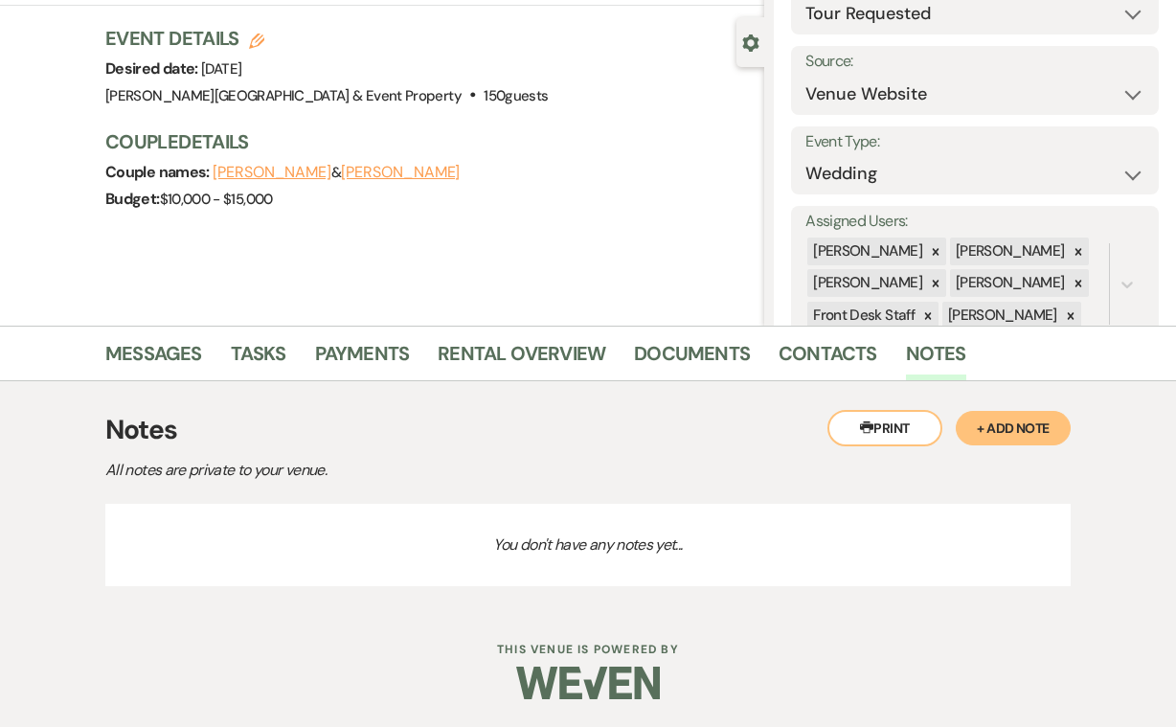
scroll to position [154, 0]
click at [639, 264] on div "Previous [PERSON_NAME] & [PERSON_NAME] Wedding Edit Bookmark Gear Settings Sett…" at bounding box center [382, 111] width 764 height 431
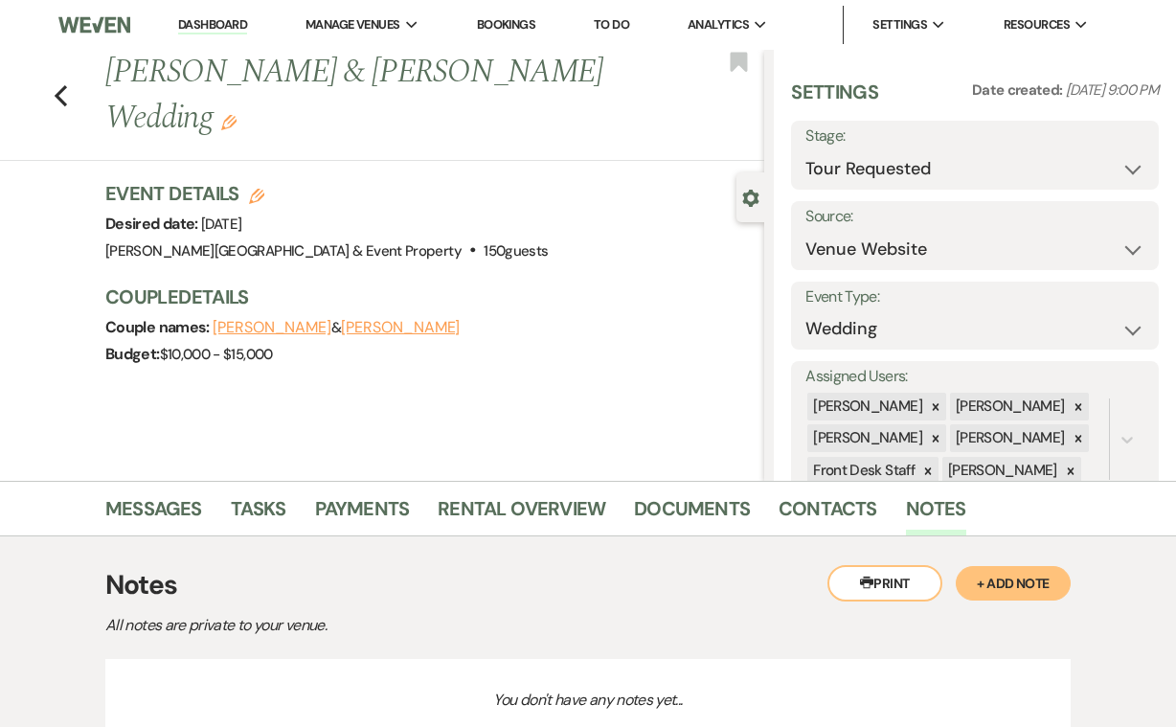
scroll to position [0, 0]
click at [59, 96] on use "button" at bounding box center [61, 95] width 12 height 21
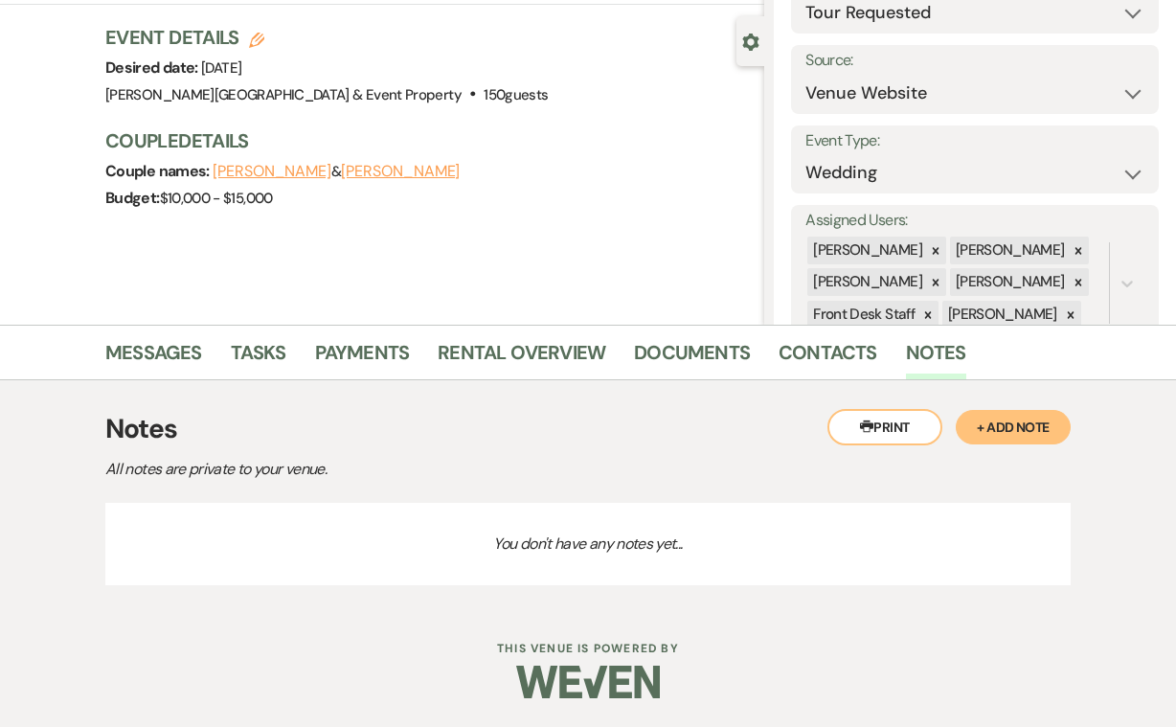
select select "2"
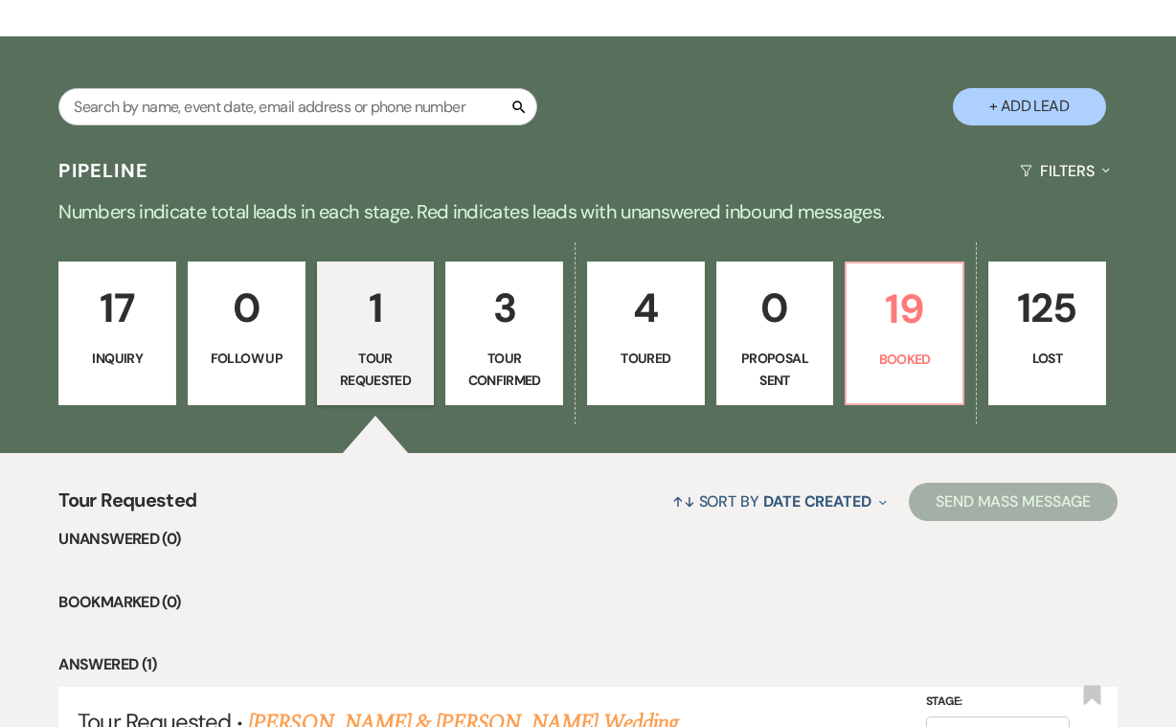
scroll to position [259, 0]
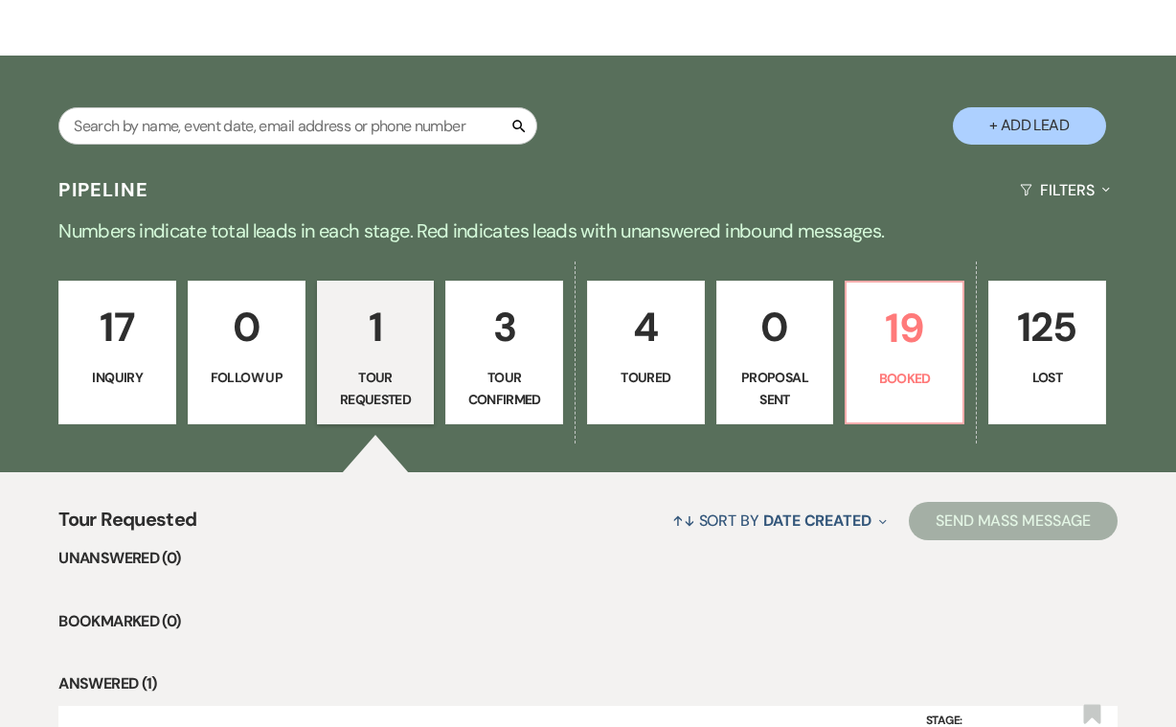
click at [651, 356] on p "4" at bounding box center [645, 327] width 93 height 64
select select "5"
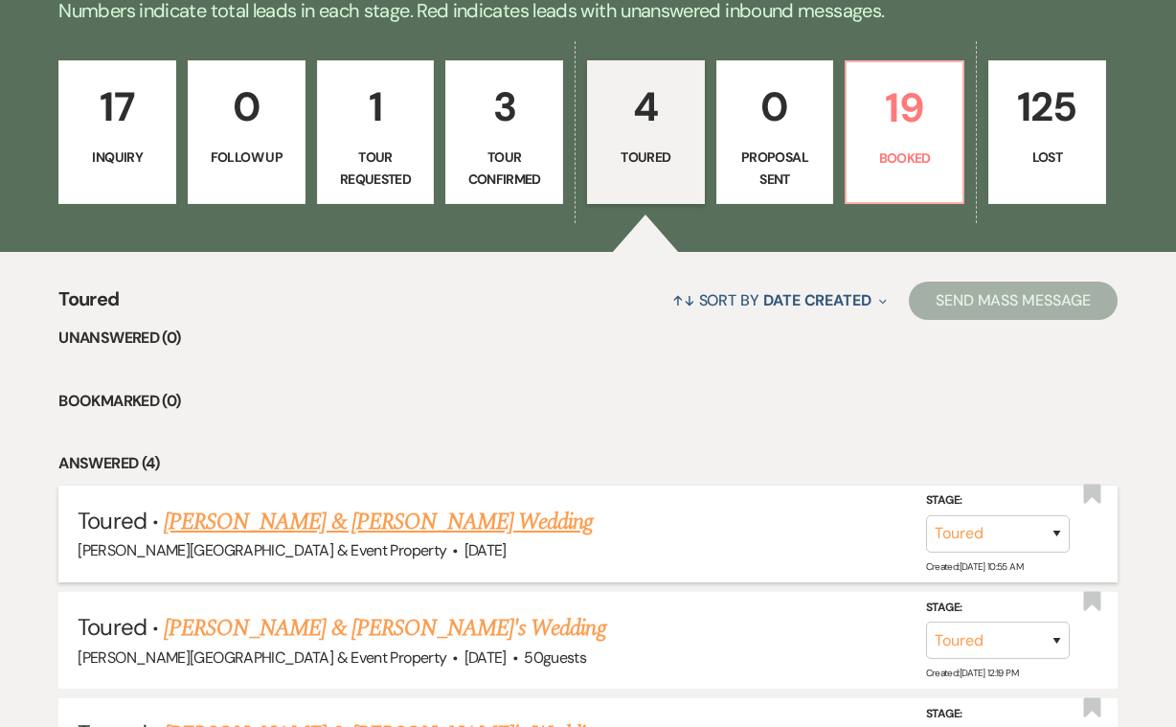
scroll to position [479, 0]
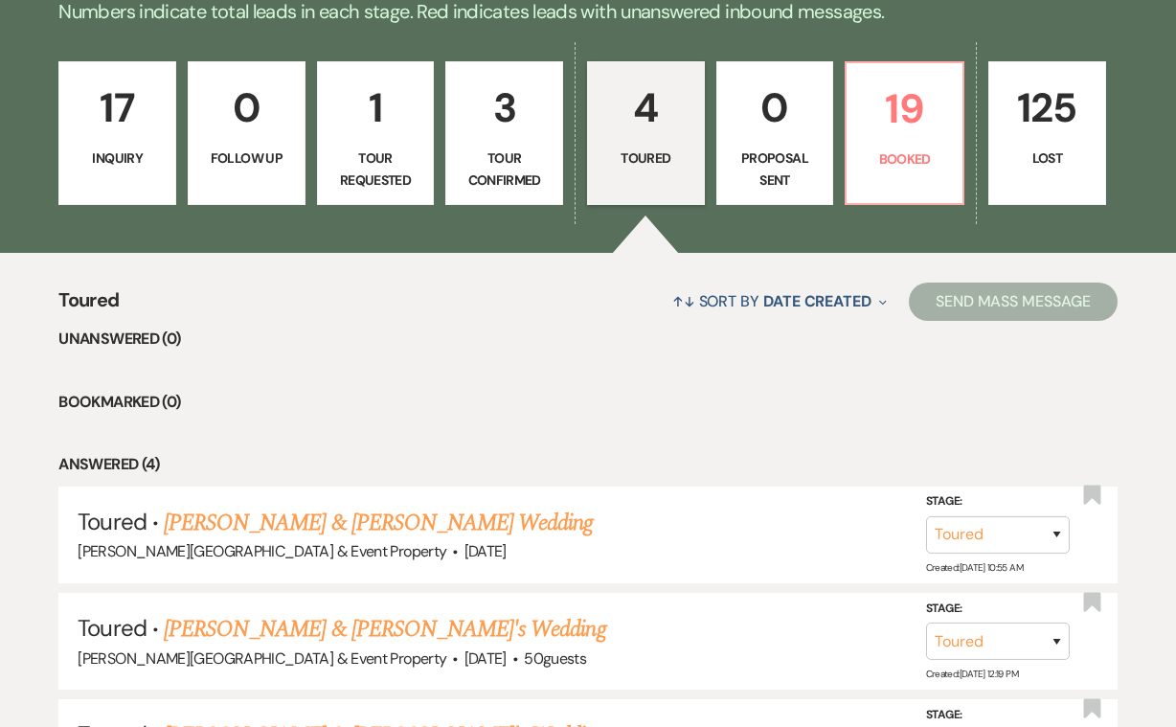
click at [502, 139] on p "3" at bounding box center [504, 108] width 93 height 64
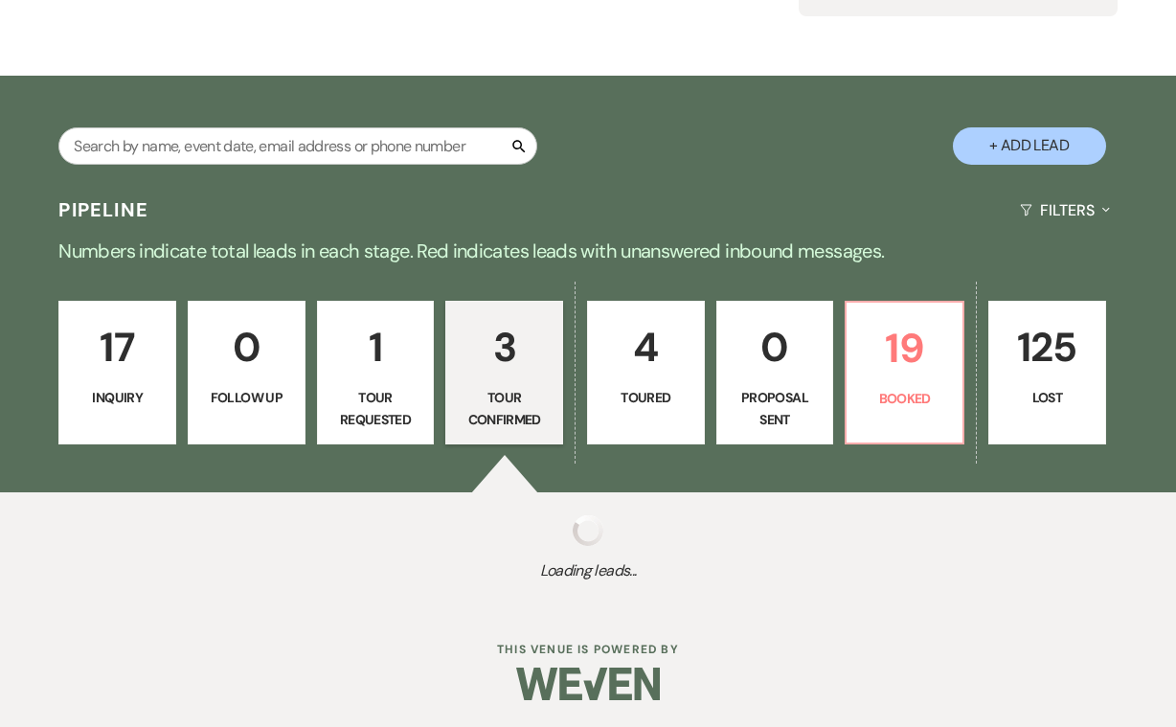
select select "4"
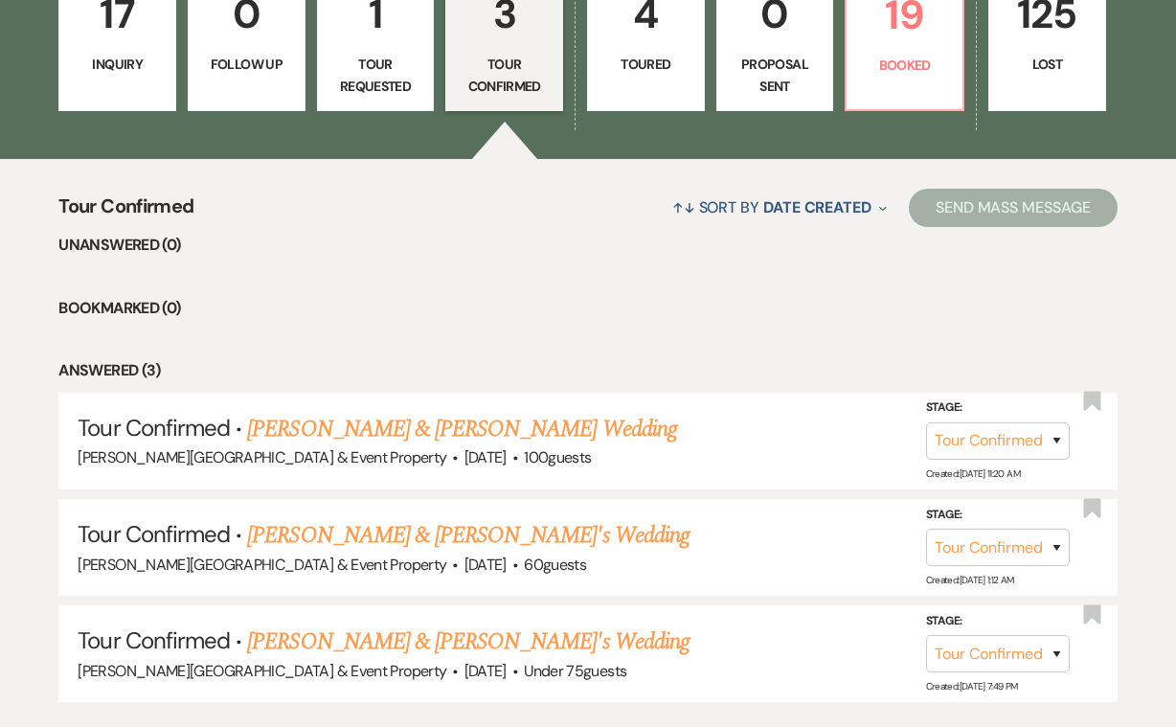
scroll to position [587, 0]
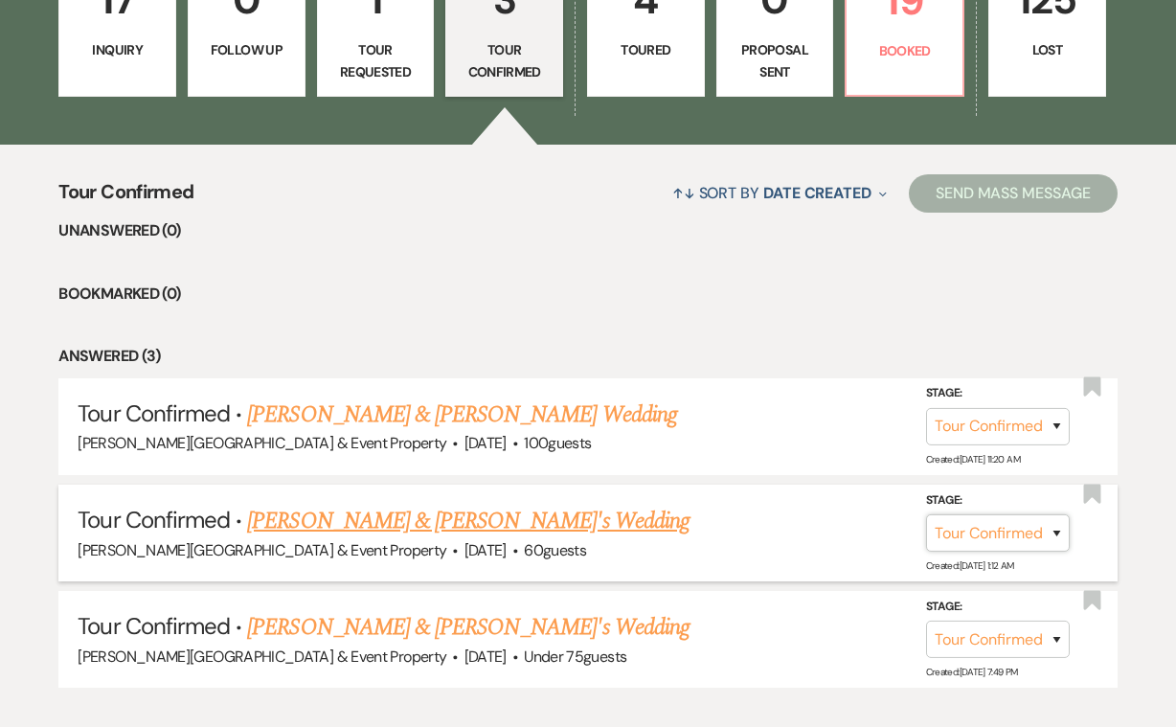
select select "5"
click at [1026, 523] on button "Save" at bounding box center [1031, 532] width 96 height 38
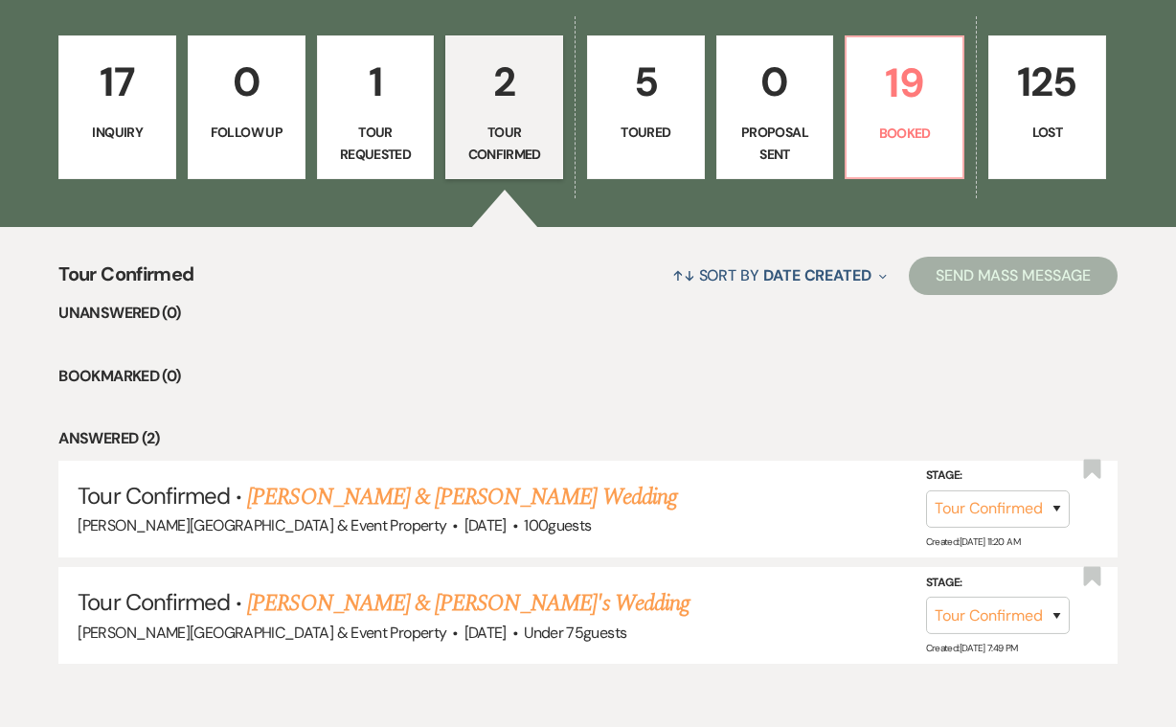
scroll to position [452, 0]
